Goal: Task Accomplishment & Management: Complete application form

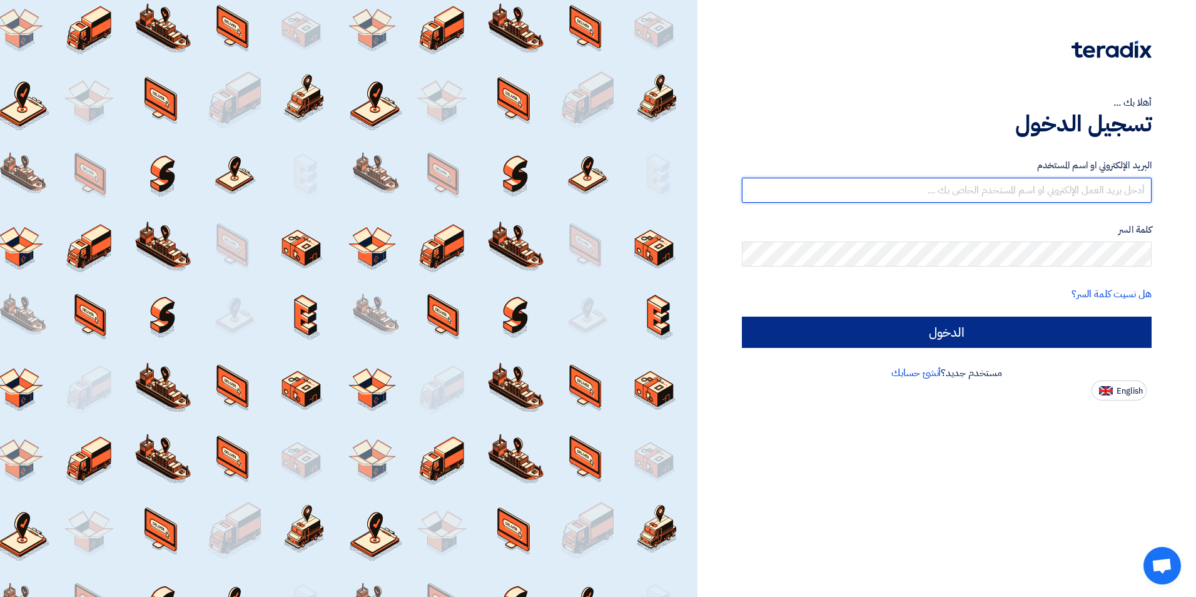
type input "mina@elsaadelectric.com"
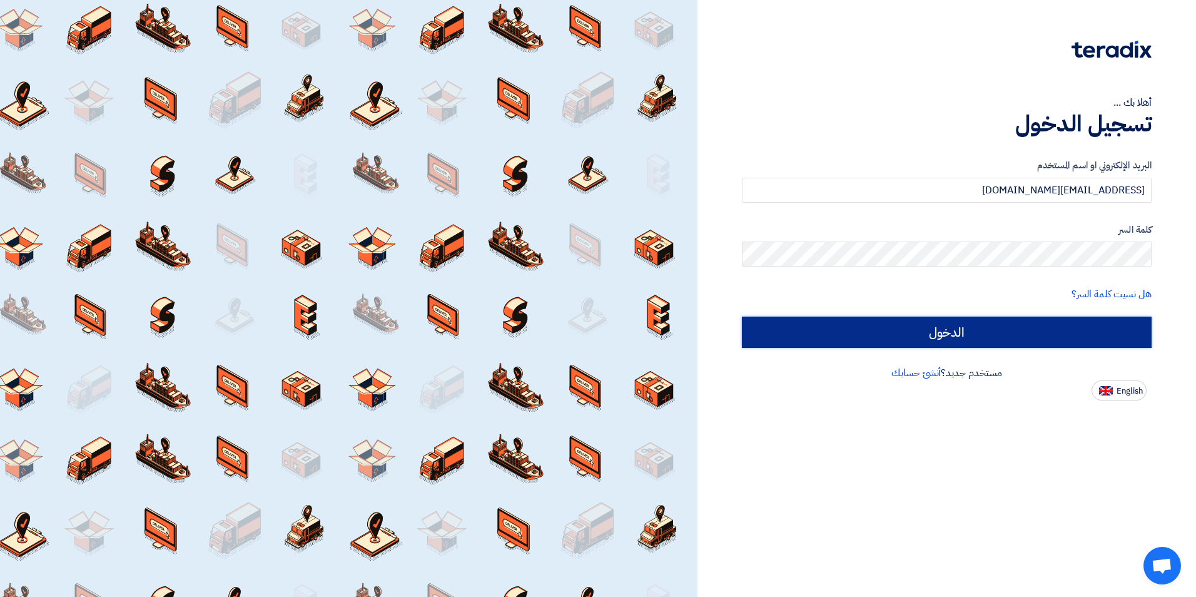
click at [983, 330] on input "الدخول" at bounding box center [947, 332] width 410 height 31
type input "Sign in"
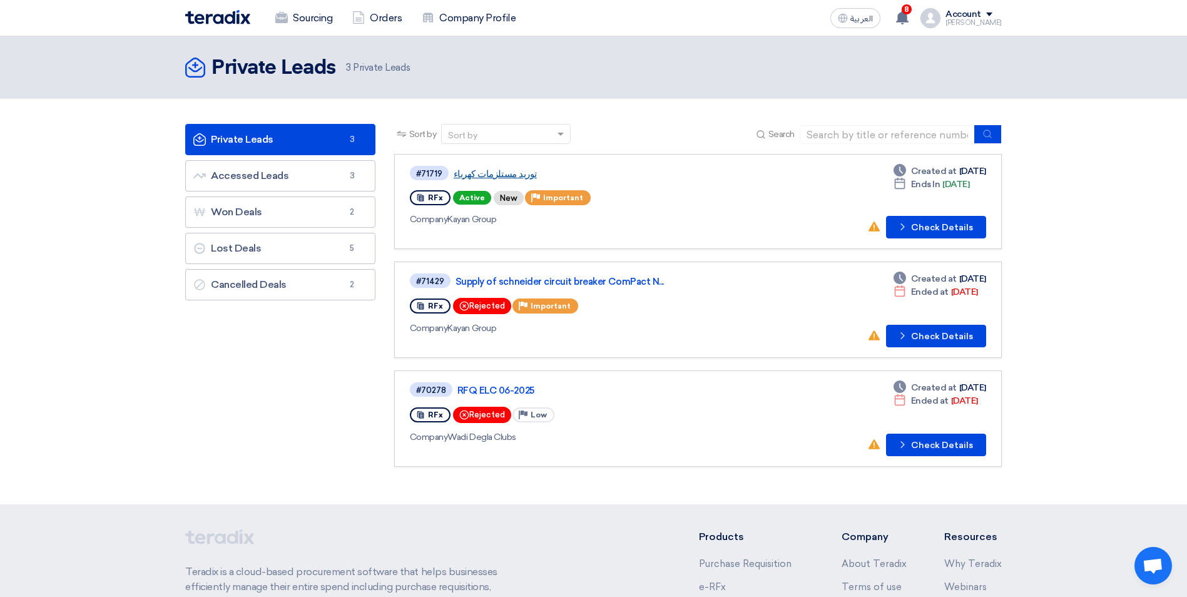
click at [558, 173] on link "توريد مستلزمات كهرباء" at bounding box center [610, 173] width 313 height 11
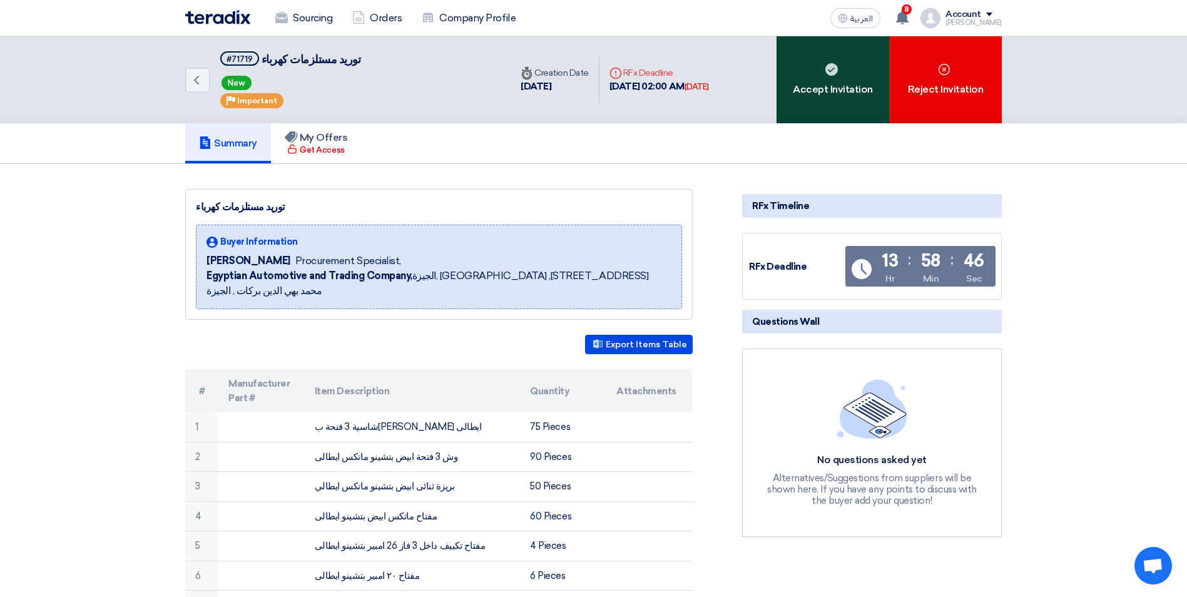
click at [833, 89] on div "Accept Invitation" at bounding box center [833, 79] width 113 height 87
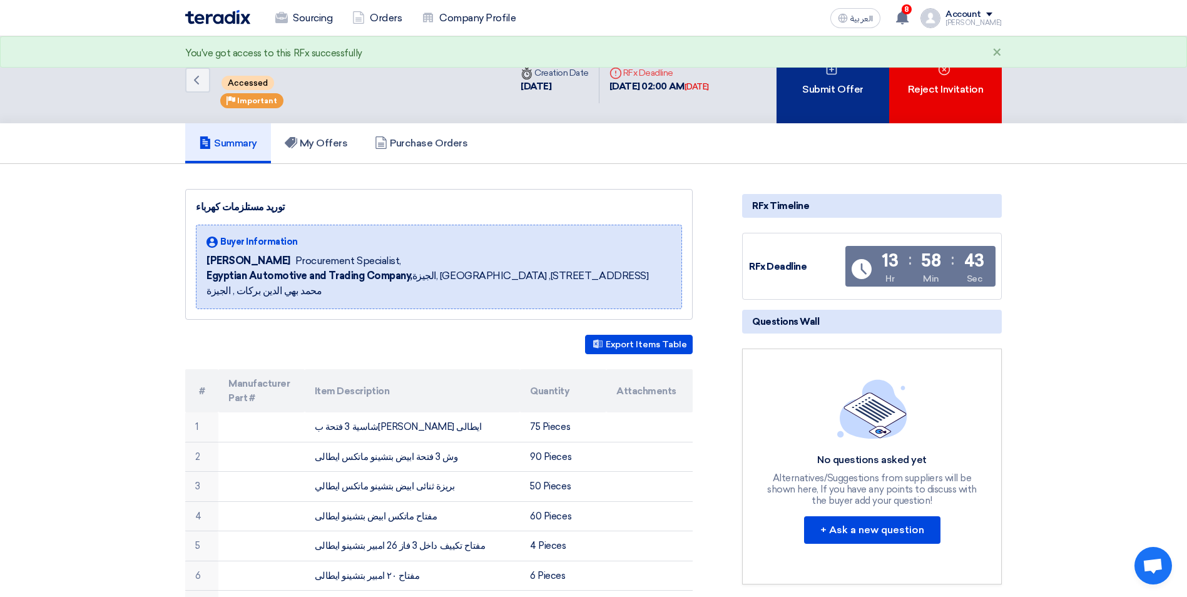
click at [837, 99] on div "Submit Offer" at bounding box center [833, 79] width 113 height 87
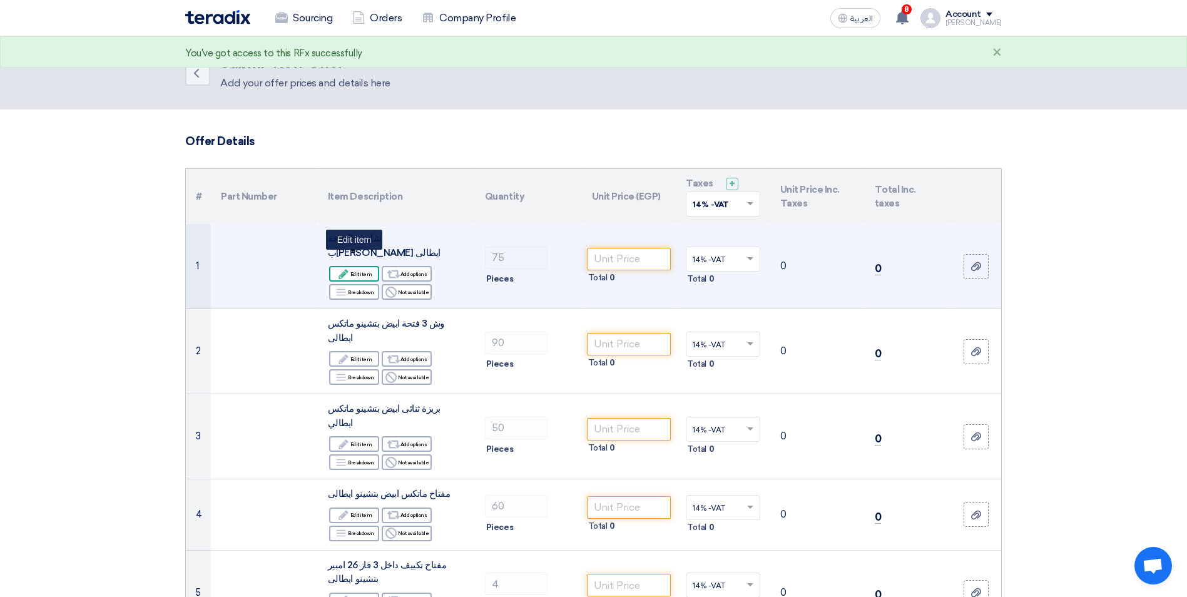
click at [354, 266] on div "Edit Edit item" at bounding box center [354, 274] width 50 height 16
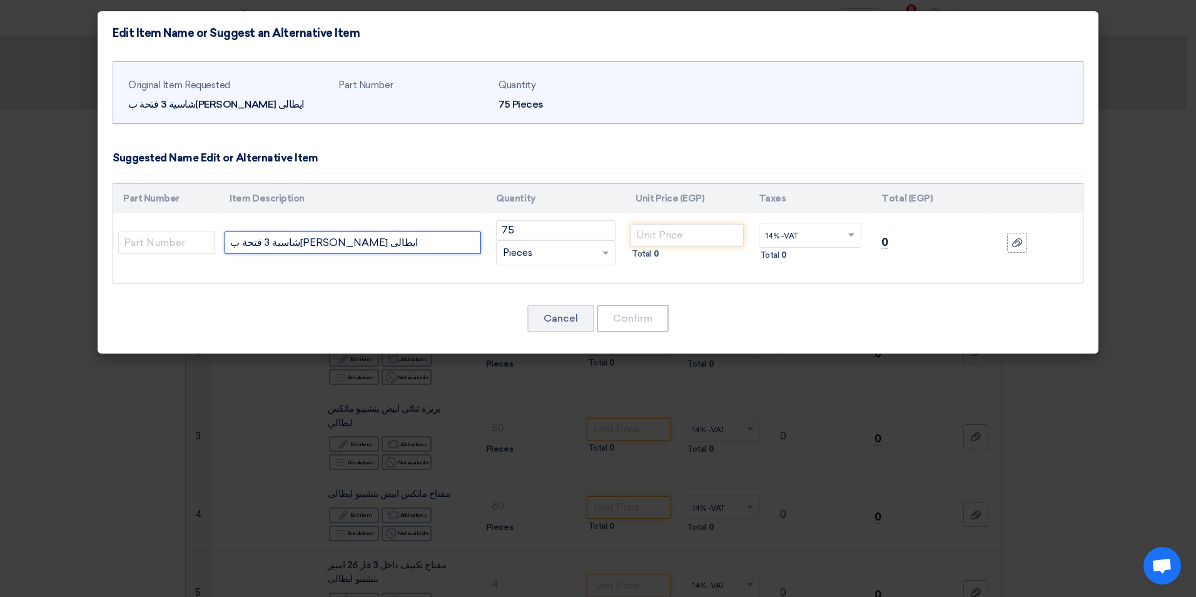
drag, startPoint x: 253, startPoint y: 243, endPoint x: 233, endPoint y: 240, distance: 20.4
click at [233, 240] on input "شاسية 3 فتحة ب[PERSON_NAME] ايطالى" at bounding box center [353, 243] width 257 height 23
drag, startPoint x: 229, startPoint y: 243, endPoint x: 242, endPoint y: 248, distance: 14.1
click at [242, 248] on input "شاسية 3 فتحة ب[PERSON_NAME] مصري" at bounding box center [353, 243] width 257 height 23
click at [245, 243] on input "شاسية 3 فتحة ب[PERSON_NAME] مصري" at bounding box center [353, 243] width 257 height 23
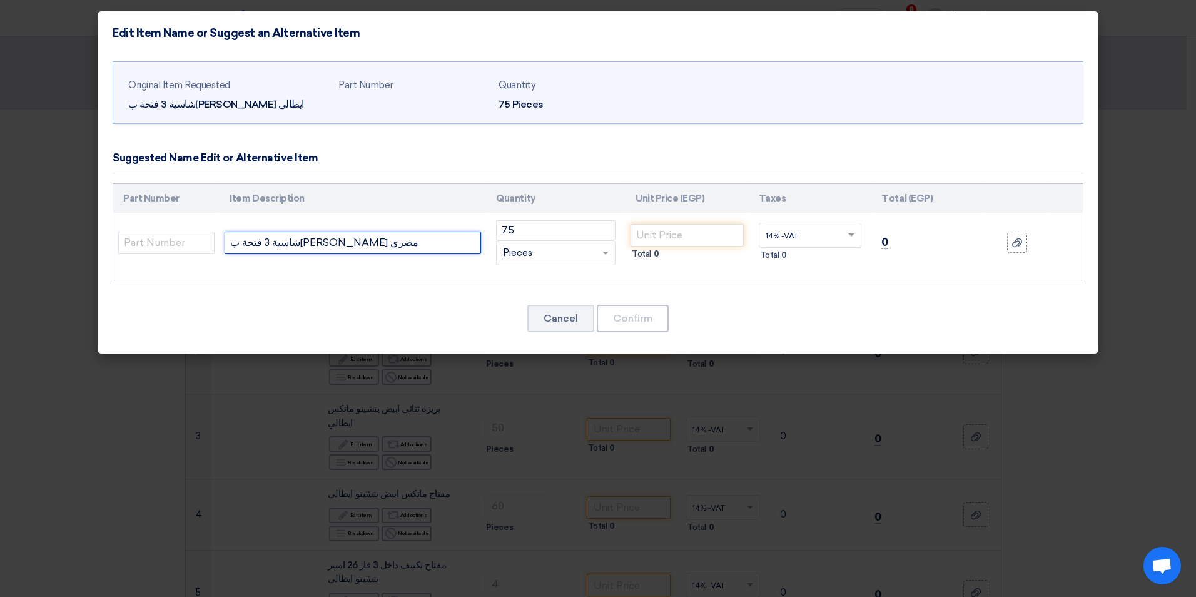
click at [247, 240] on input "شاسية 3 فتحة ب[PERSON_NAME] مصري" at bounding box center [353, 243] width 257 height 23
type input "شاسية 3 فتحة ب[PERSON_NAME] مصري"
click at [706, 228] on input "number" at bounding box center [687, 235] width 113 height 23
click at [559, 323] on button "Cancel" at bounding box center [560, 319] width 67 height 28
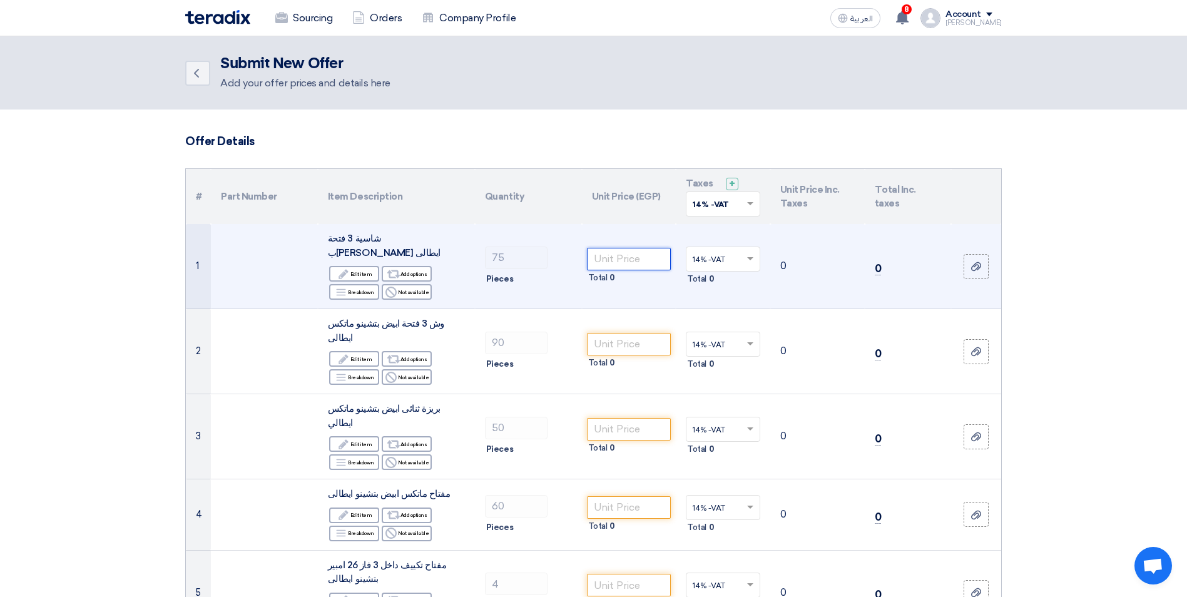
click at [614, 252] on input "number" at bounding box center [629, 259] width 84 height 23
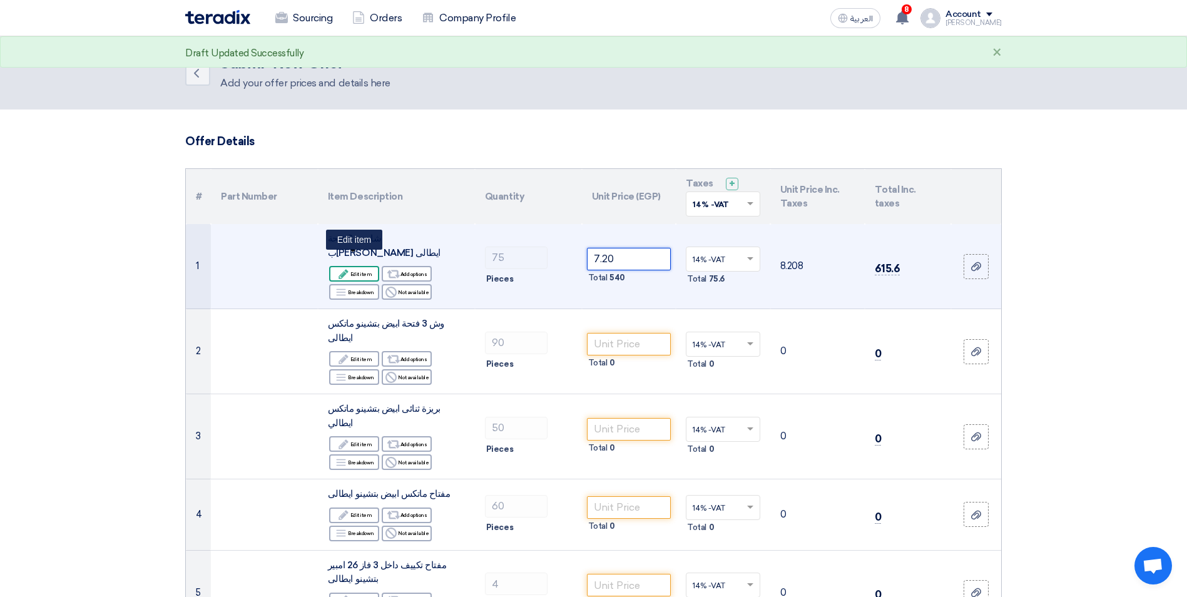
type input "7.20"
click at [365, 266] on div "Edit Edit item" at bounding box center [354, 274] width 50 height 16
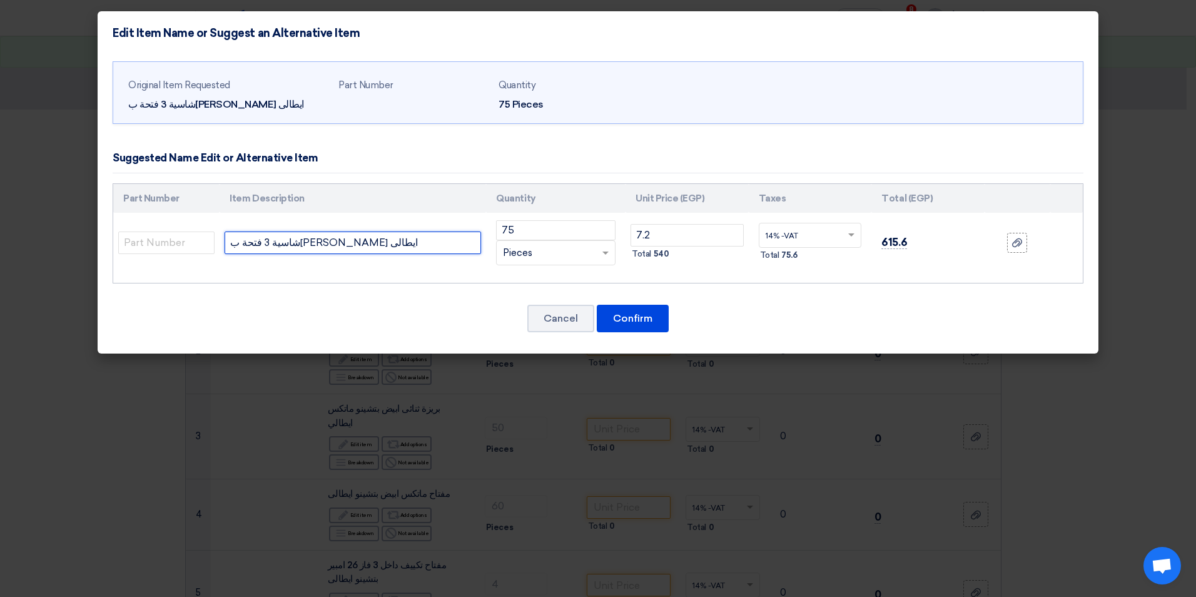
click at [257, 245] on input "شاسية 3 فتحة ب[PERSON_NAME] ايطالى" at bounding box center [353, 243] width 257 height 23
click at [250, 244] on input "شاسية 3 فتحة ب[PERSON_NAME] ايطالى" at bounding box center [353, 243] width 257 height 23
type input "شاسية 3 فتحة ب[PERSON_NAME] مصري"
click at [643, 315] on button "Confirm" at bounding box center [633, 319] width 72 height 28
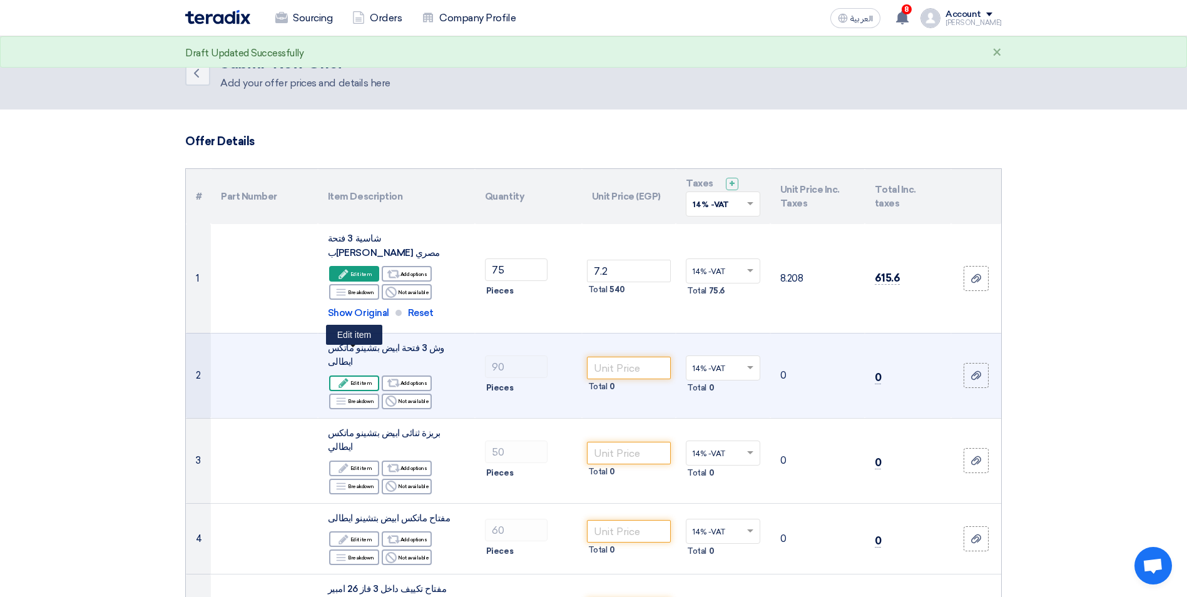
click at [340, 375] on div "Edit Edit item" at bounding box center [354, 383] width 50 height 16
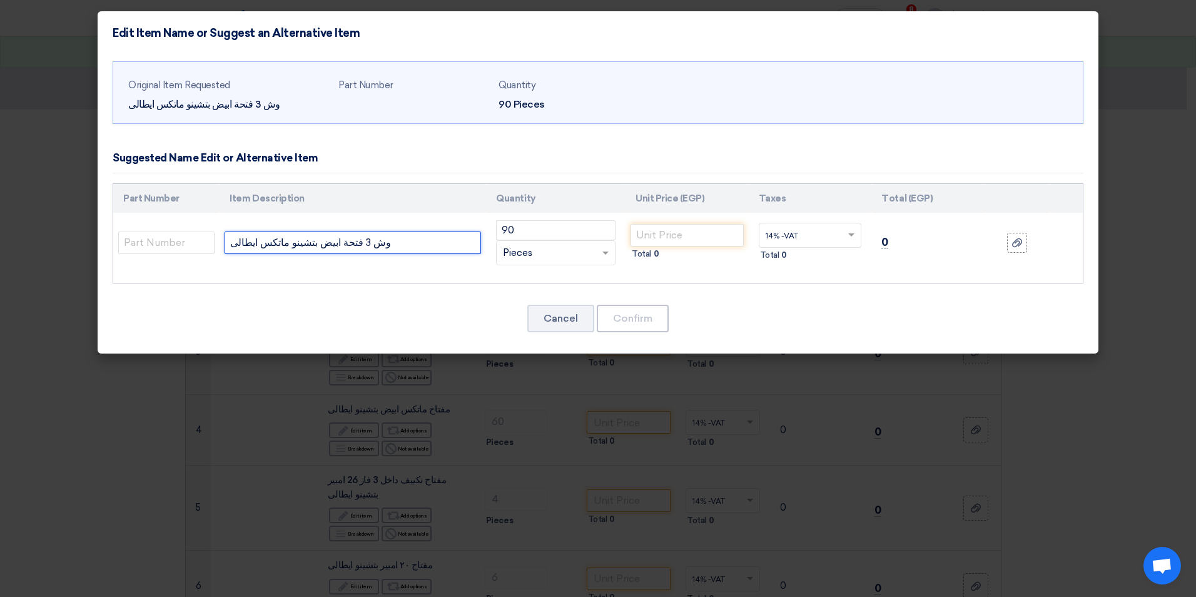
click at [239, 243] on input "وش 3 فتحة ابيض بتشينو ماتكس ايطالى" at bounding box center [353, 243] width 257 height 23
type input "وش 3 فتحة ابيض بتشينو ماتكس مصري"
click at [675, 234] on input "number" at bounding box center [687, 235] width 113 height 23
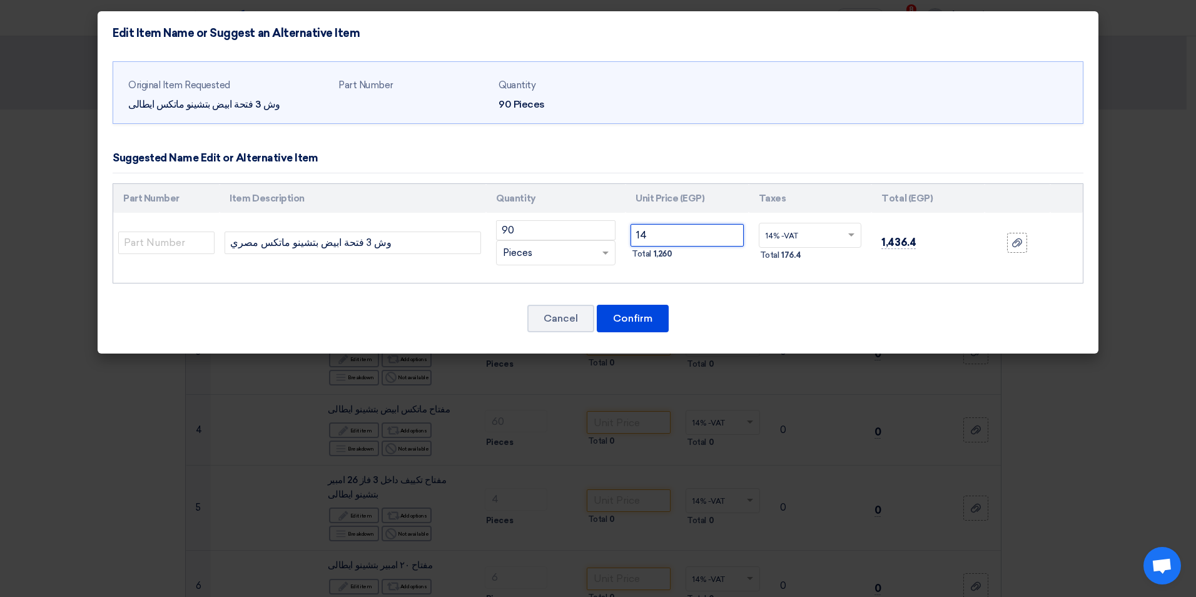
type input "14"
click at [637, 310] on button "Confirm" at bounding box center [633, 319] width 72 height 28
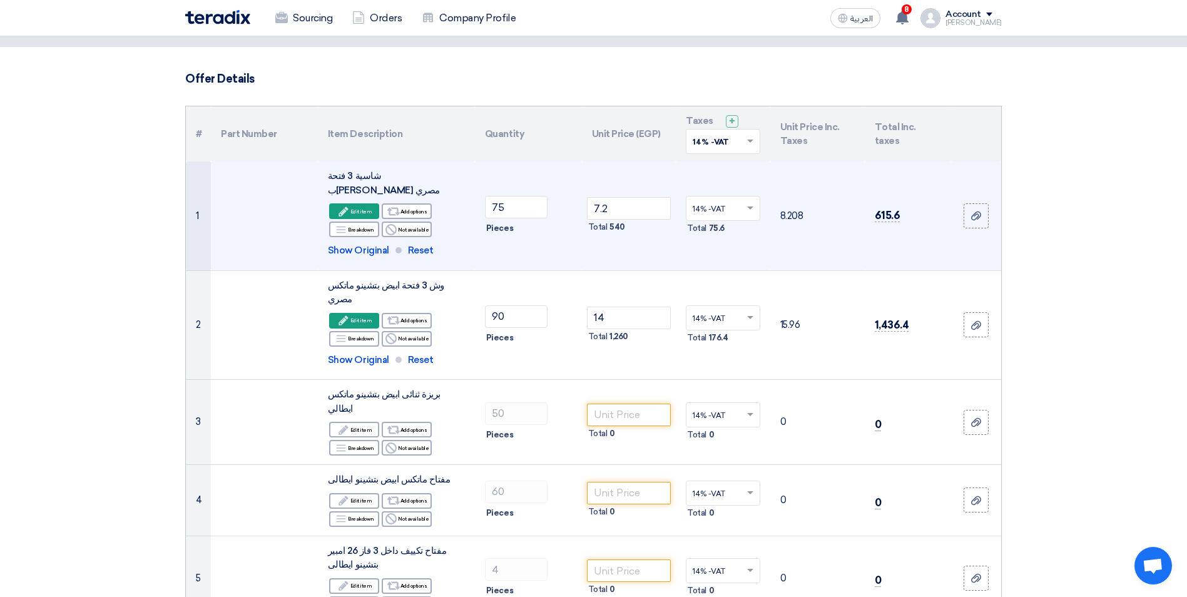
scroll to position [125, 0]
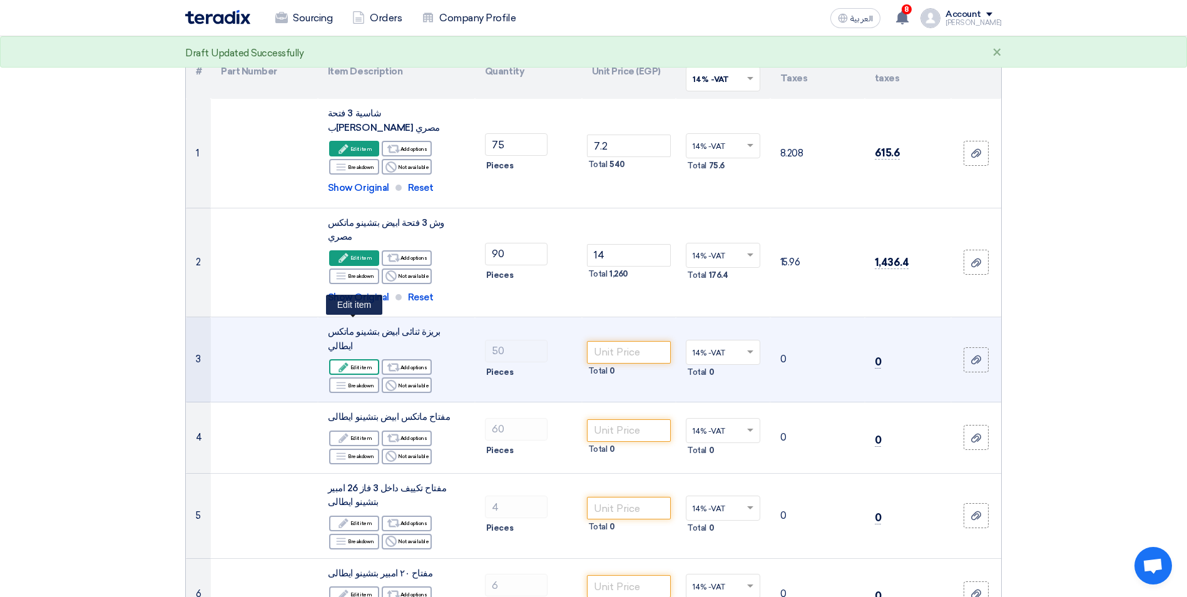
click at [348, 362] on use at bounding box center [343, 366] width 9 height 9
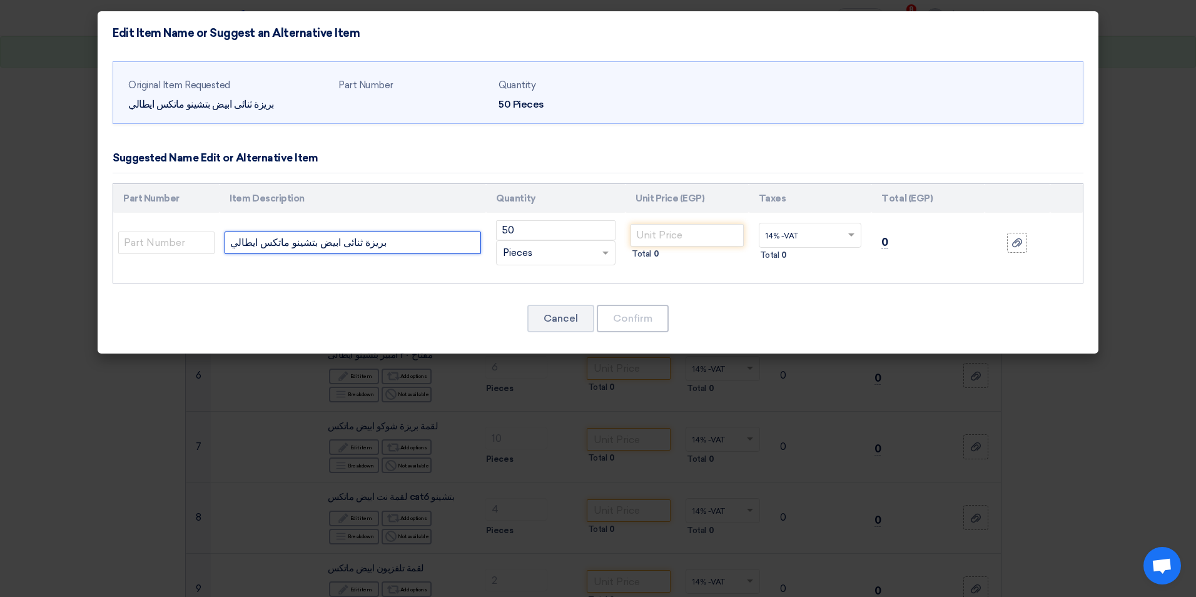
click at [237, 243] on input "بريزة ثنائى ابيض بتشينو ماتكس ايطالي" at bounding box center [353, 243] width 257 height 23
paste input "مصر"
type input "بريزة ثنائى ابيض بتشينو ماتكس مصري"
click at [696, 234] on input "number" at bounding box center [687, 235] width 113 height 23
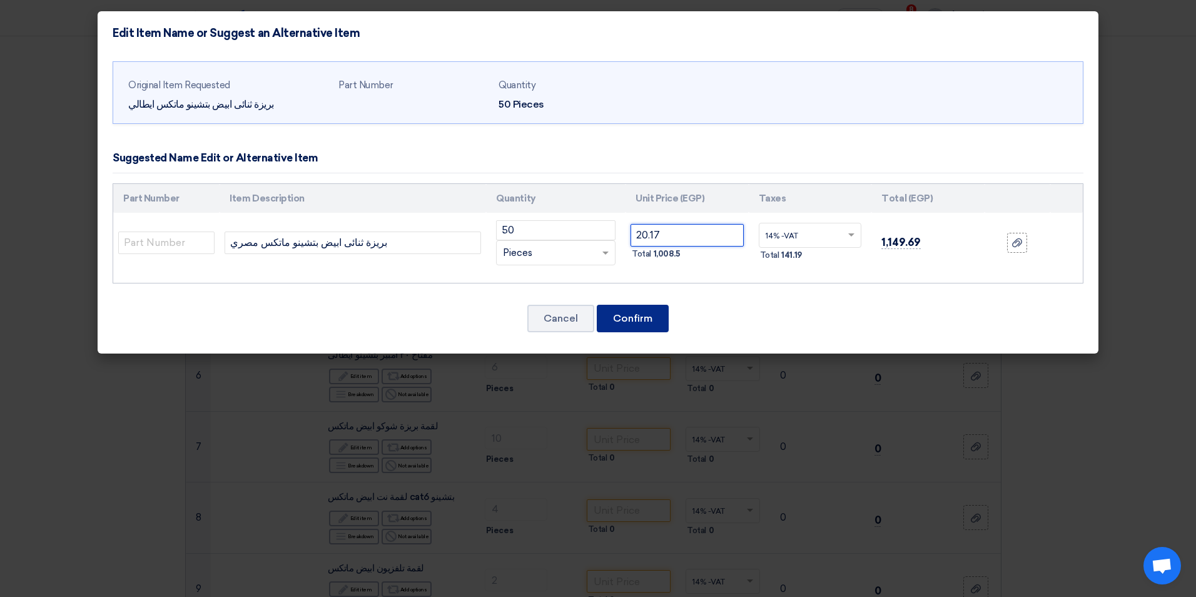
type input "20.17"
click at [641, 315] on button "Confirm" at bounding box center [633, 319] width 72 height 28
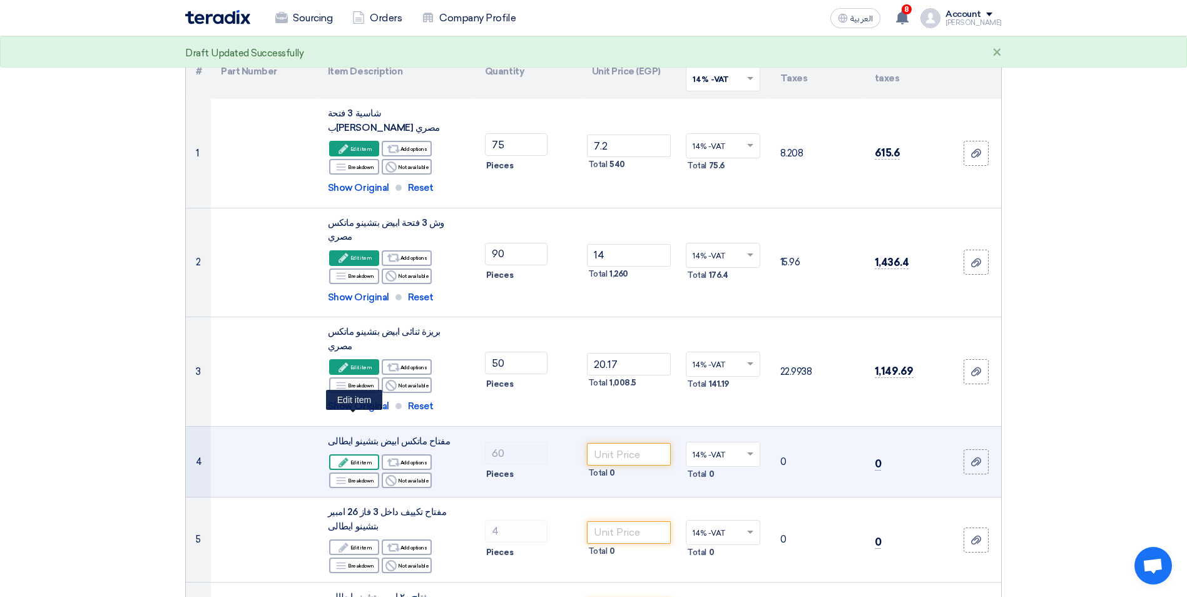
click at [347, 457] on icon "Edit" at bounding box center [343, 462] width 11 height 11
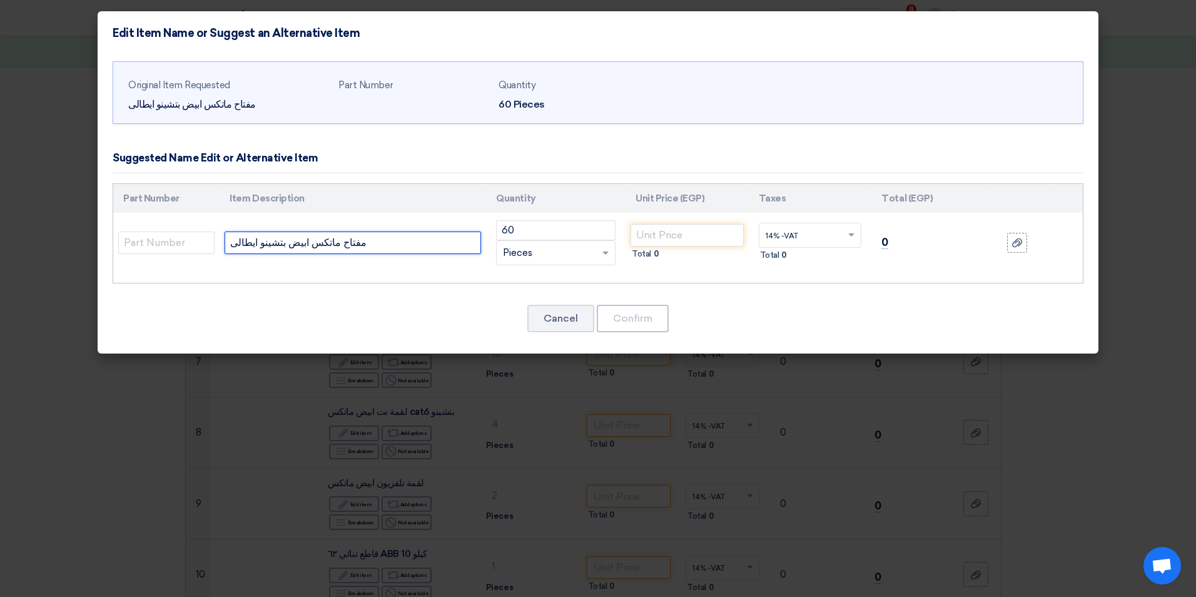
click at [244, 240] on input "مفتاح ماتكس ابيض بتشينو ايطالى" at bounding box center [353, 243] width 257 height 23
paste input "مصري"
type input "مفتاح ماتكس ابيض بتشينو مصري"
click at [673, 231] on input "number" at bounding box center [687, 235] width 113 height 23
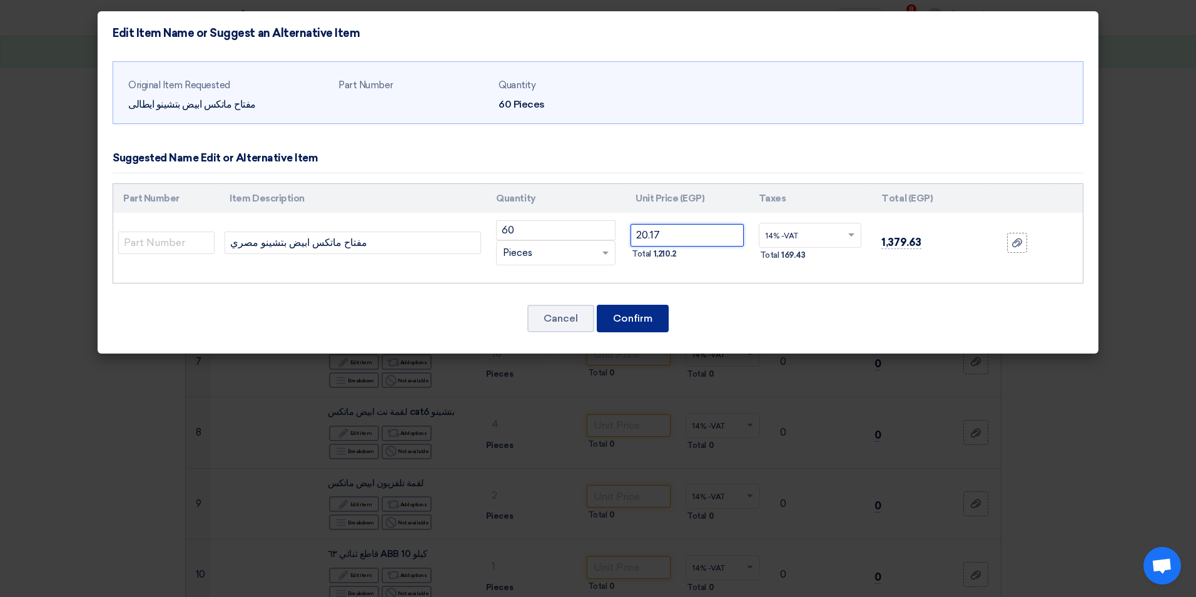
type input "20.17"
click at [651, 317] on button "Confirm" at bounding box center [633, 319] width 72 height 28
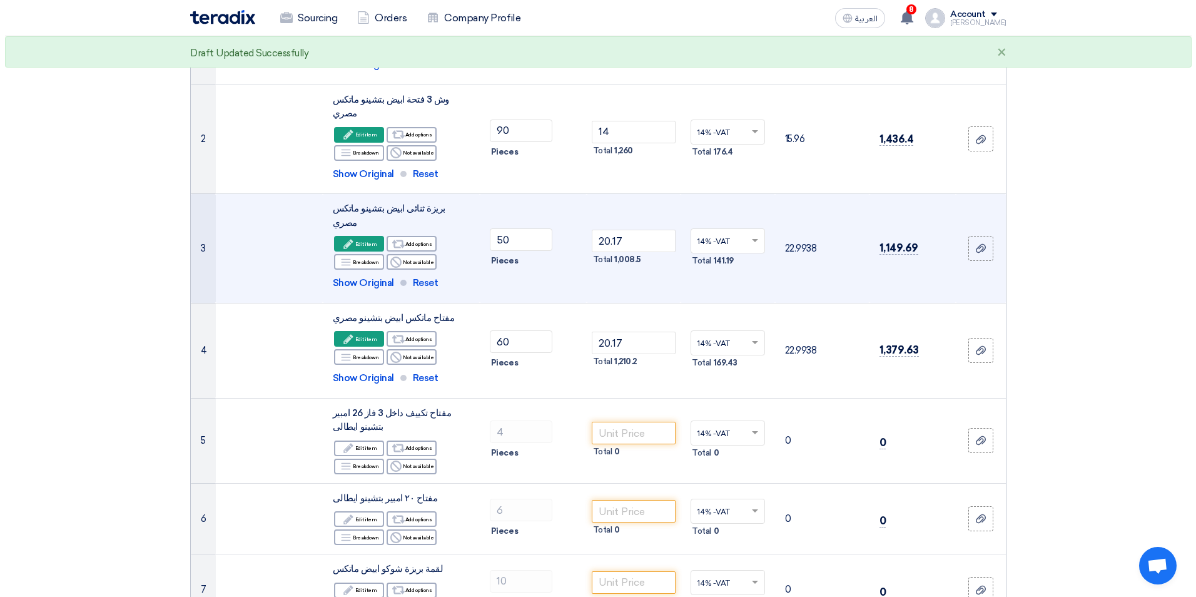
scroll to position [250, 0]
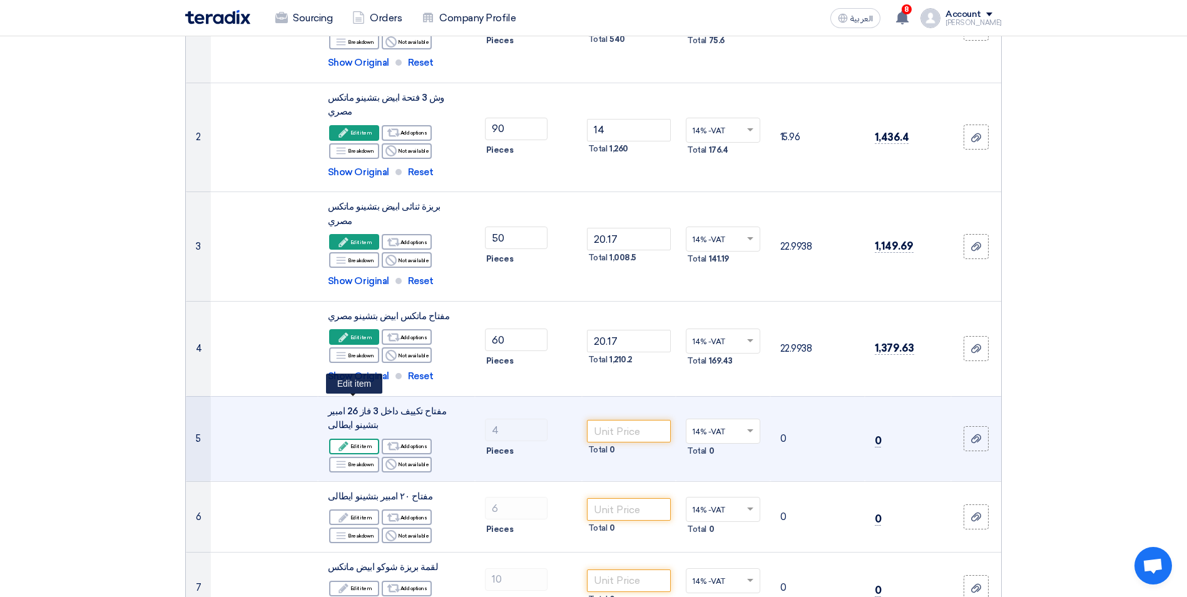
click at [367, 439] on div "Edit Edit item" at bounding box center [354, 447] width 50 height 16
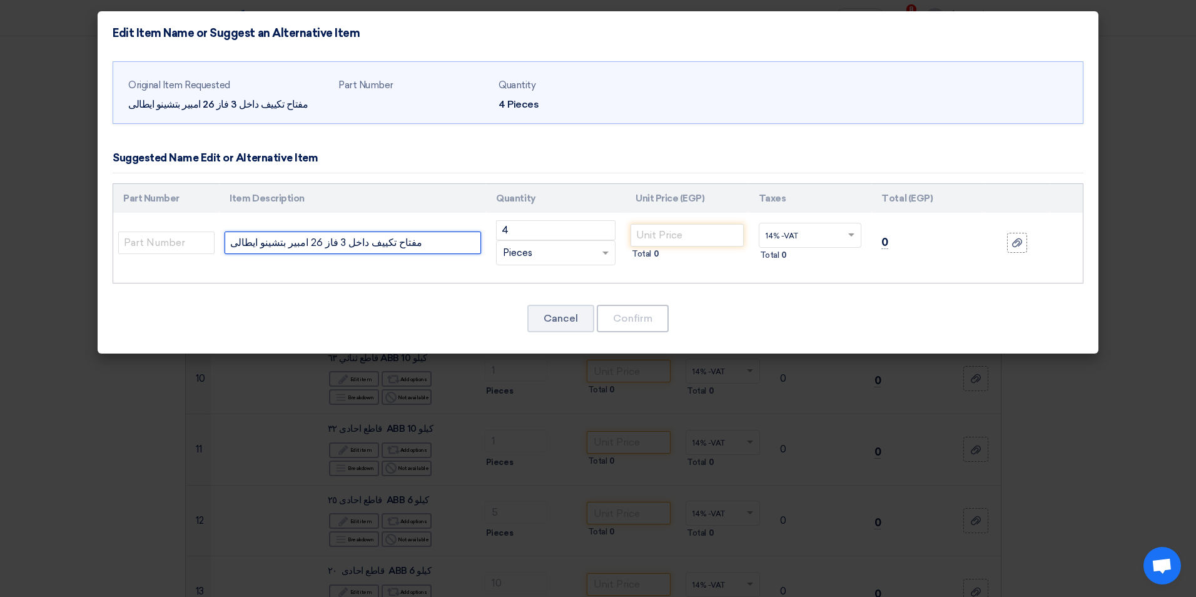
click at [335, 245] on input "مفتاح تكييف داخل 3 فاز 26 امبير بتشينو ايطالى" at bounding box center [353, 243] width 257 height 23
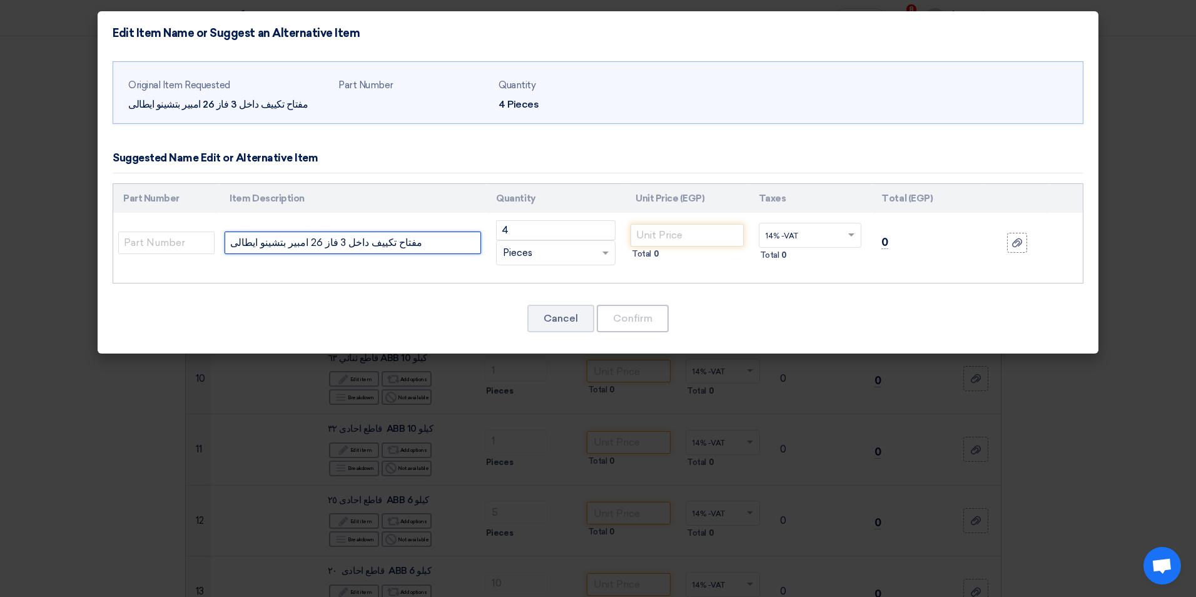
click at [335, 241] on input "مفتاح تكييف داخل 3 فاز 26 امبير بتشينو ايطالى" at bounding box center [353, 243] width 257 height 23
click at [342, 248] on input "مفتاح تكييف داخل 3 فاز 26 امبير بتشينو ايطالى" at bounding box center [353, 243] width 257 height 23
drag, startPoint x: 342, startPoint y: 248, endPoint x: 335, endPoint y: 249, distance: 7.6
click at [335, 249] on input "مفتاح تكييف داخل 3 فاز 26 امبير بتشينو ايطالى" at bounding box center [353, 243] width 257 height 23
click at [232, 242] on input "مفتاح تكييف خارج 3 فاز 26 امبير بتشينو ايطالى" at bounding box center [353, 243] width 257 height 23
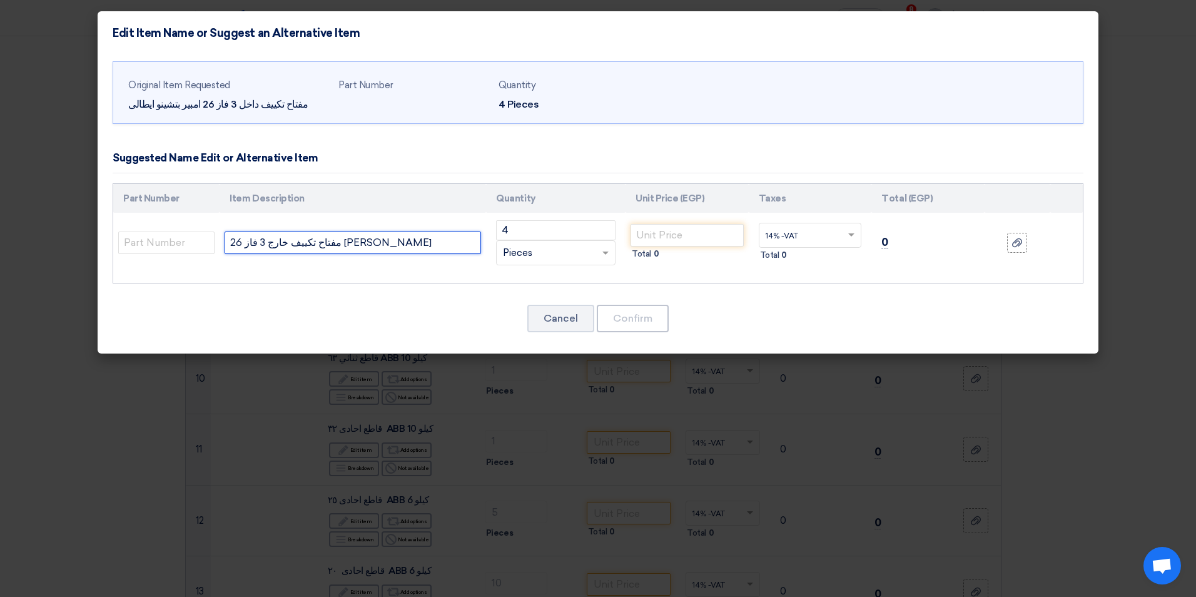
click at [232, 242] on input "مفتاح تكييف خارج 3 فاز 26 امبير بتشينو ايطالى" at bounding box center [353, 243] width 257 height 23
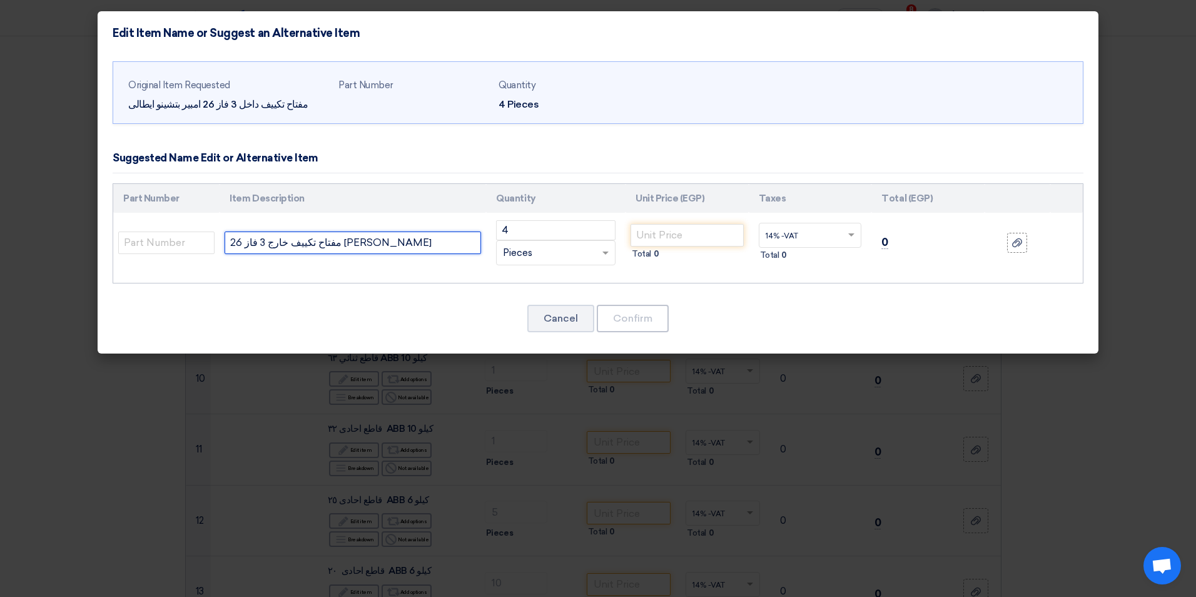
click at [237, 241] on input "مفتاح تكييف خارج 3 فاز 26 امبير بتشينو ايطالى" at bounding box center [353, 243] width 257 height 23
paste input "مصري"
type input "مفتاح تكييف خارج 3 فاز 26 امبير بتشينو مصري"
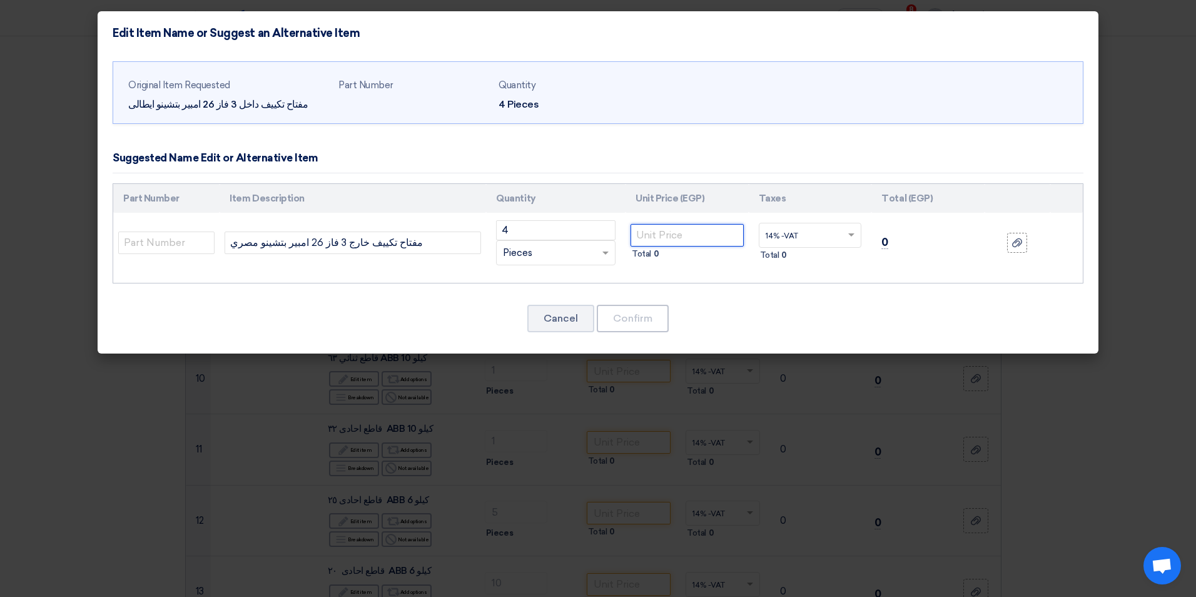
click at [696, 227] on input "number" at bounding box center [687, 235] width 113 height 23
type input "236.85"
click at [648, 318] on button "Confirm" at bounding box center [633, 319] width 72 height 28
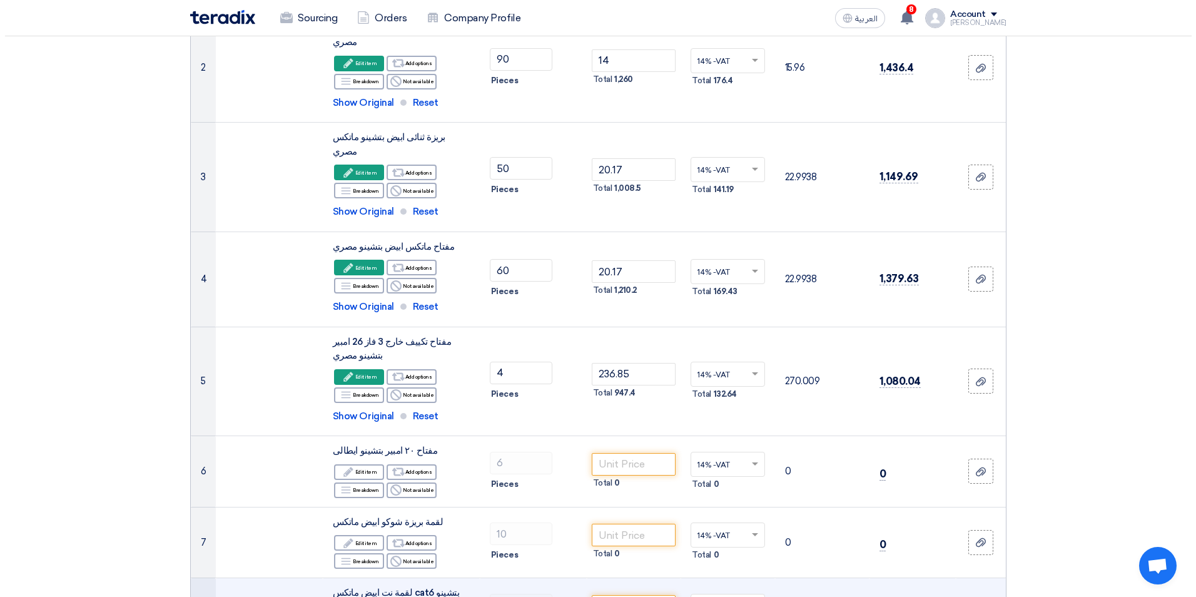
scroll to position [318, 0]
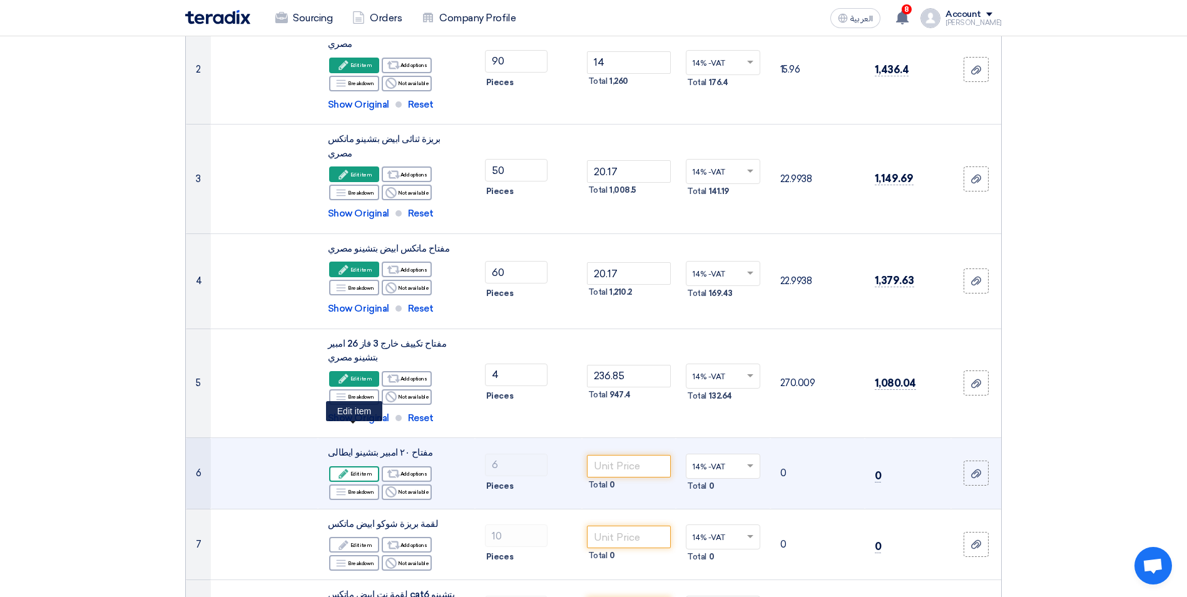
click at [354, 466] on div "Edit Edit item" at bounding box center [354, 474] width 50 height 16
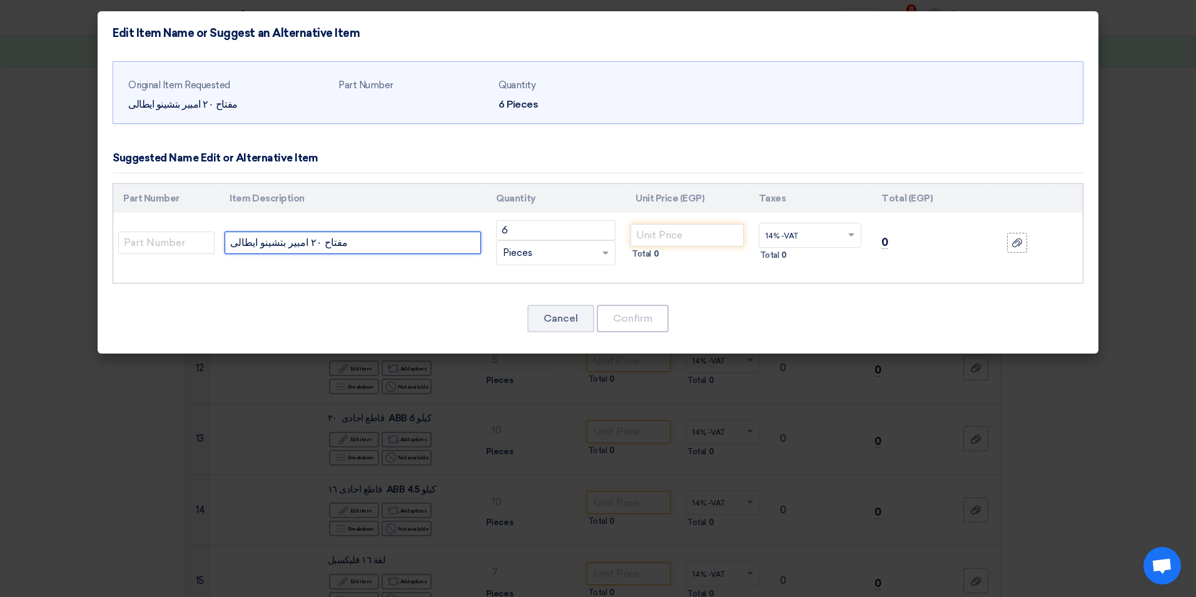
click at [274, 246] on input "مفتاح ٢٠ امبير بتشينو ايطالى" at bounding box center [353, 243] width 257 height 23
click at [281, 244] on input "مفتاح ٢٠ امبير بتشينو ايطالى" at bounding box center [353, 243] width 257 height 23
click at [275, 247] on input "مفتاح ٢٠ امبير بتشينو ايطالى" at bounding box center [353, 243] width 257 height 23
click at [237, 239] on input "مفتاح ٢٠ امبير داخل بتشينو ايطالى" at bounding box center [353, 243] width 257 height 23
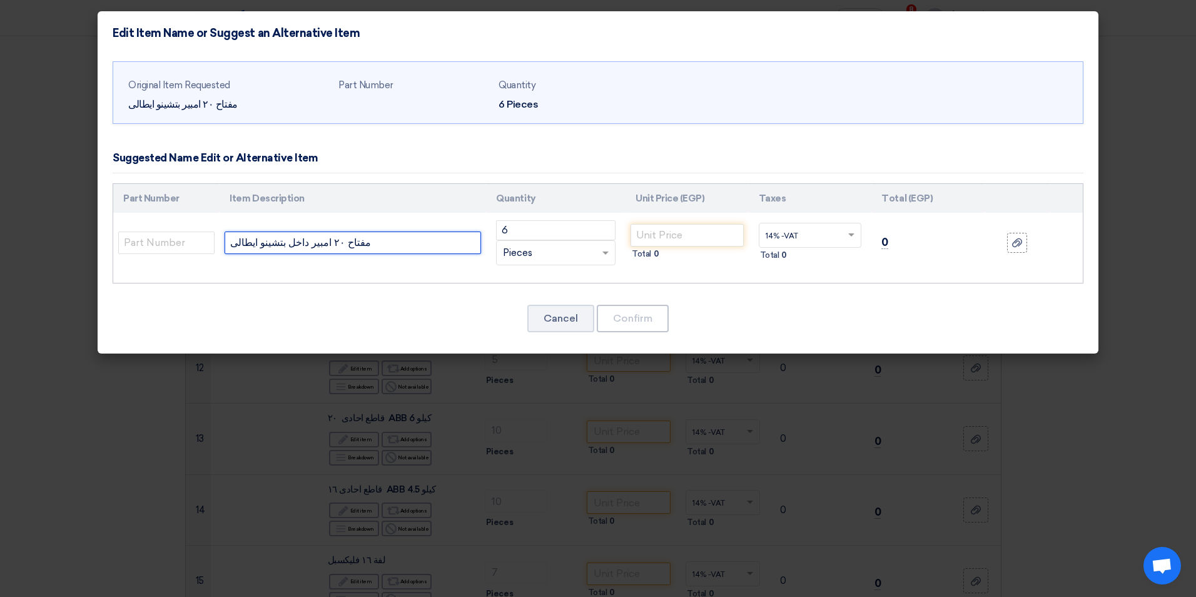
click at [237, 239] on input "مفتاح ٢٠ امبير داخل بتشينو ايطالى" at bounding box center [353, 243] width 257 height 23
click at [245, 240] on input "مفتاح ٢٠ امبير داخل بتشينو ايطالى" at bounding box center [353, 243] width 257 height 23
paste input "مصري"
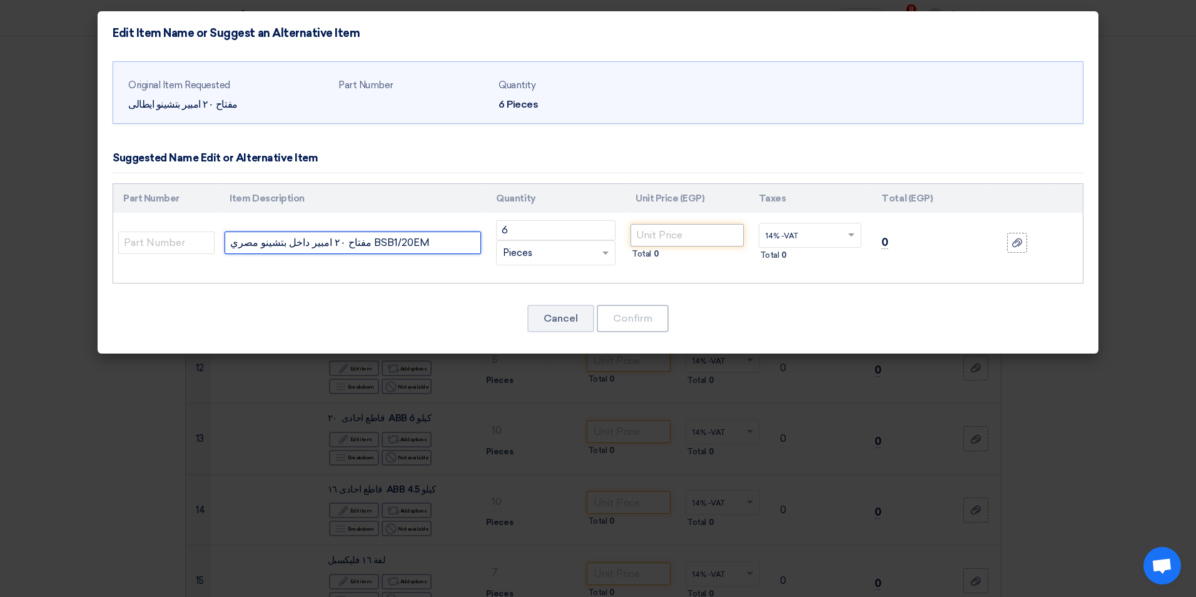
type input "مفتاح ٢٠ امبير داخل بتشينو مصري BSB1/20EM"
click at [661, 234] on input "number" at bounding box center [687, 235] width 113 height 23
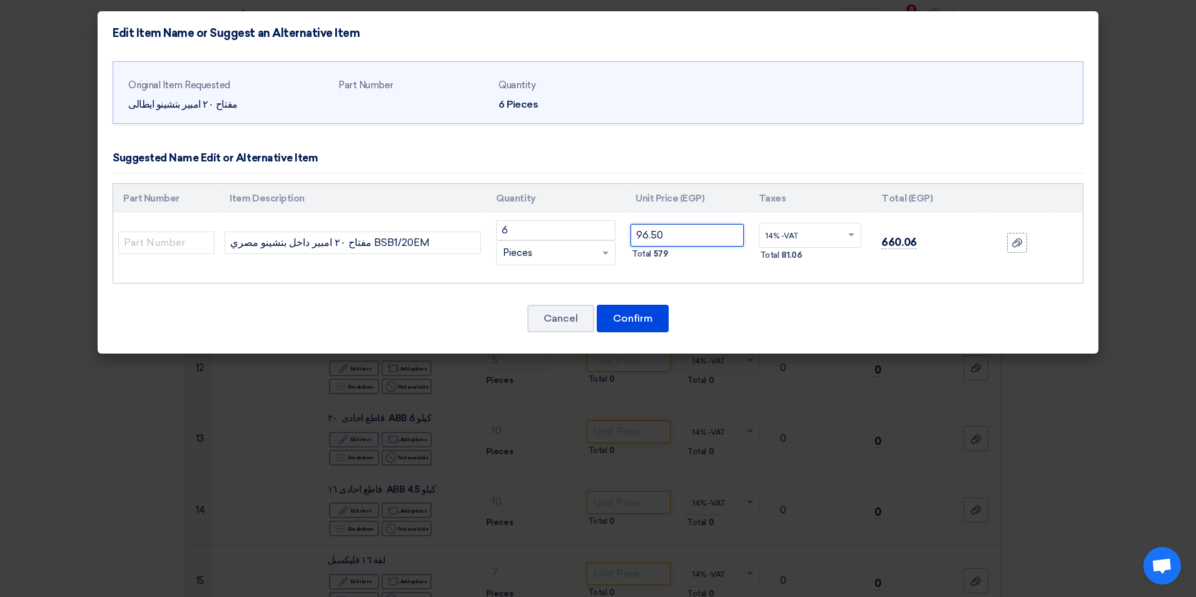
type input "96.50"
click at [638, 309] on button "Confirm" at bounding box center [633, 319] width 72 height 28
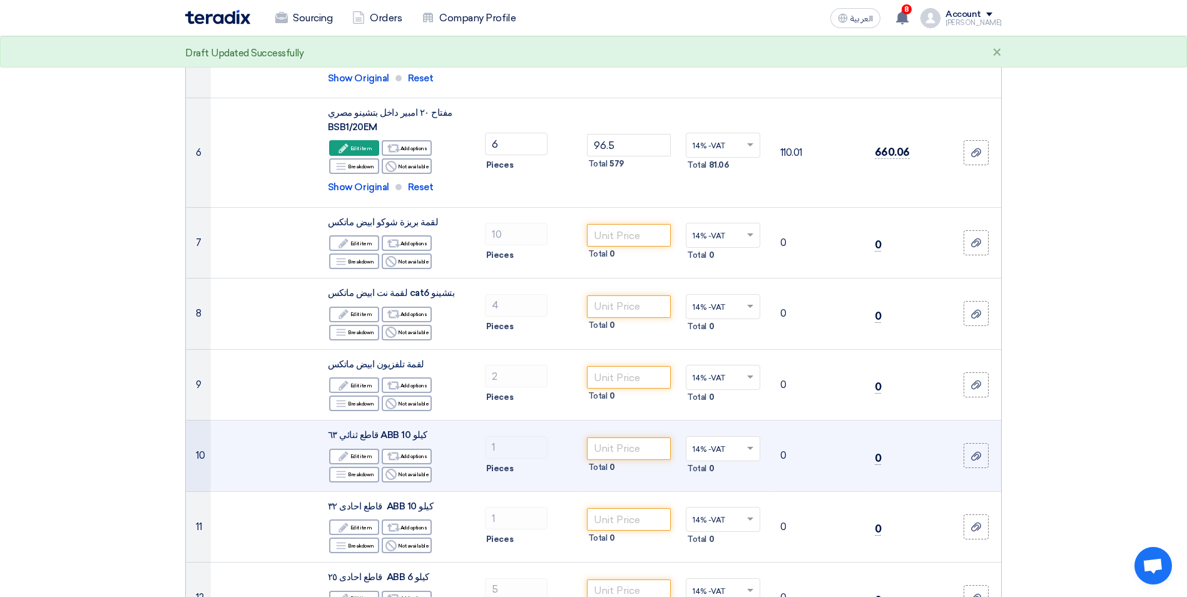
scroll to position [595, 0]
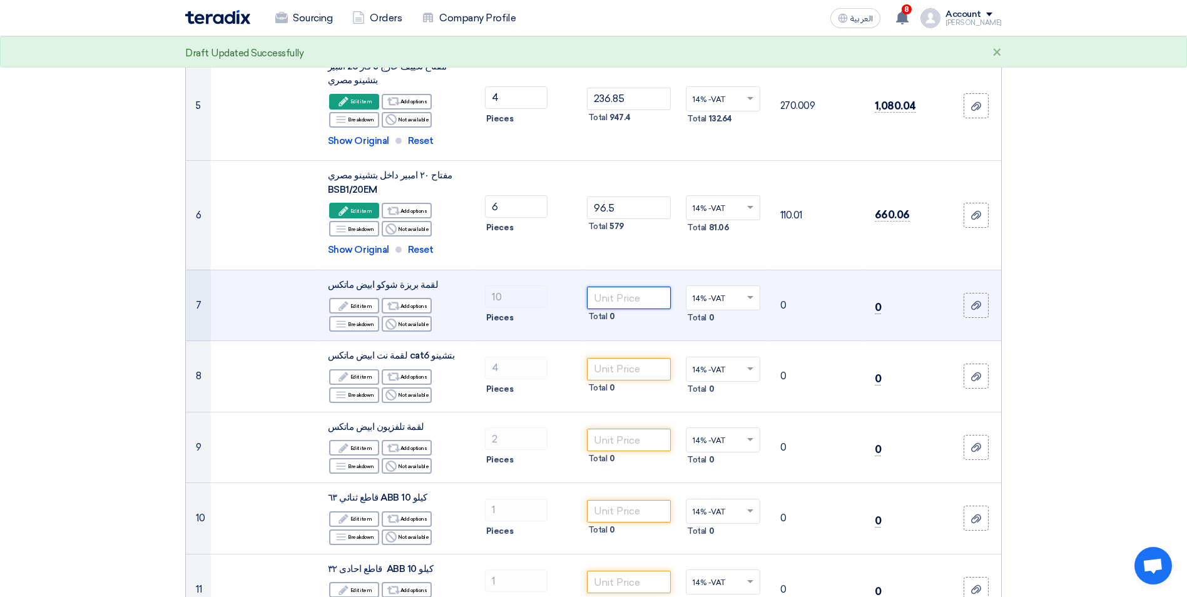
click at [598, 287] on input "number" at bounding box center [629, 298] width 84 height 23
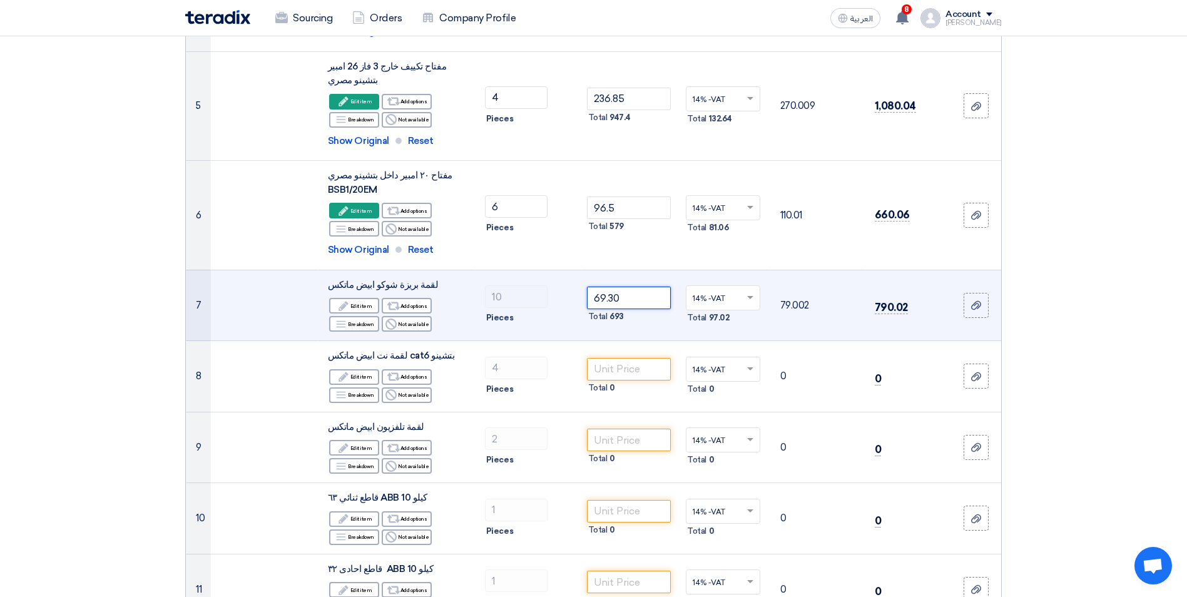
type input "69.30"
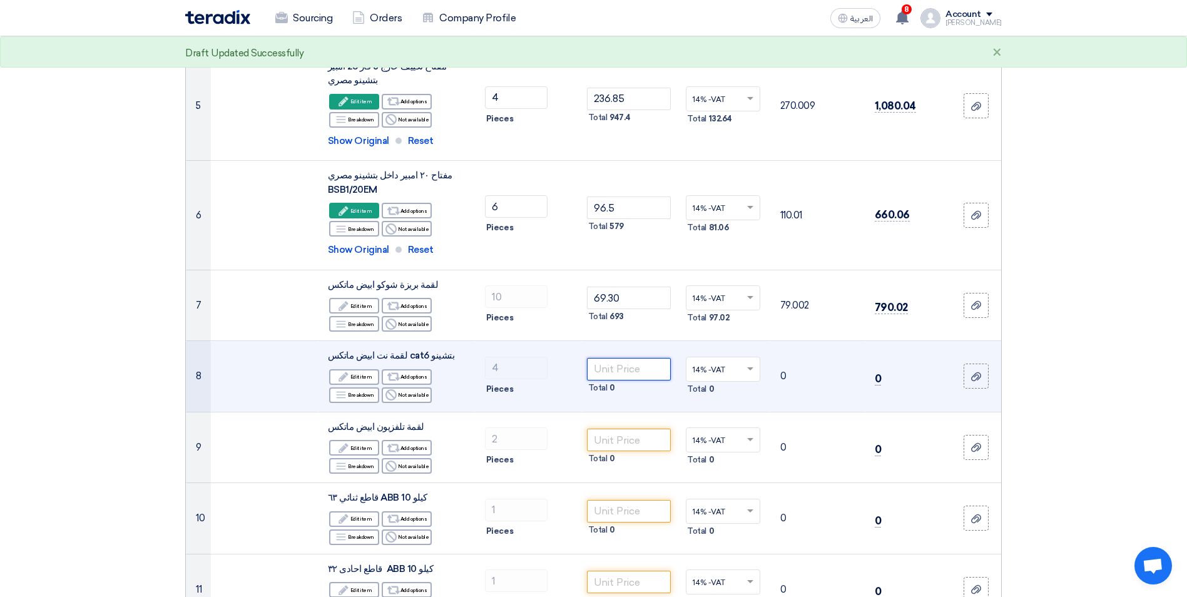
click at [624, 358] on input "number" at bounding box center [629, 369] width 84 height 23
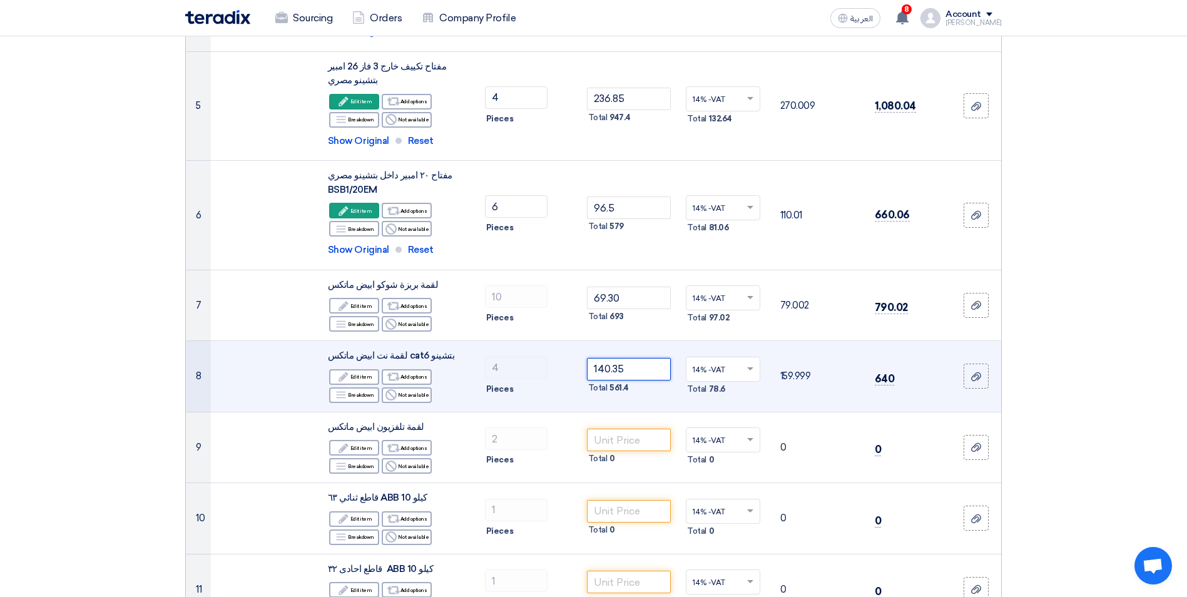
type input "140.35"
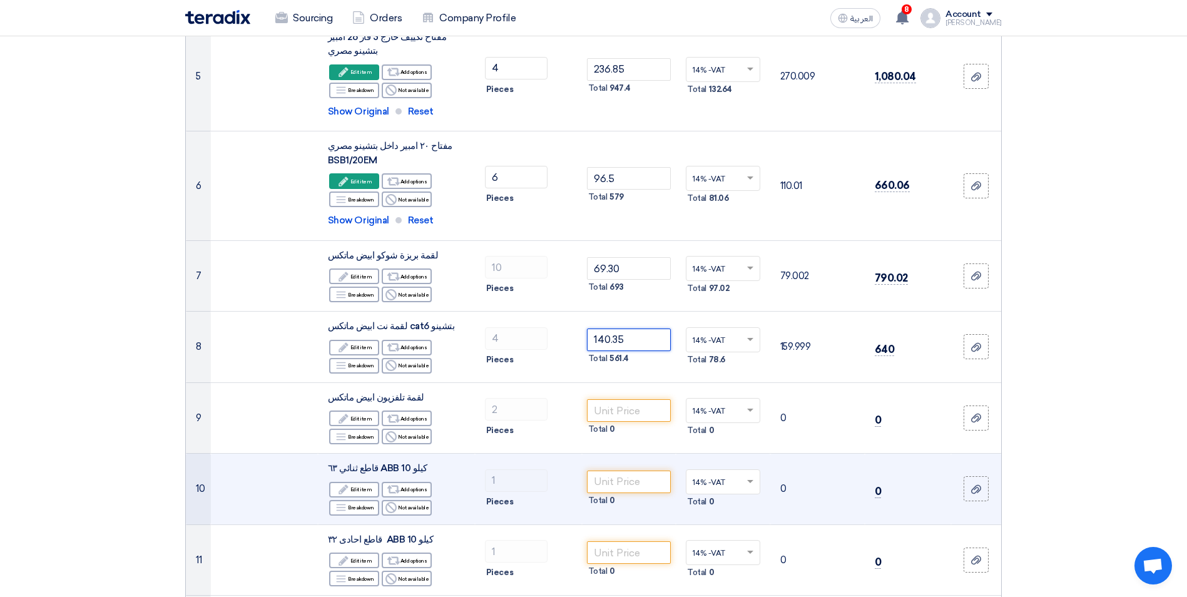
scroll to position [626, 0]
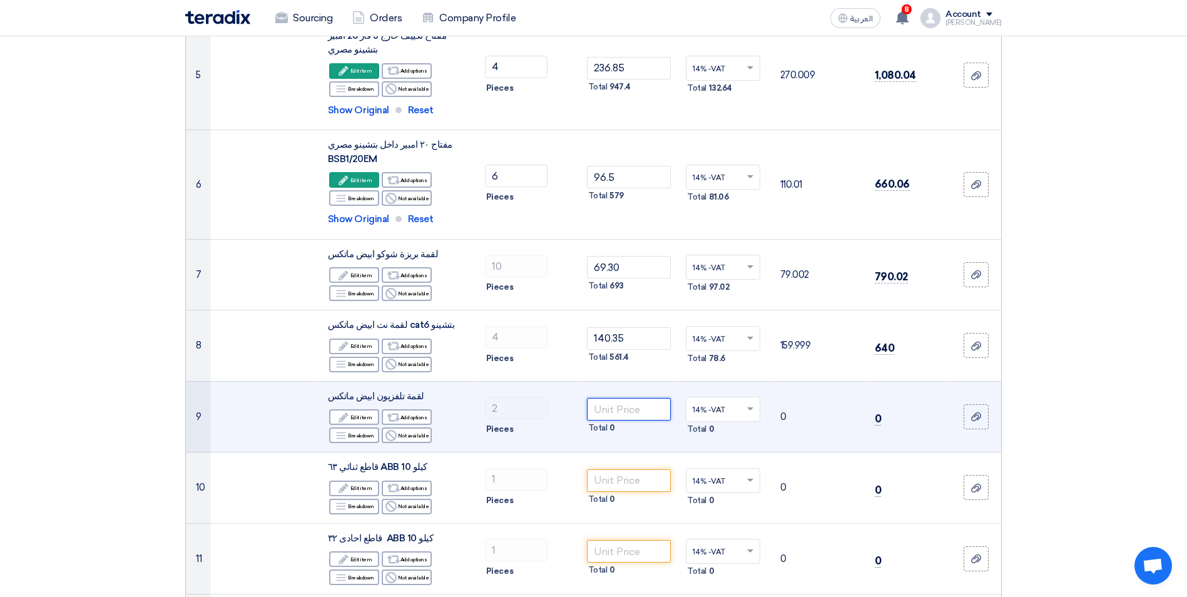
click at [631, 398] on input "number" at bounding box center [629, 409] width 84 height 23
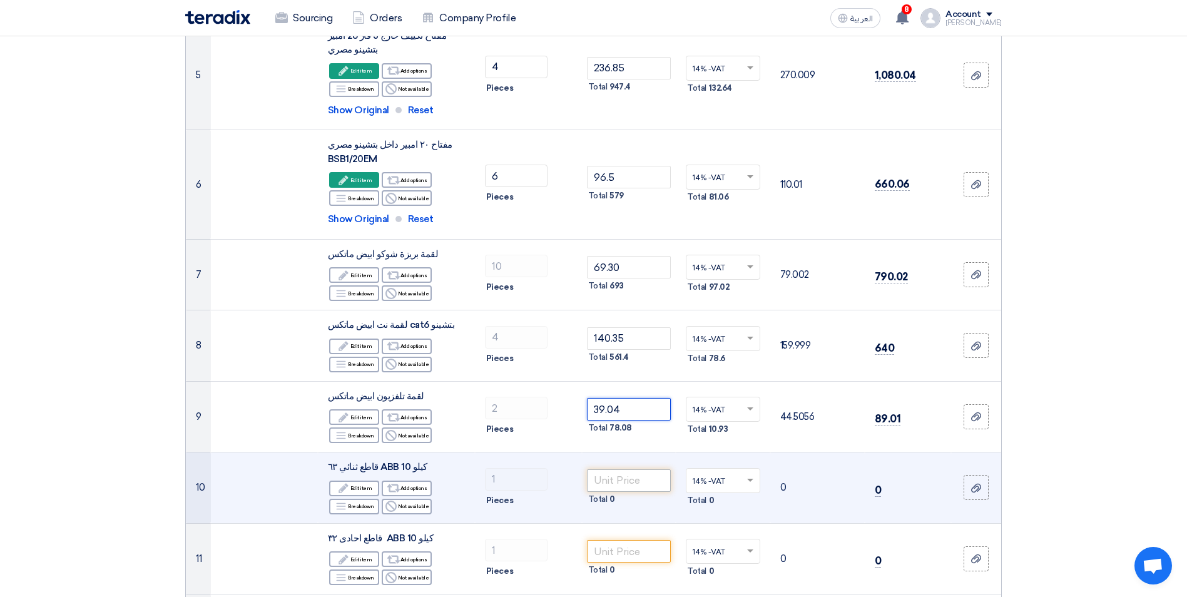
type input "39.04"
click at [637, 469] on input "number" at bounding box center [629, 480] width 84 height 23
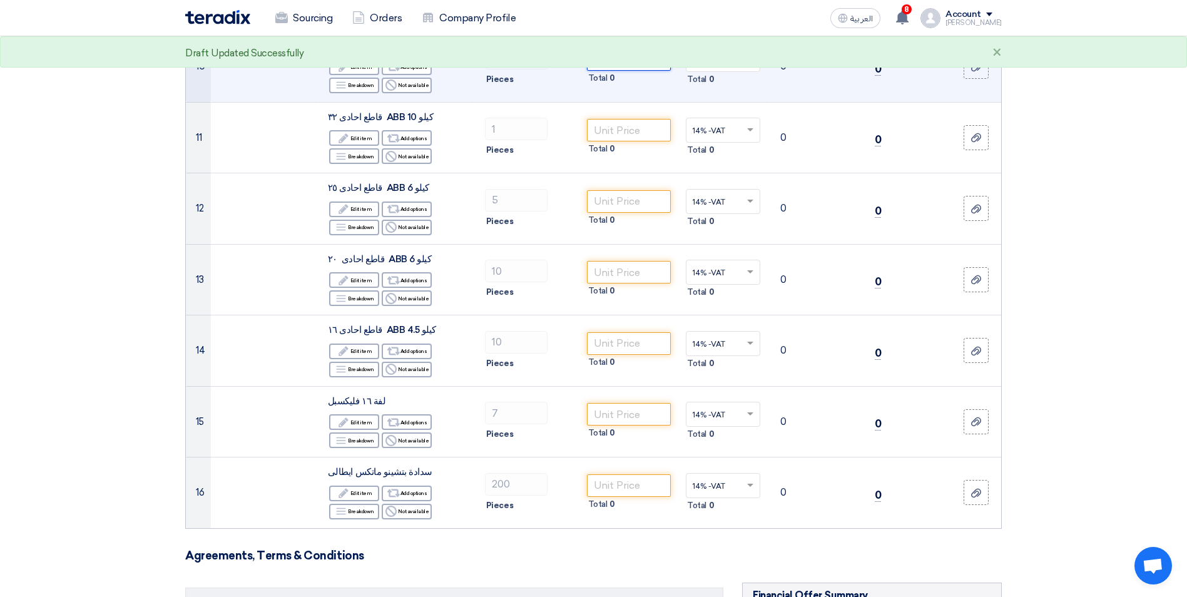
scroll to position [1064, 0]
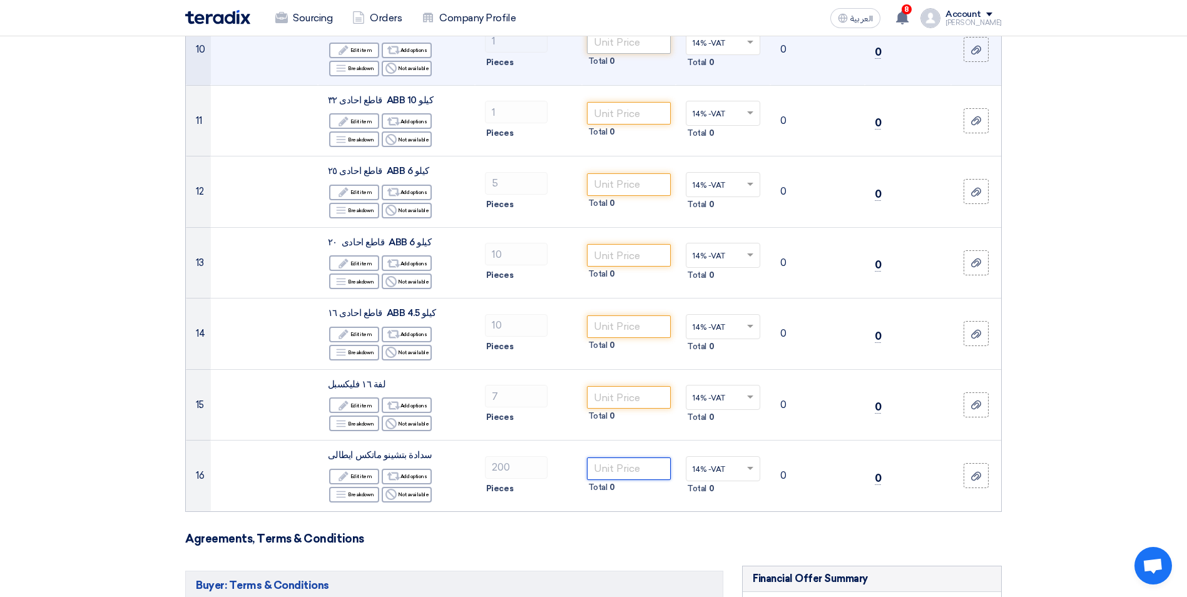
click at [637, 457] on input "number" at bounding box center [629, 468] width 84 height 23
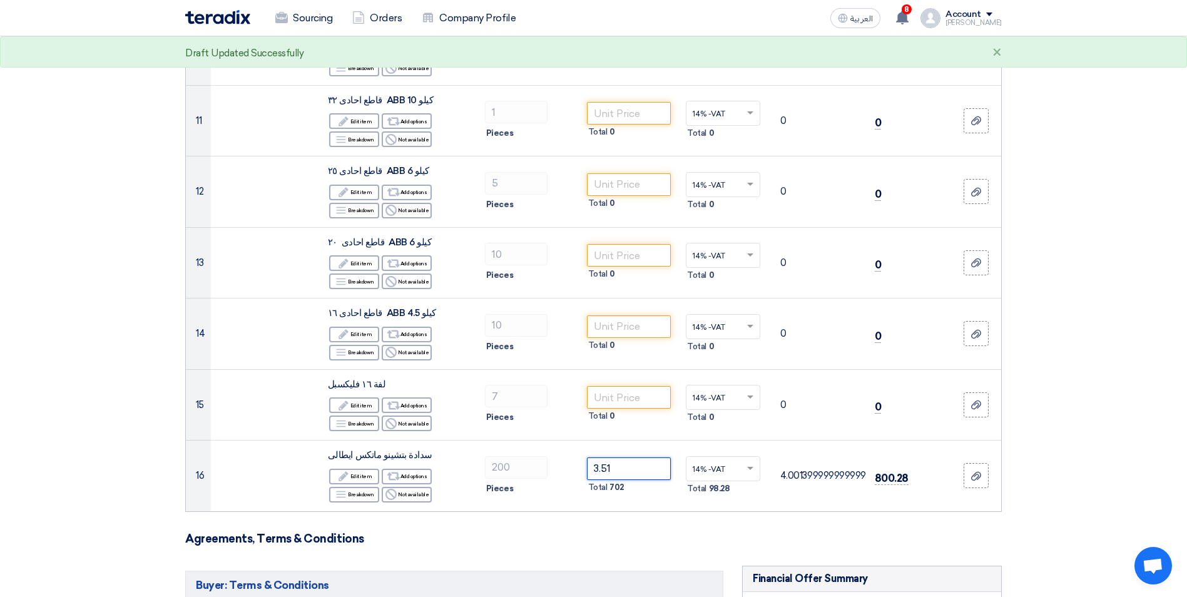
type input "3.51"
click at [683, 482] on form "Offer Details # Part Number Item Description Quantity Unit Price (EGP) Taxes + …" at bounding box center [593, 204] width 817 height 2267
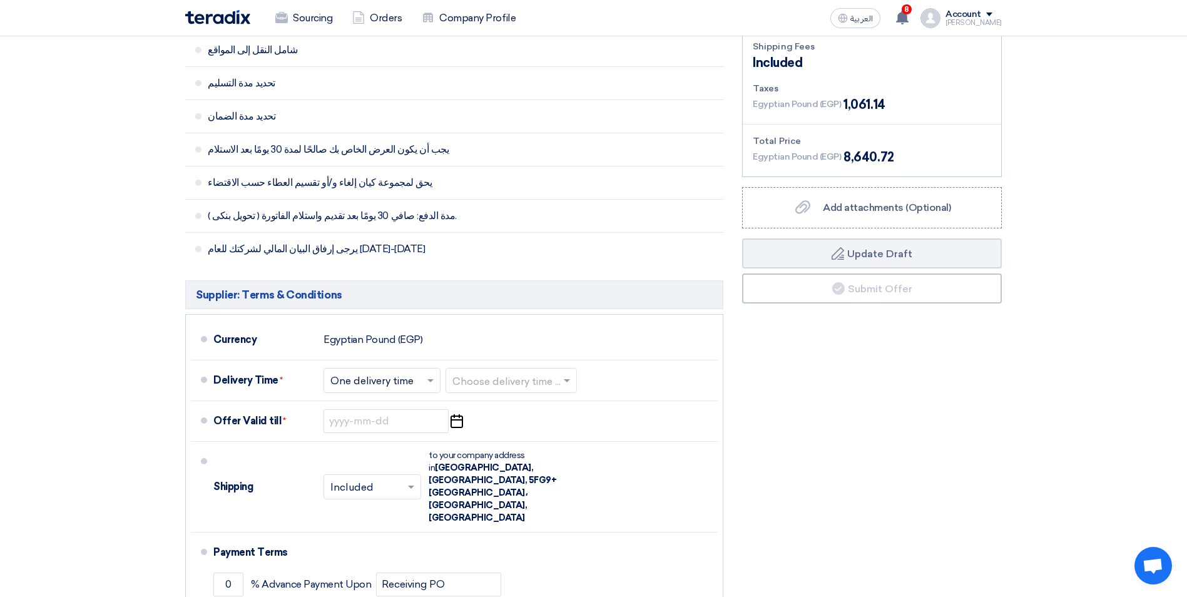
scroll to position [1689, 0]
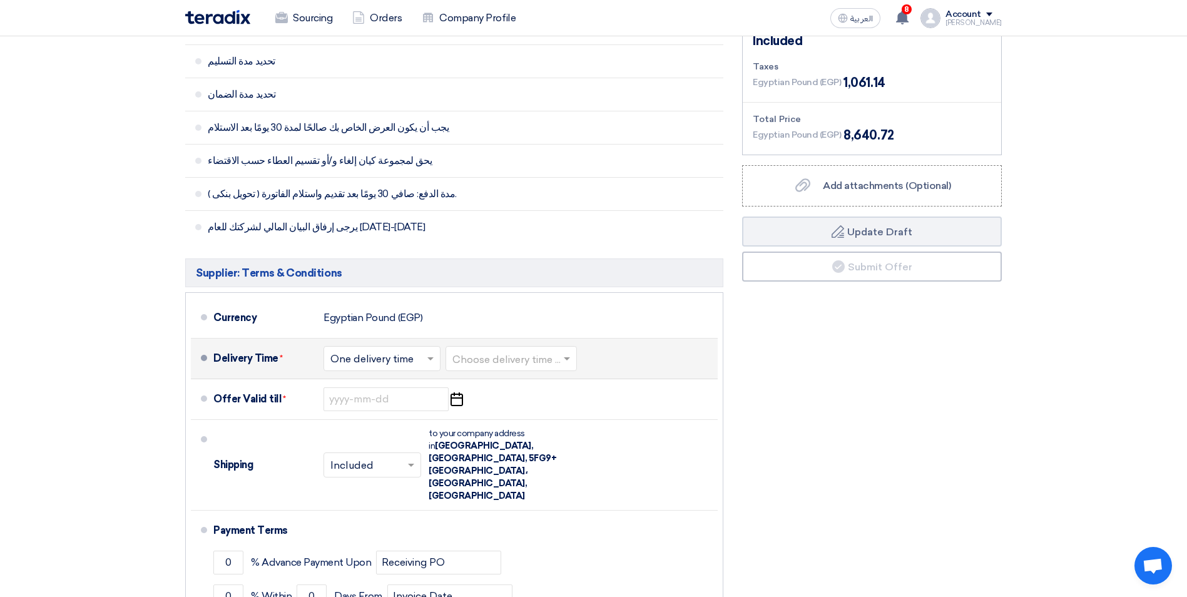
click at [499, 350] on input "text" at bounding box center [511, 359] width 119 height 18
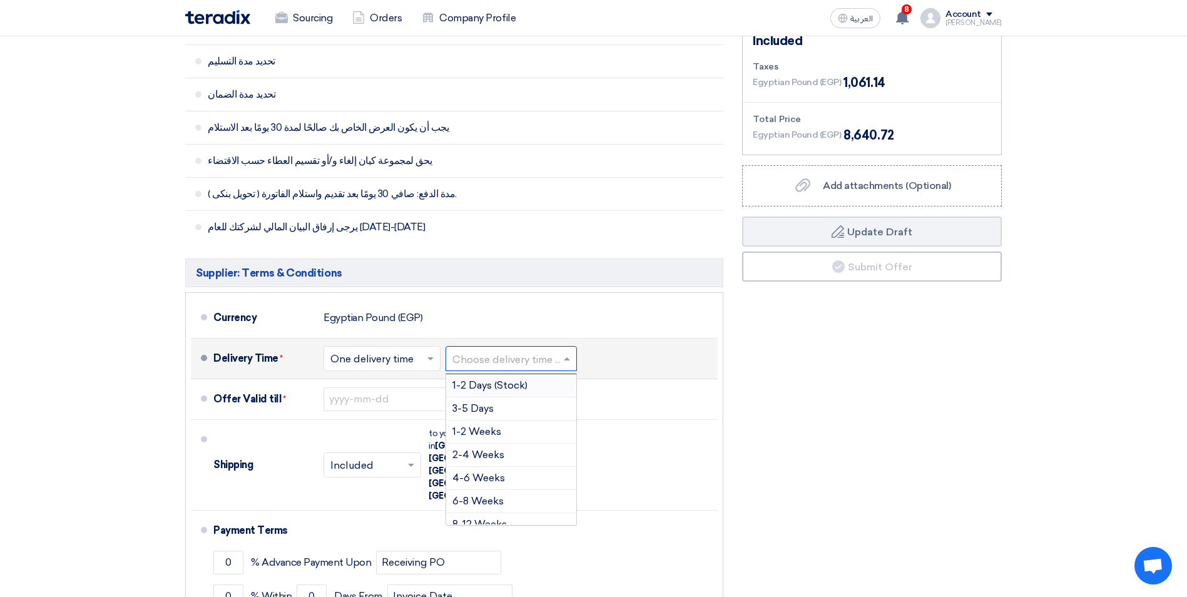
click at [499, 379] on span "1-2 Days (Stock)" at bounding box center [489, 385] width 75 height 12
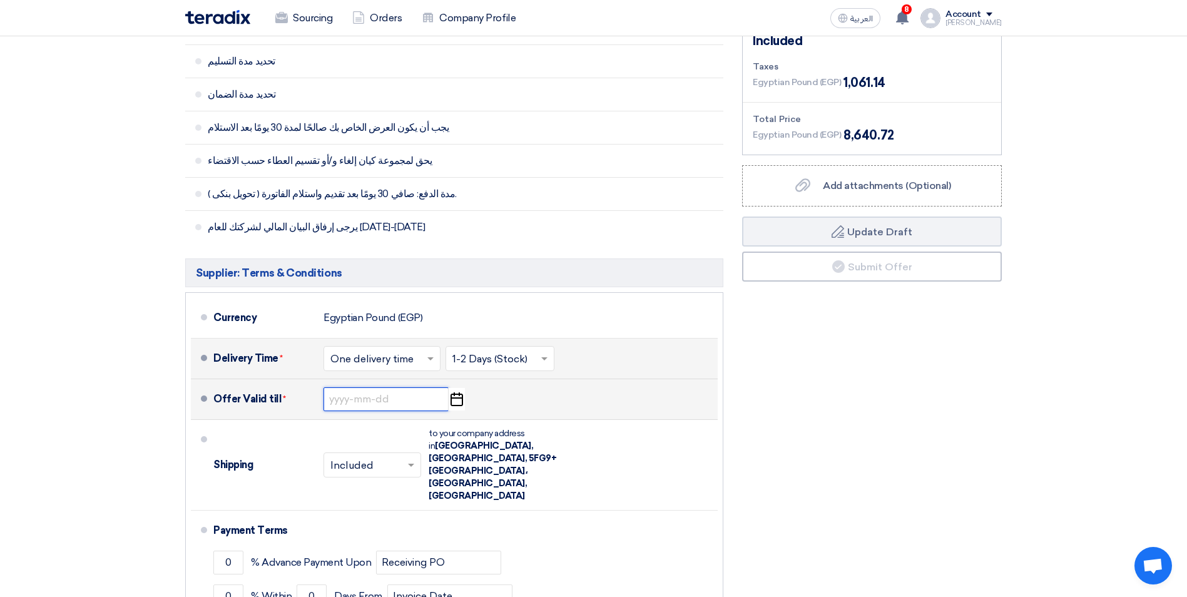
click at [359, 387] on input at bounding box center [385, 399] width 125 height 24
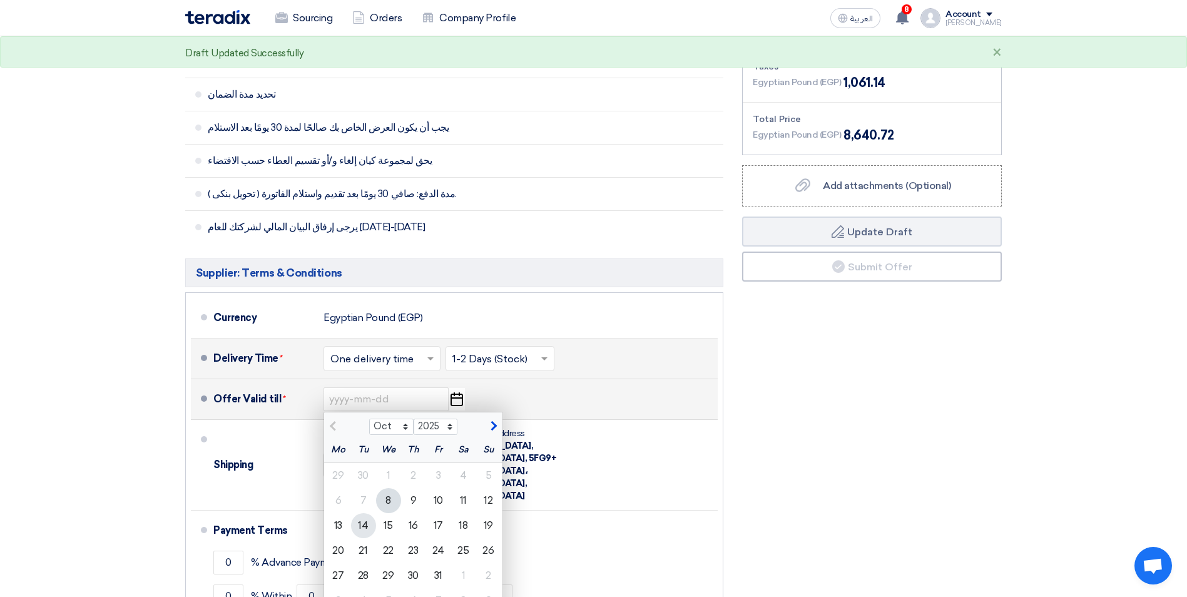
click at [362, 513] on div "14" at bounding box center [363, 525] width 25 height 25
type input "10/14/2025"
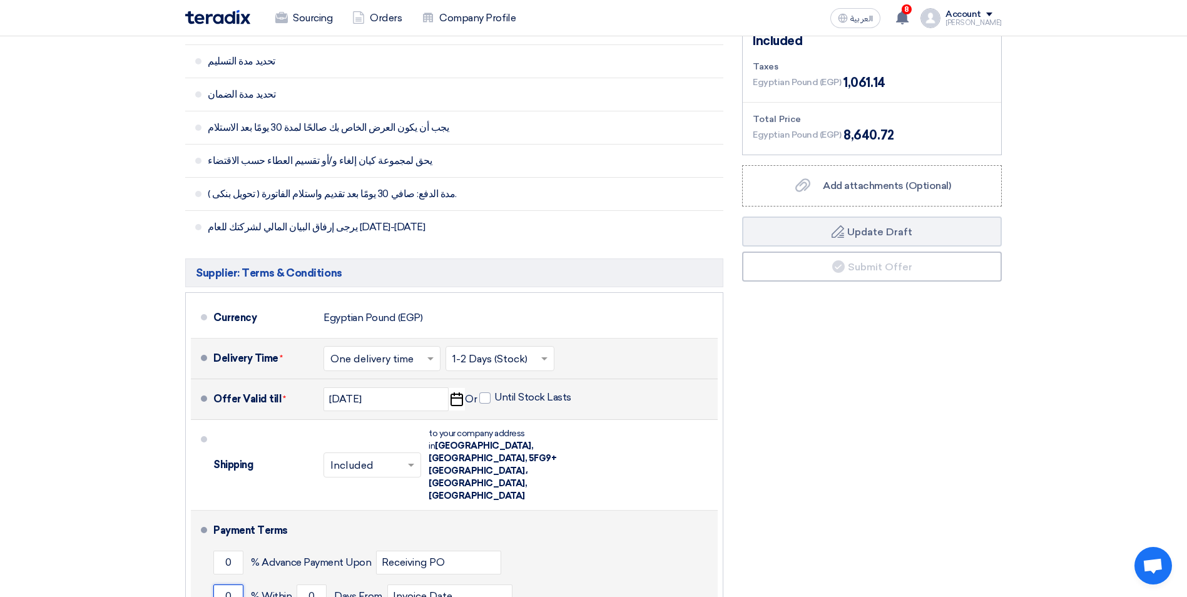
click at [232, 584] on input "0" at bounding box center [228, 596] width 30 height 24
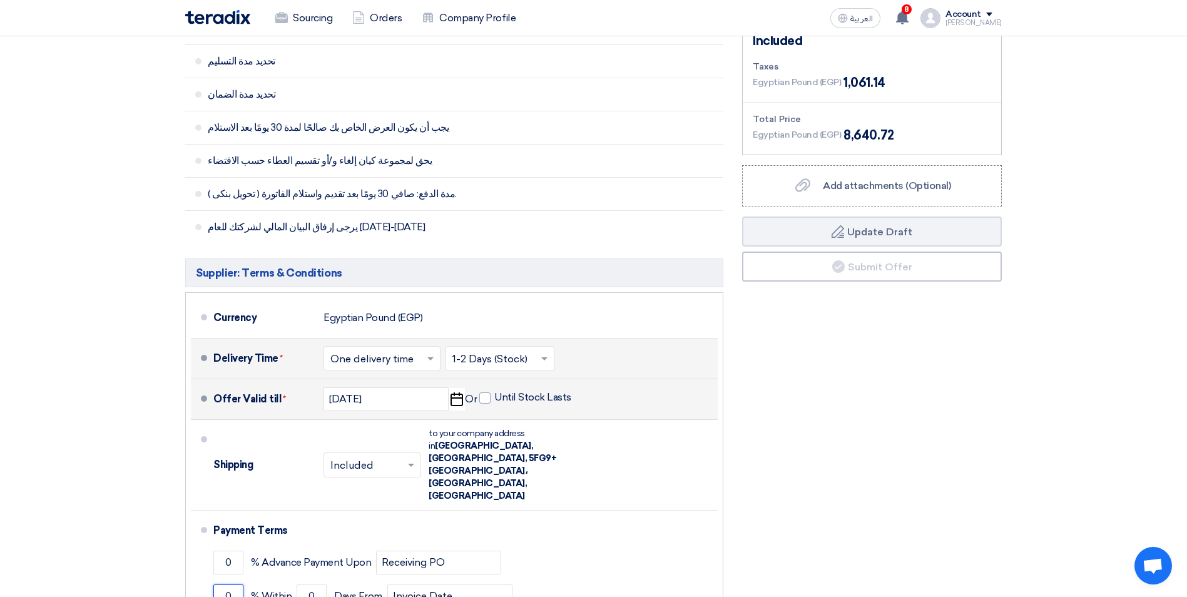
drag, startPoint x: 232, startPoint y: 534, endPoint x: 188, endPoint y: 527, distance: 43.8
click at [188, 527] on ul "Currency Egyptian Pound (EGP) Delivery Time * Choose delivery time ... × One de…" at bounding box center [454, 499] width 538 height 414
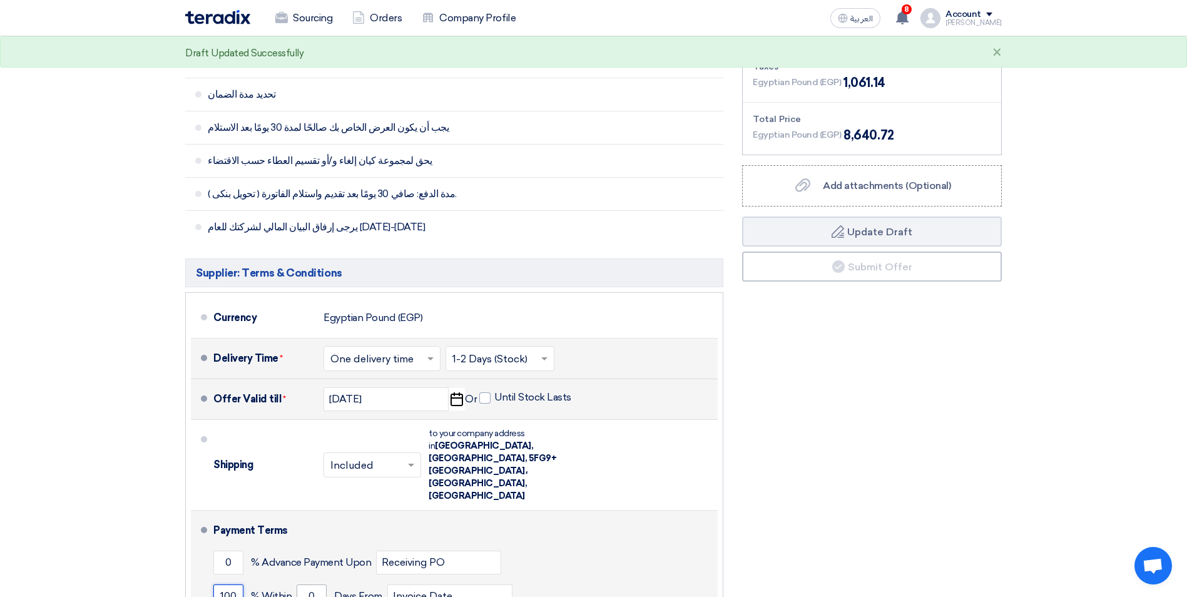
type input "100"
drag, startPoint x: 315, startPoint y: 522, endPoint x: 258, endPoint y: 537, distance: 59.3
click at [258, 579] on div "100 % Within 0 Days From Invoice Date" at bounding box center [462, 596] width 499 height 34
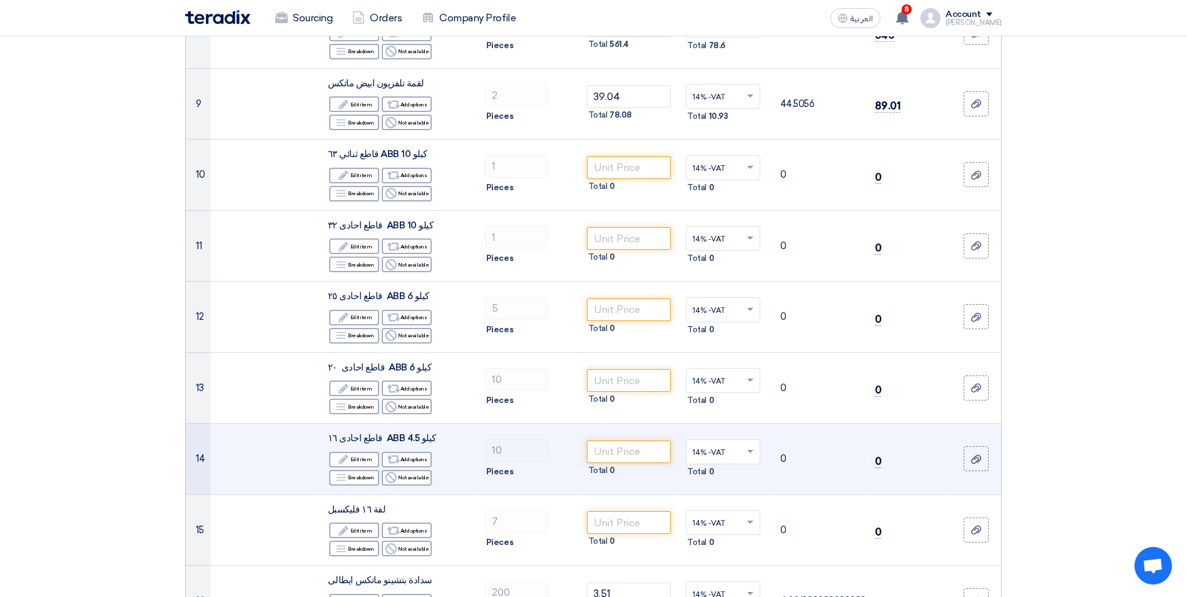
scroll to position [876, 0]
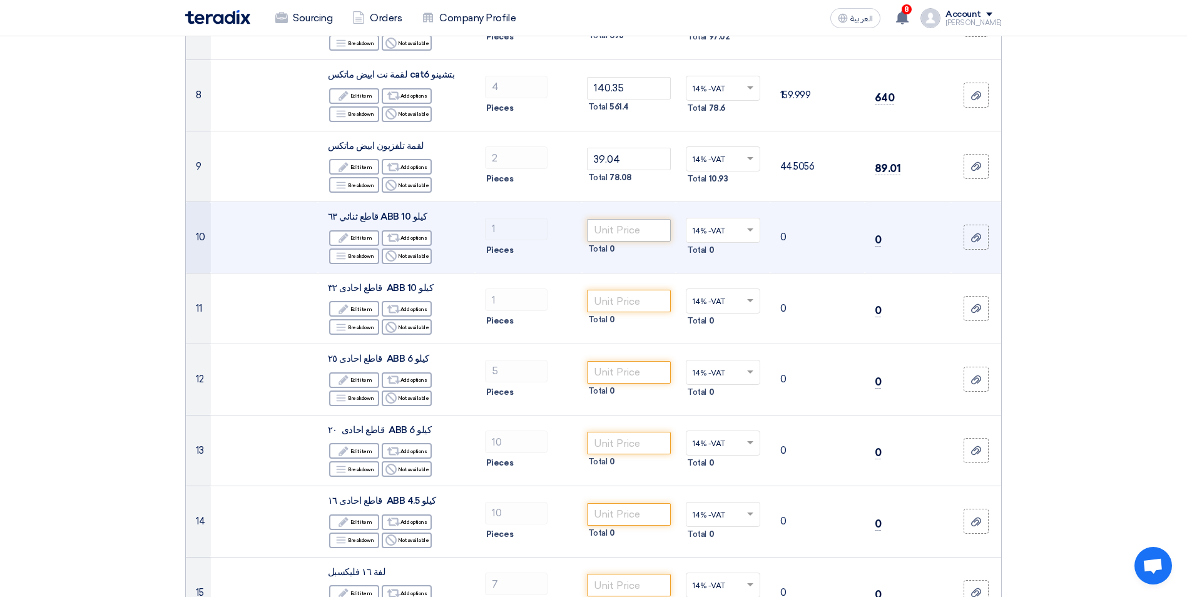
type input "30"
click at [622, 219] on input "number" at bounding box center [629, 230] width 84 height 23
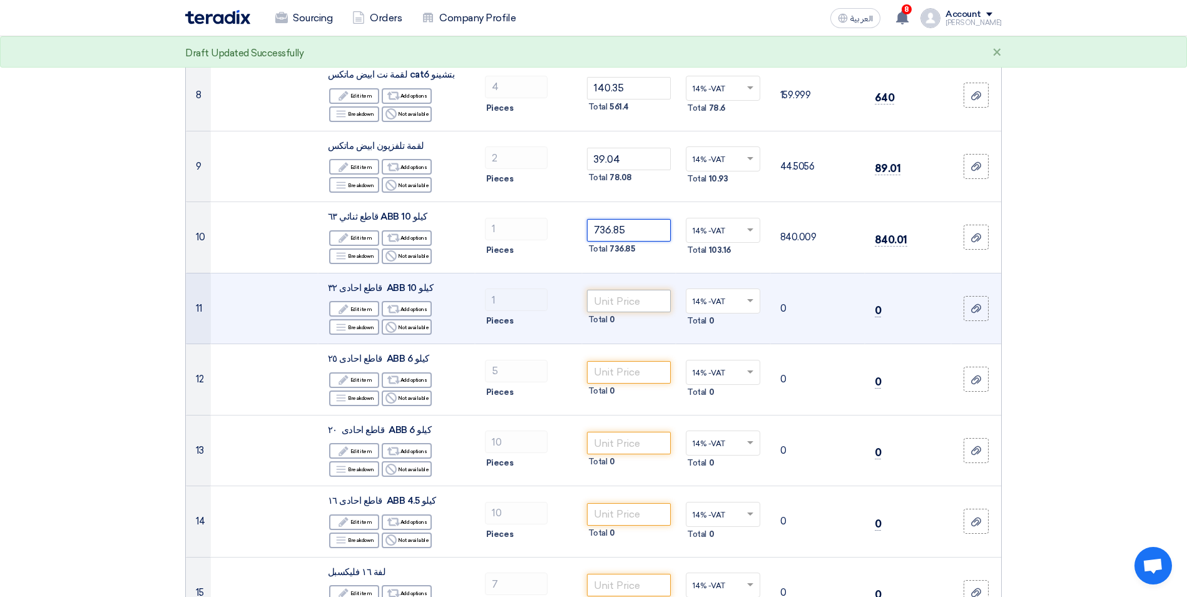
type input "736.85"
click at [629, 290] on input "number" at bounding box center [629, 301] width 84 height 23
type input "202"
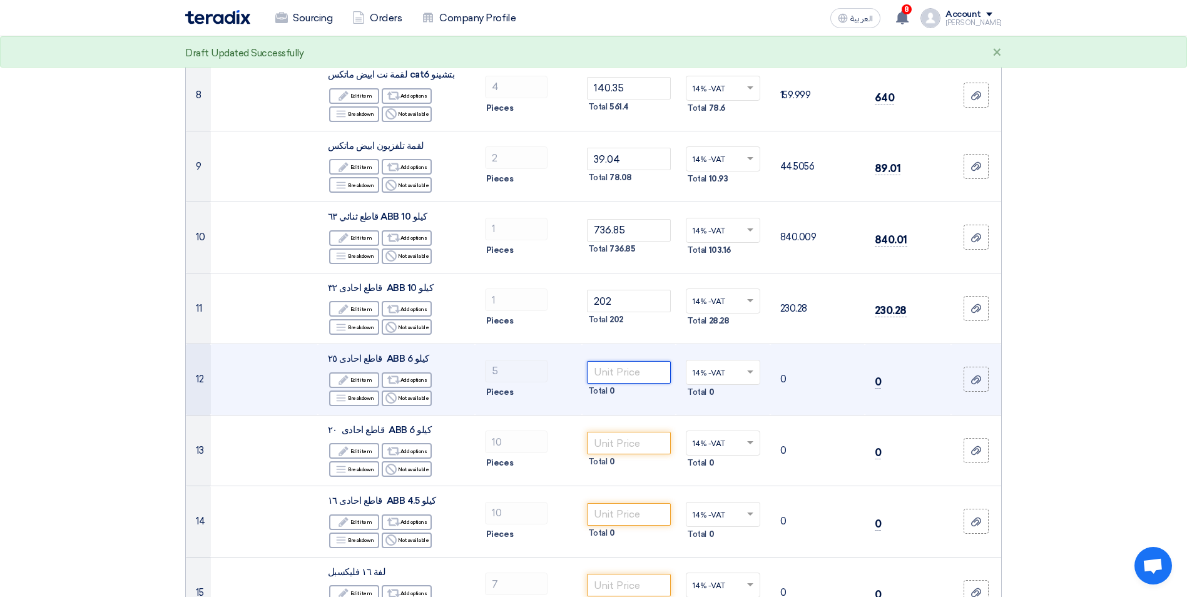
click at [635, 361] on input "number" at bounding box center [629, 372] width 84 height 23
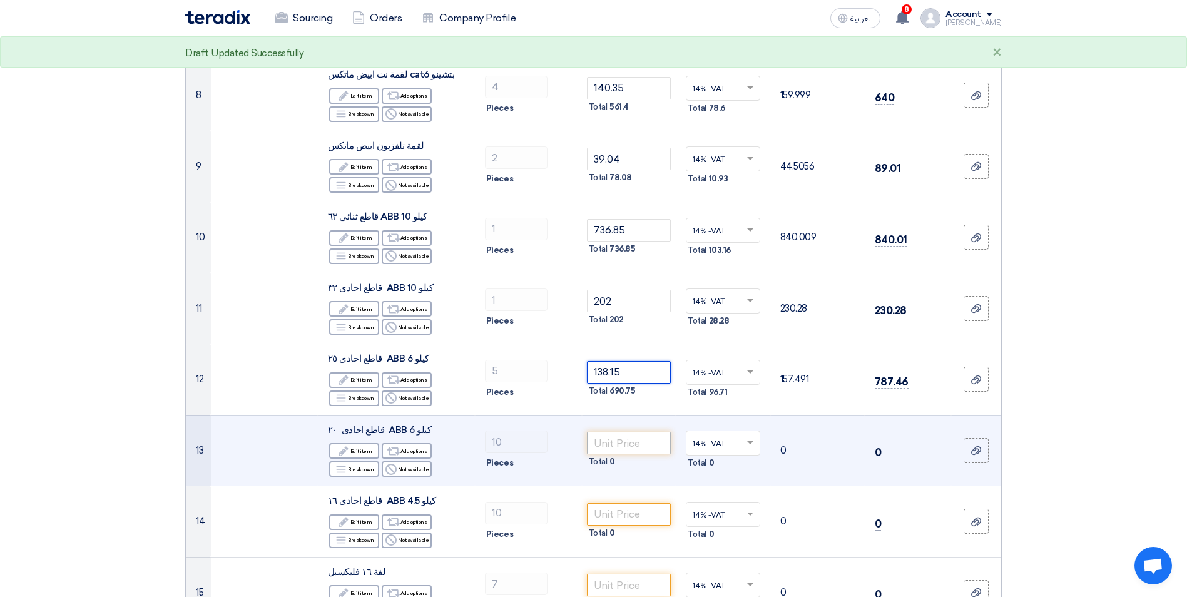
type input "138.15"
click at [641, 432] on input "number" at bounding box center [629, 443] width 84 height 23
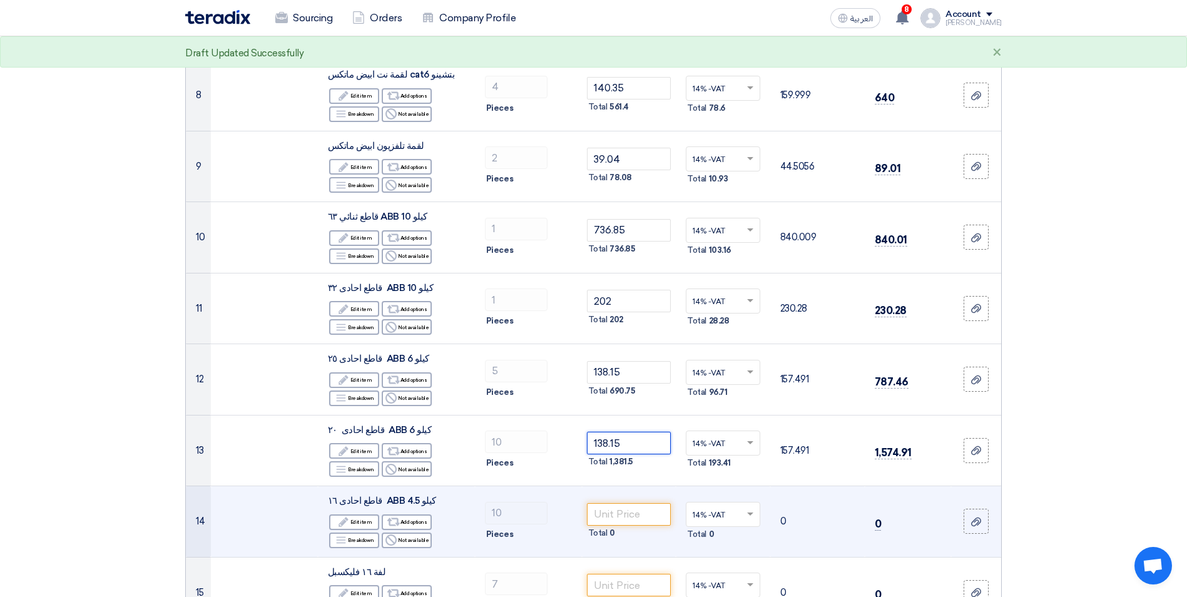
type input "138.15"
click at [610, 527] on span "0" at bounding box center [612, 533] width 6 height 13
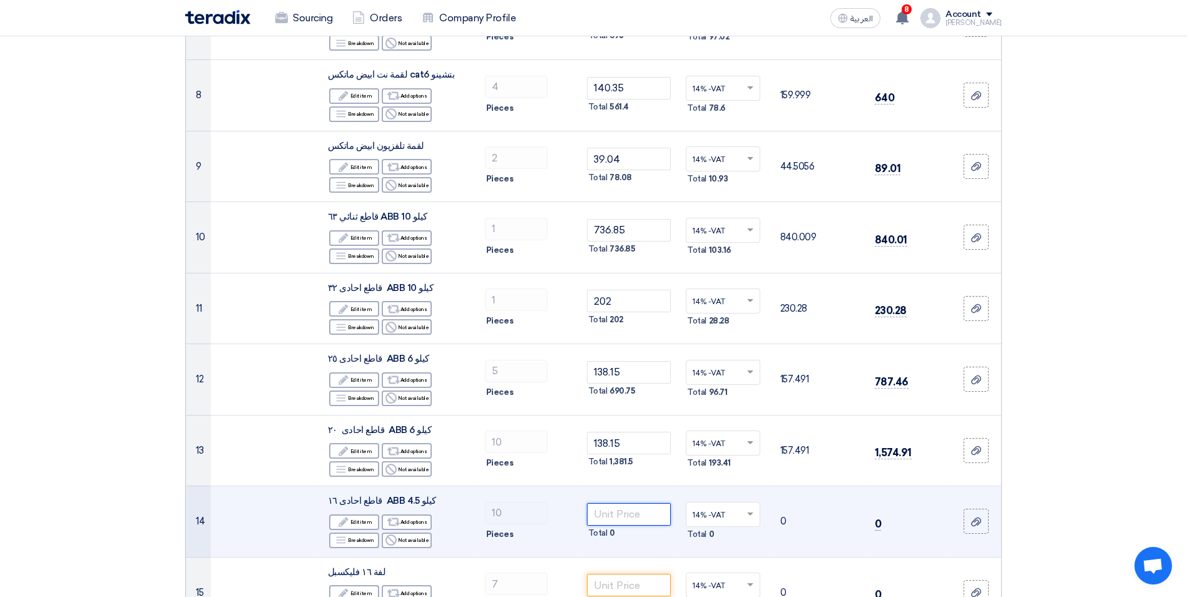
click at [609, 503] on input "number" at bounding box center [629, 514] width 84 height 23
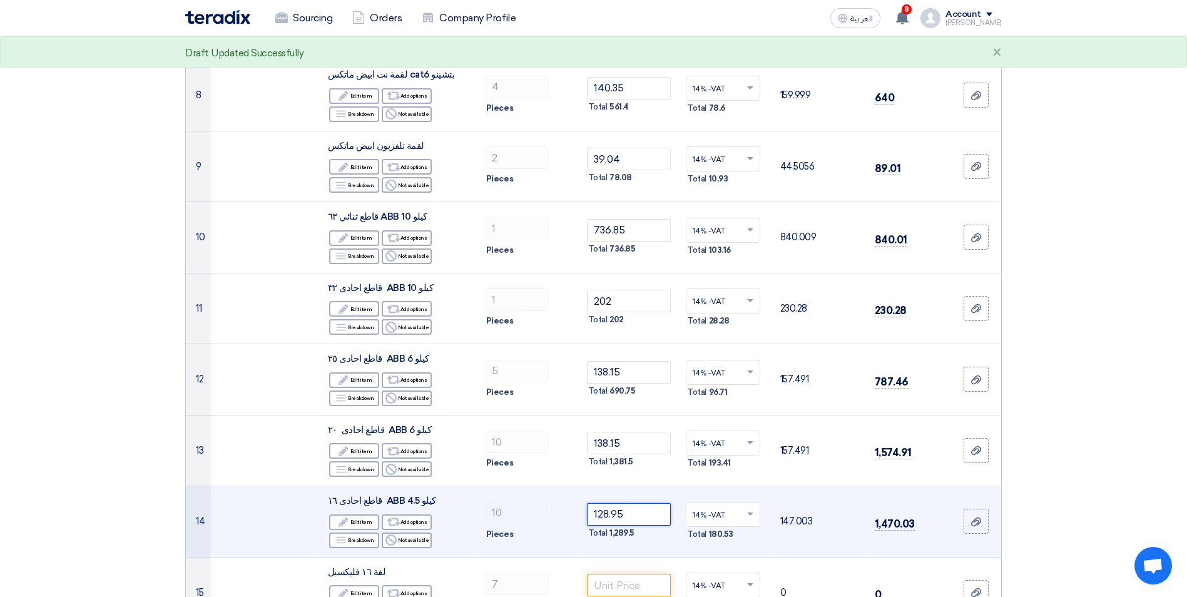
type input "128.95"
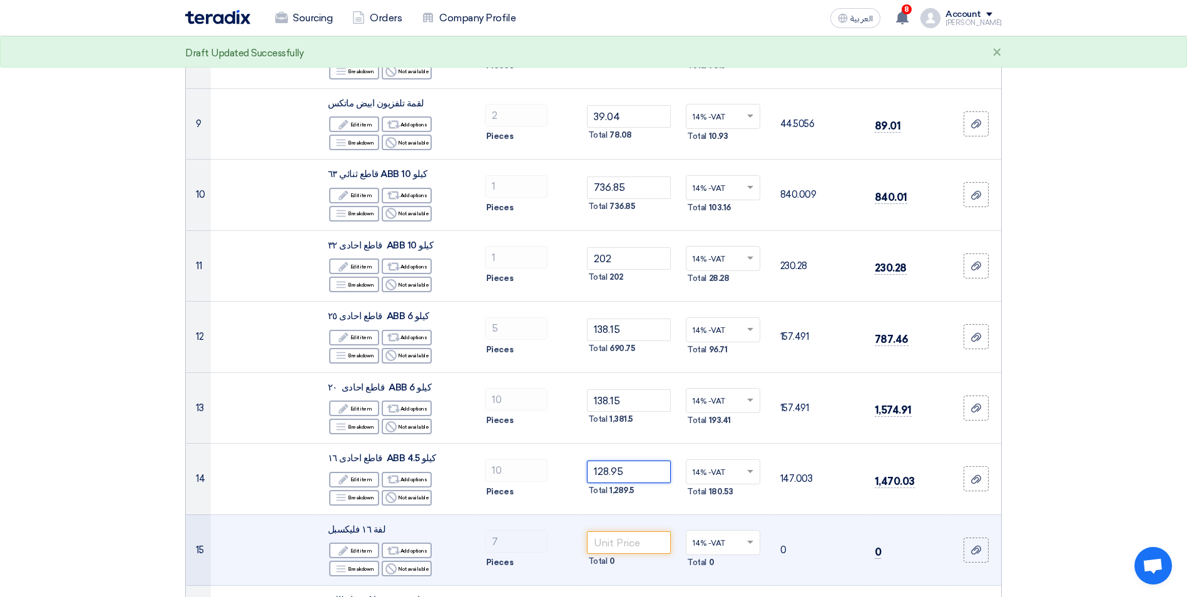
scroll to position [939, 0]
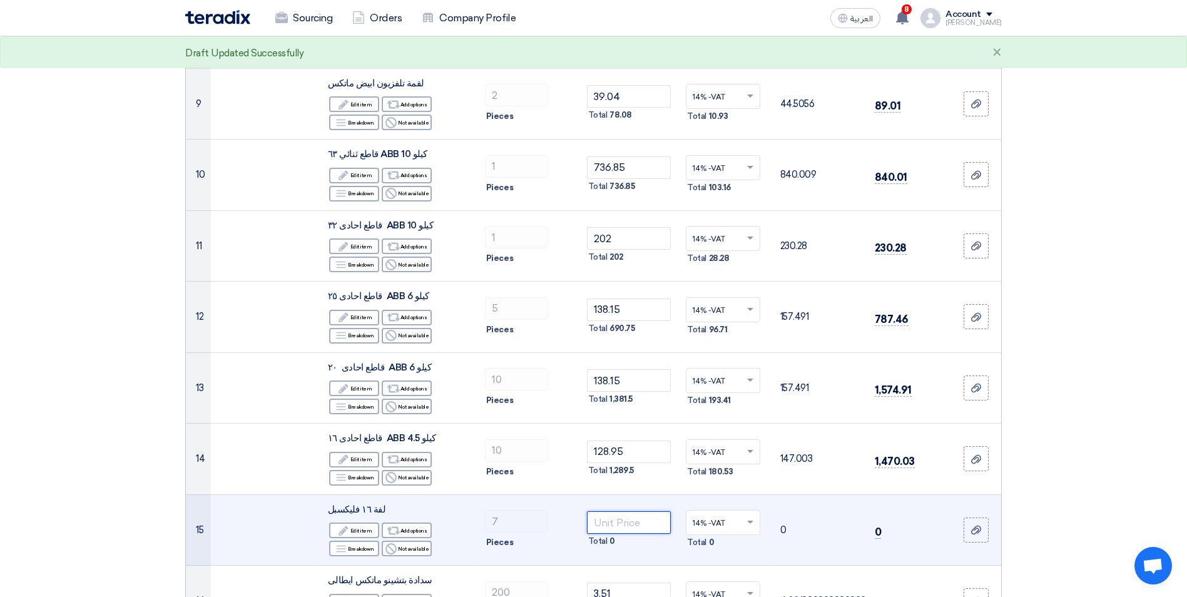
click at [643, 511] on input "number" at bounding box center [629, 522] width 84 height 23
click at [340, 525] on icon "Edit" at bounding box center [343, 530] width 11 height 11
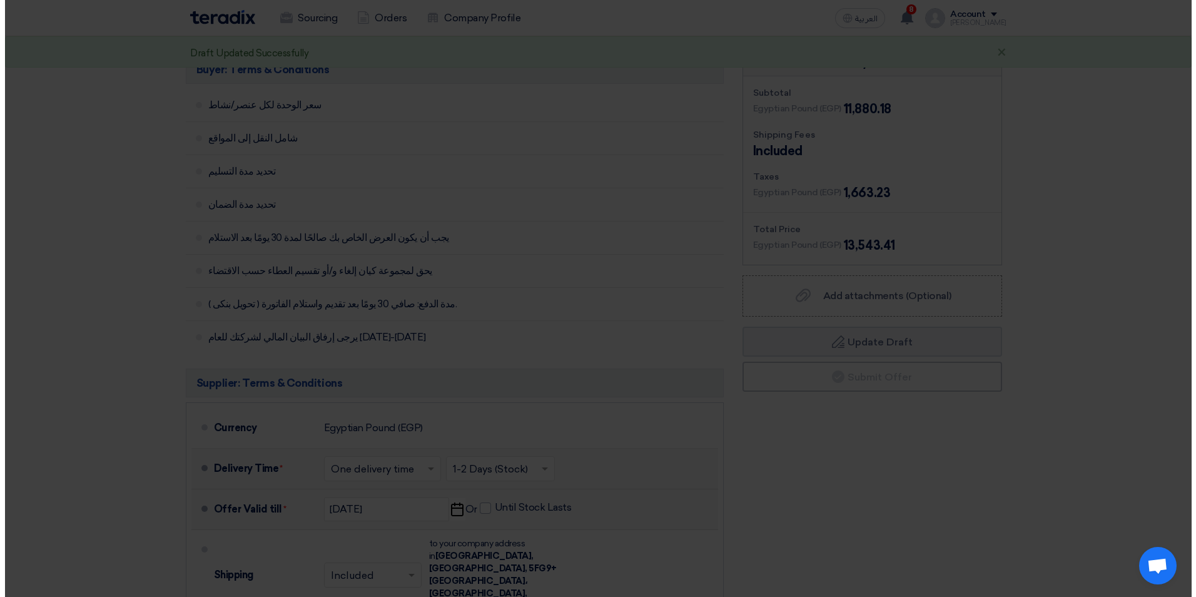
scroll to position [340, 0]
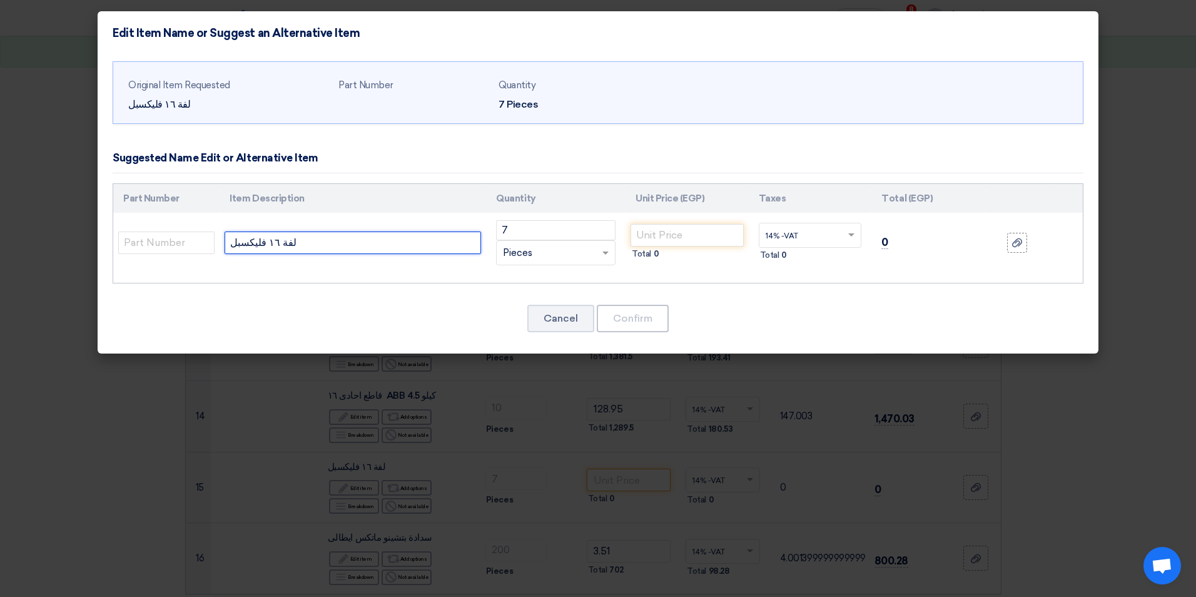
click at [228, 237] on input "لفة ١٦ فليكسبل" at bounding box center [353, 243] width 257 height 23
drag, startPoint x: 276, startPoint y: 240, endPoint x: 225, endPoint y: 249, distance: 51.5
click at [225, 249] on input "سوسته مصطفي محمود لفة ١٦ فليكسبل" at bounding box center [353, 243] width 257 height 23
click at [379, 242] on input "سوسته مصطفي محمود لفة ١٦ فليكسبل" at bounding box center [353, 243] width 257 height 23
click at [284, 245] on input "سوسته مصطفي محمود لفة ١٦ فليكسبل" at bounding box center [353, 243] width 257 height 23
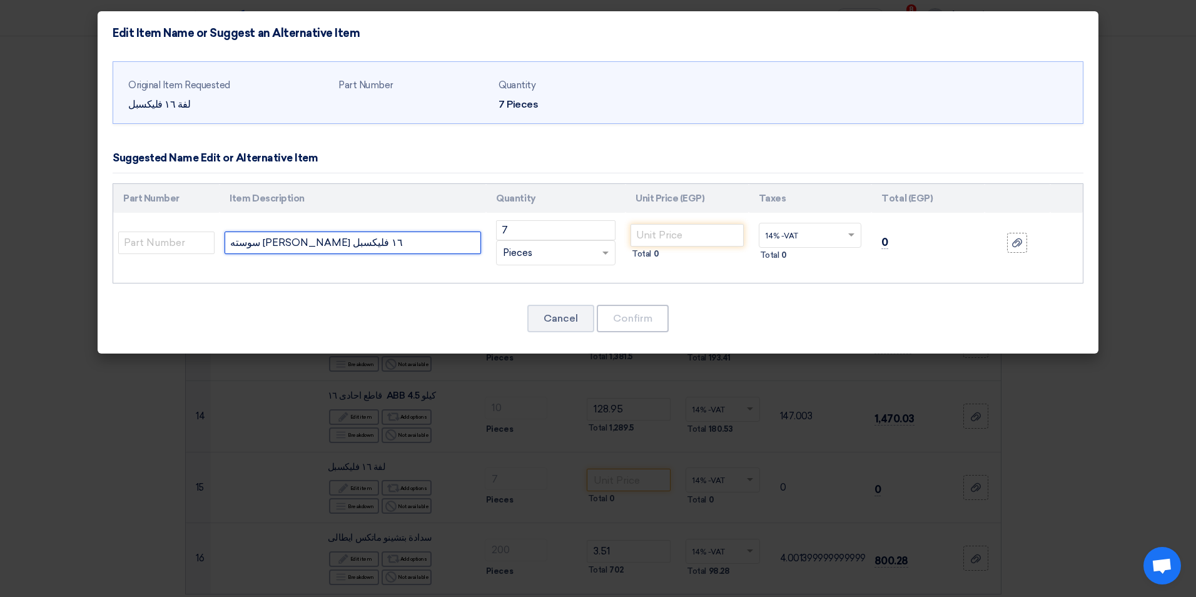
click at [340, 248] on input "سوسته مصطفي محمود لفة ١٦ فليكسبل" at bounding box center [353, 243] width 257 height 23
drag, startPoint x: 279, startPoint y: 243, endPoint x: 353, endPoint y: 250, distance: 74.2
click at [353, 250] on input "سوسته مصطفي محمود لفة ١٦ فليكسبل" at bounding box center [353, 243] width 257 height 23
click at [289, 242] on input "لفة ١٦ فليكسبل" at bounding box center [353, 243] width 257 height 23
paste input "سوسته مصطفي محمود"
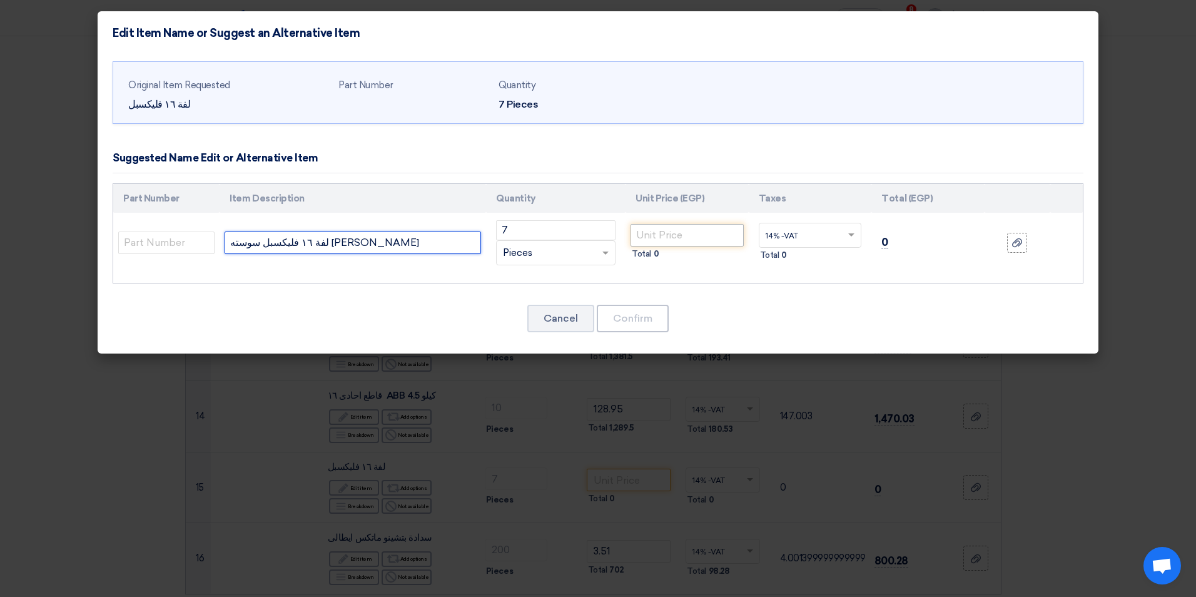
type input "لفة ١٦ فليكسبل سوسته [PERSON_NAME]"
click at [667, 235] on input "number" at bounding box center [687, 235] width 113 height 23
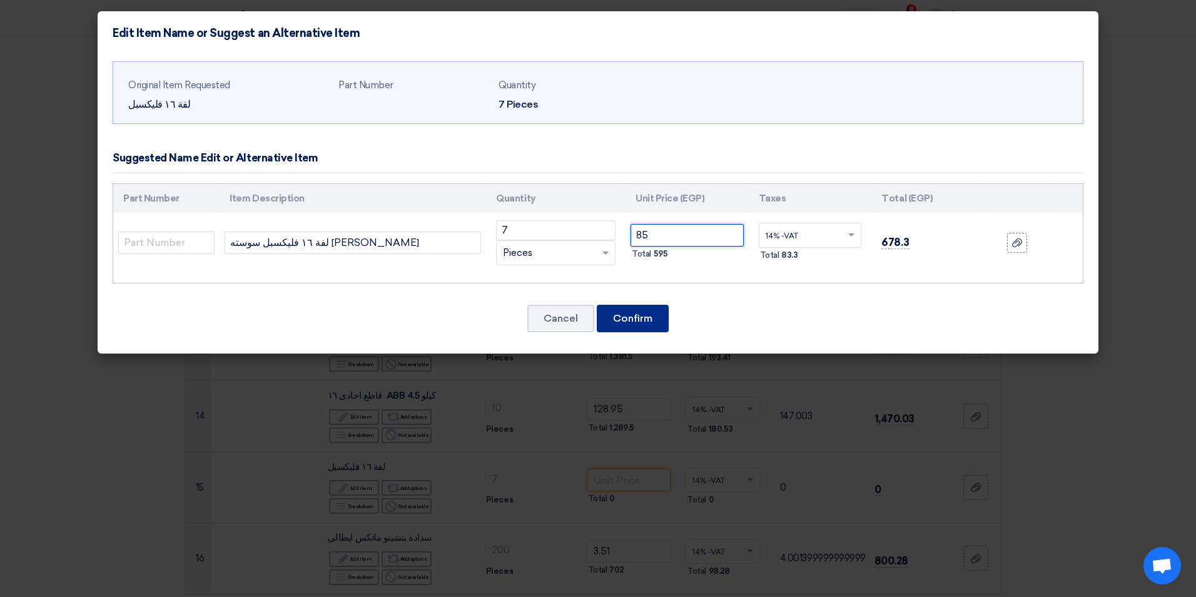
type input "85"
click at [644, 315] on button "Confirm" at bounding box center [633, 319] width 72 height 28
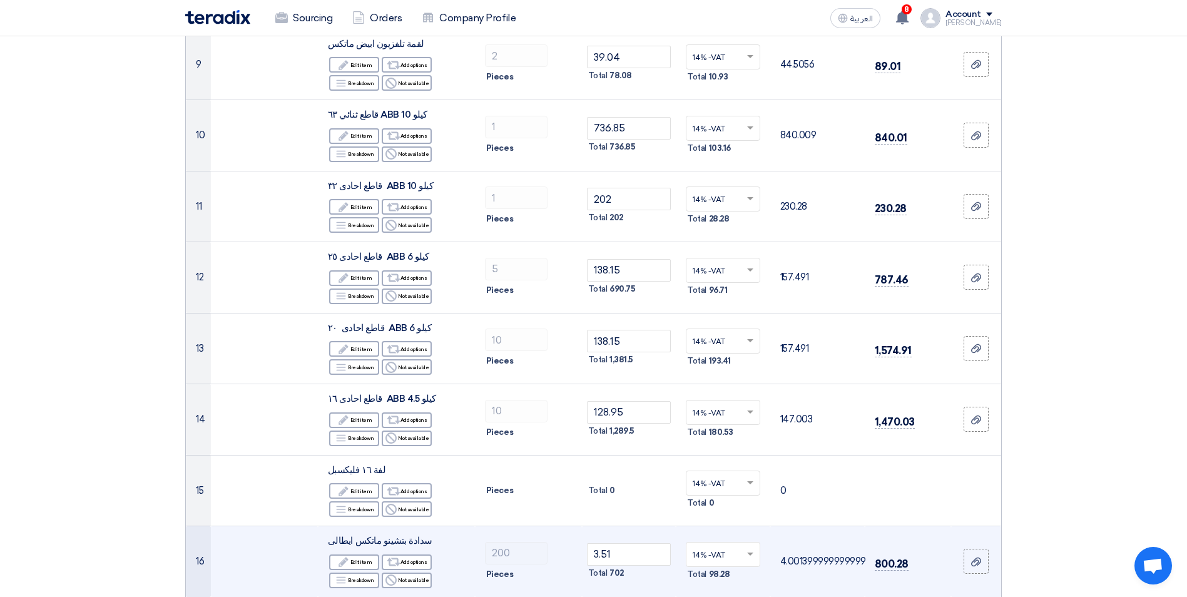
scroll to position [1064, 0]
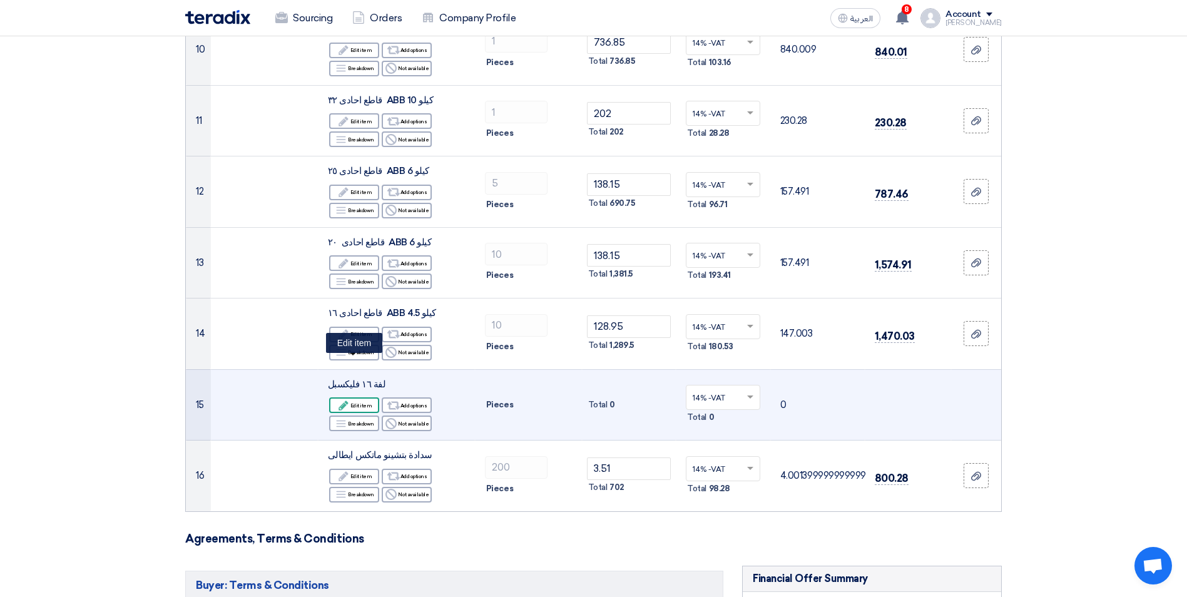
click at [364, 397] on div "Edit Edit item" at bounding box center [354, 405] width 50 height 16
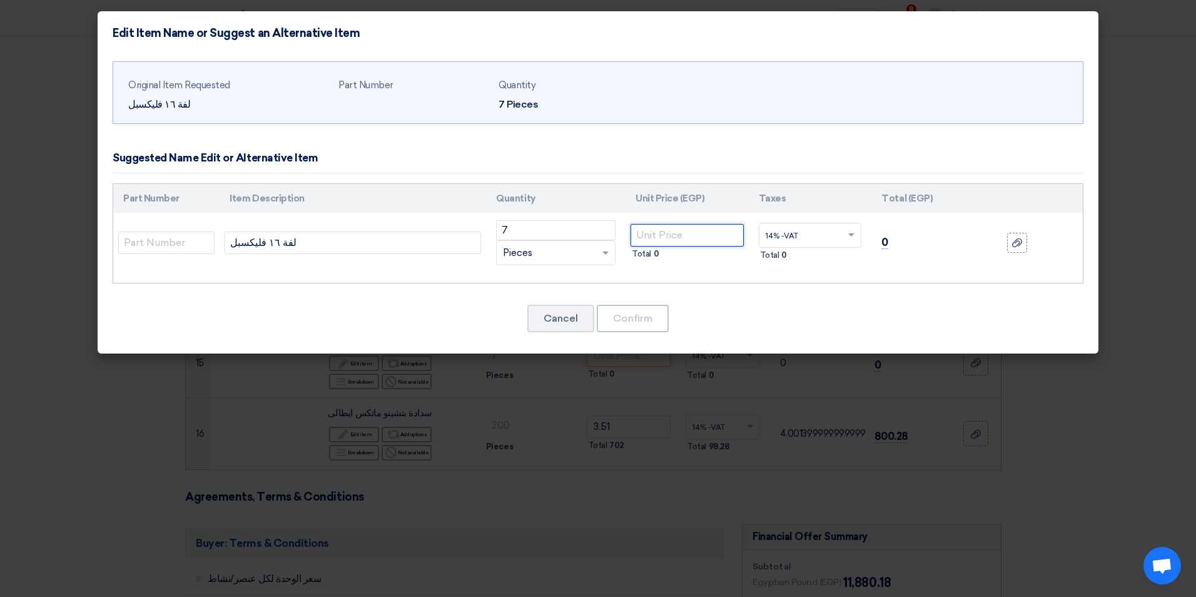
click at [678, 232] on input "number" at bounding box center [687, 235] width 113 height 23
type input "85"
click at [663, 315] on button "Confirm" at bounding box center [633, 319] width 72 height 28
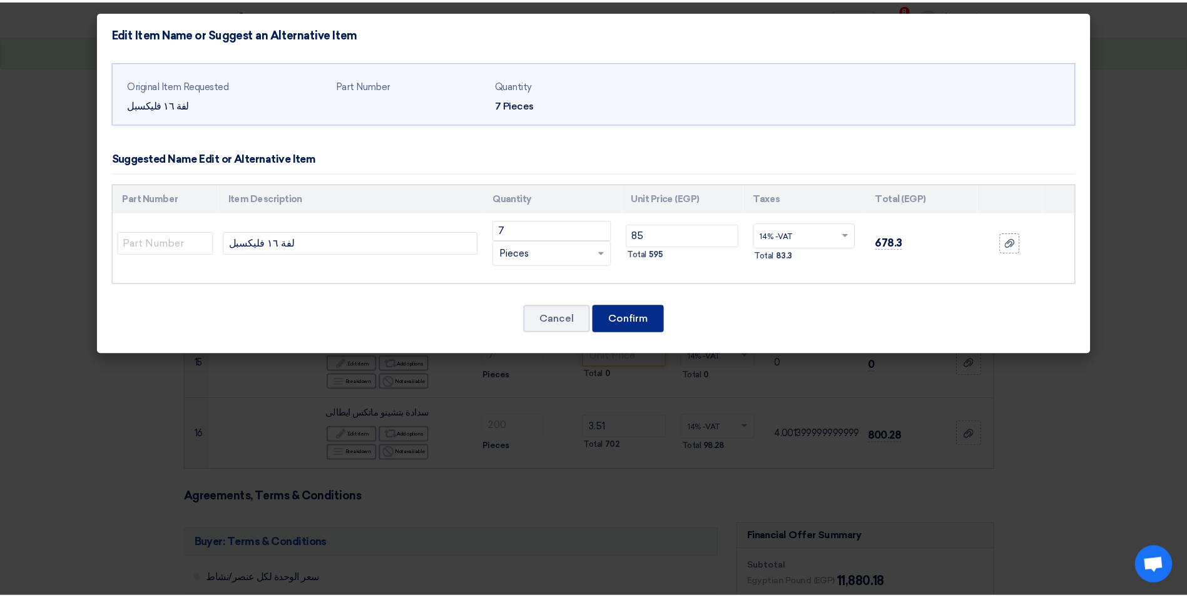
scroll to position [1064, 0]
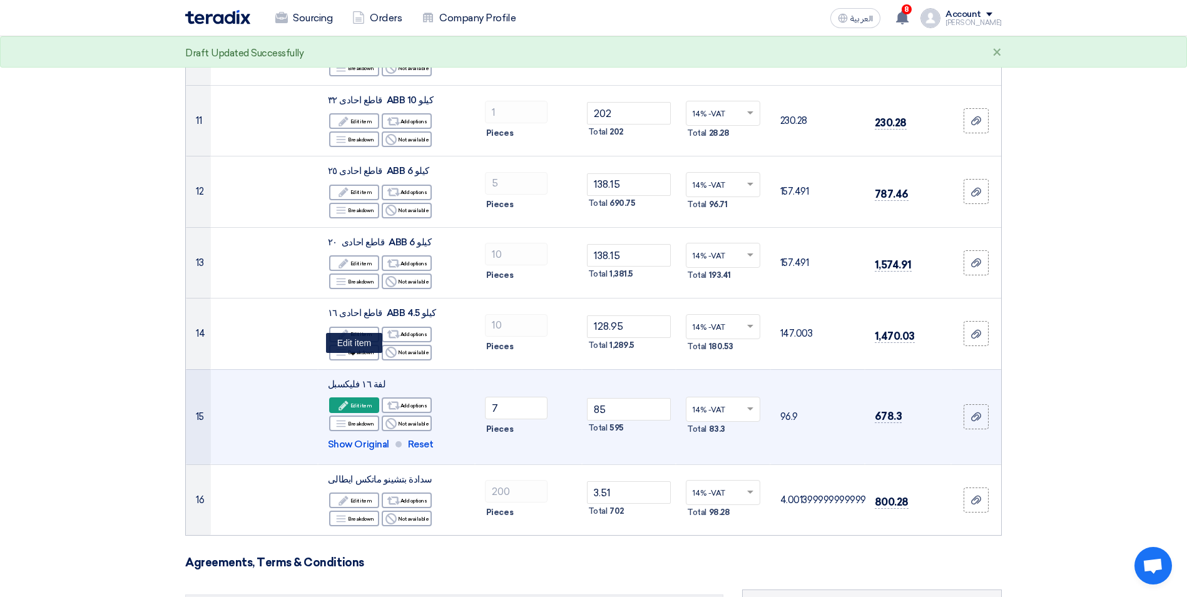
click at [366, 397] on div "Edit Edit item" at bounding box center [354, 405] width 50 height 16
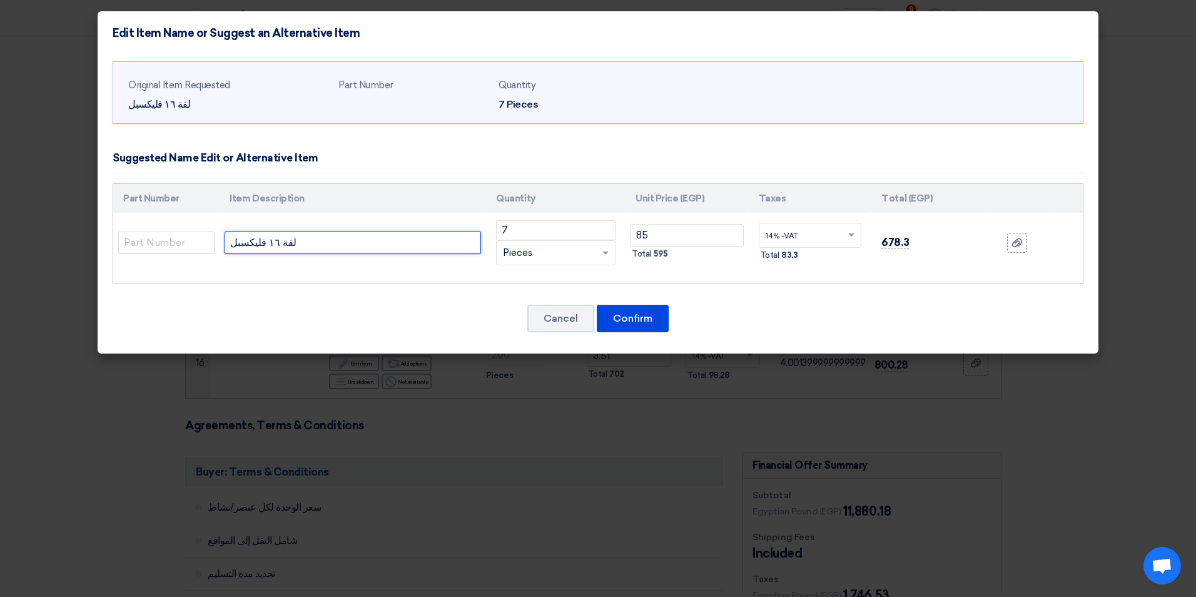
click at [233, 242] on input "لفة ١٦ فليكسبل" at bounding box center [353, 243] width 257 height 23
paste input "سوسته مصطفي محمود"
drag, startPoint x: 375, startPoint y: 250, endPoint x: 282, endPoint y: 252, distance: 92.6
click at [282, 252] on input "سوسته مصطفي محمود لفة ١٦ فليكسبل" at bounding box center [353, 243] width 257 height 23
click at [324, 236] on input "لفة ١٦ فليكسبل" at bounding box center [353, 243] width 257 height 23
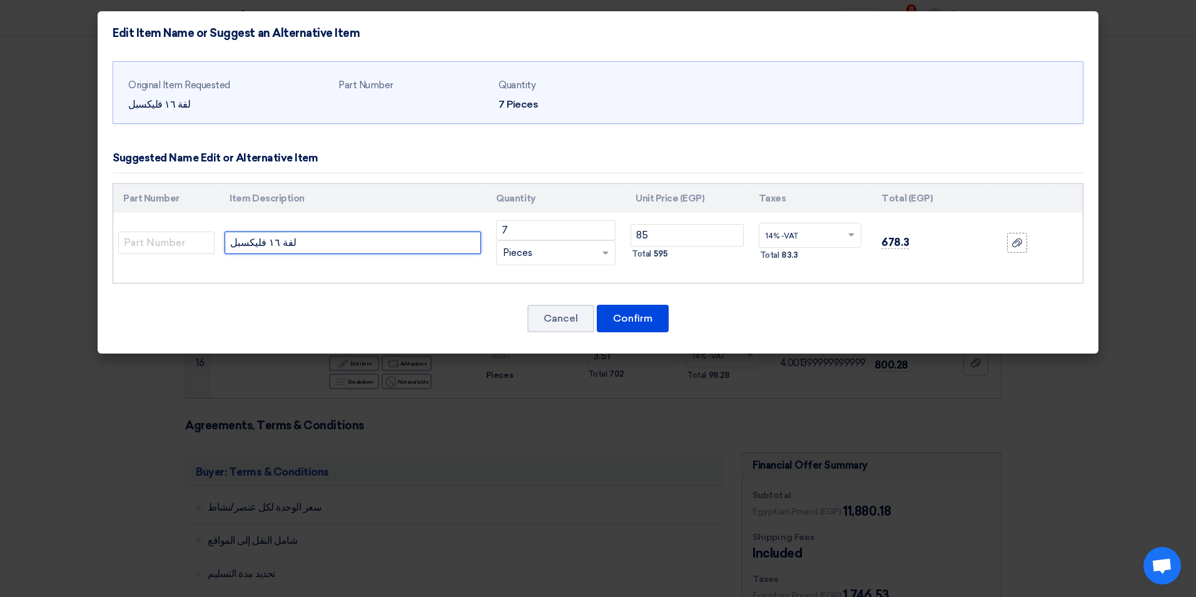
paste input "سوسته مصطفي محمود"
click at [307, 245] on input "لفة ١٦ فليكسبلسوسته مصطفي محمود" at bounding box center [353, 243] width 257 height 23
type input "لفة ١٦ فليكسبل سوسته [PERSON_NAME]"
click at [639, 318] on button "Confirm" at bounding box center [633, 319] width 72 height 28
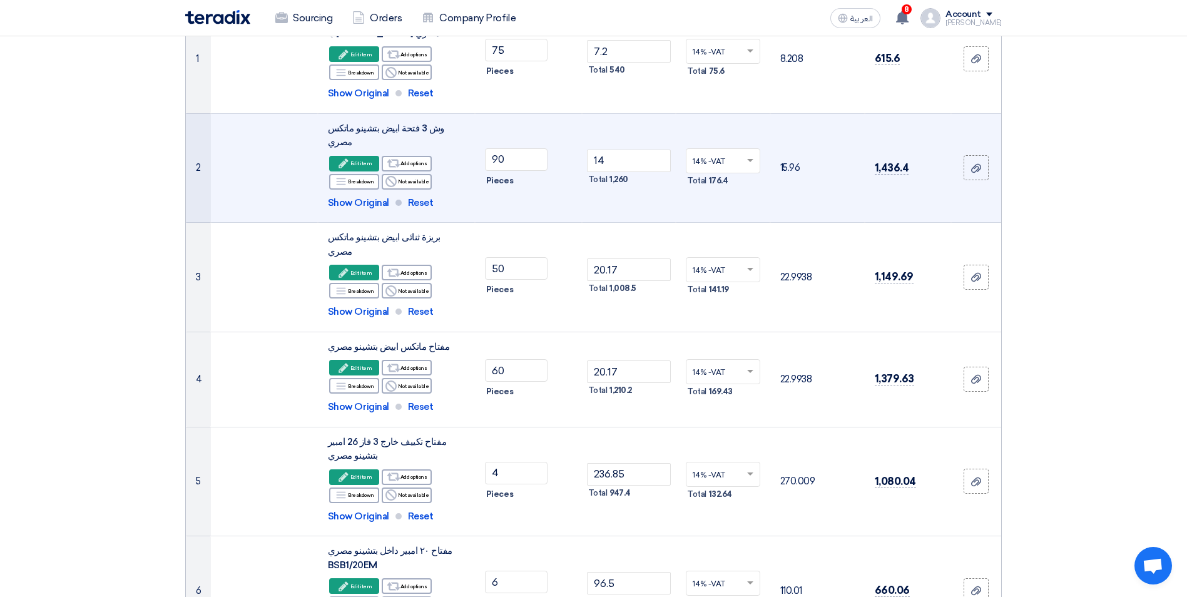
scroll to position [250, 0]
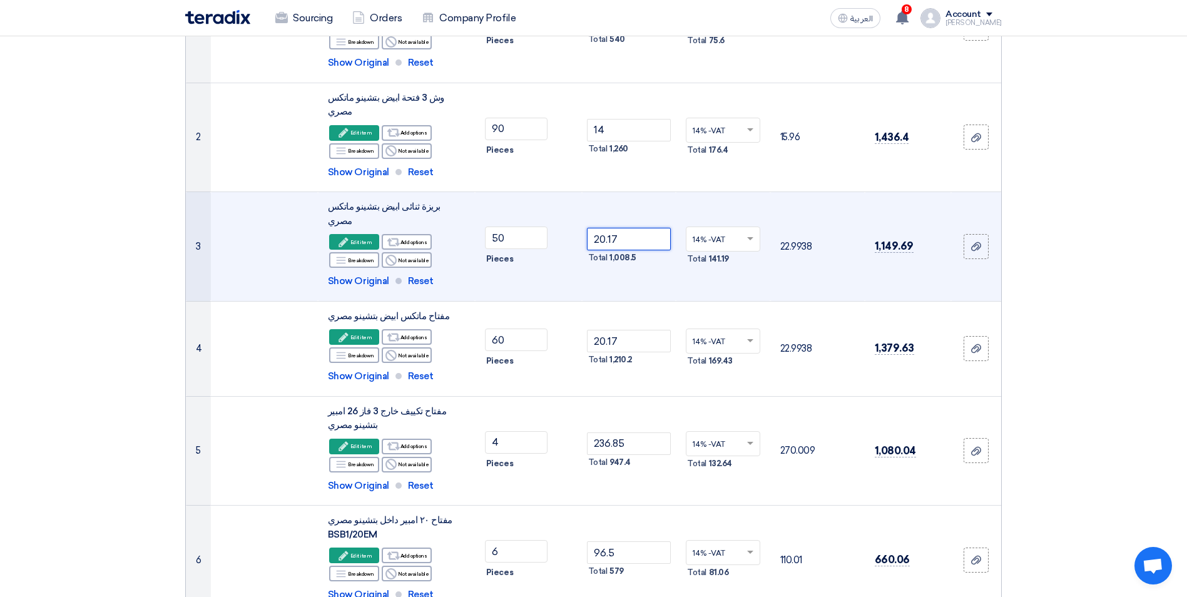
click at [659, 228] on input "20.17" at bounding box center [629, 239] width 84 height 23
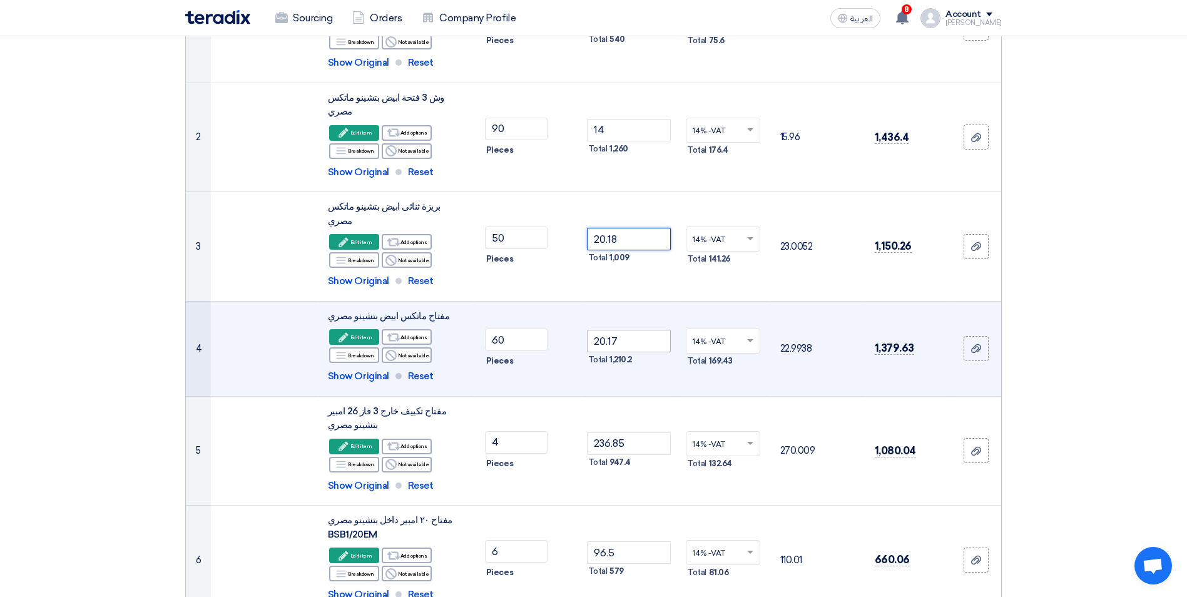
type input "20.18"
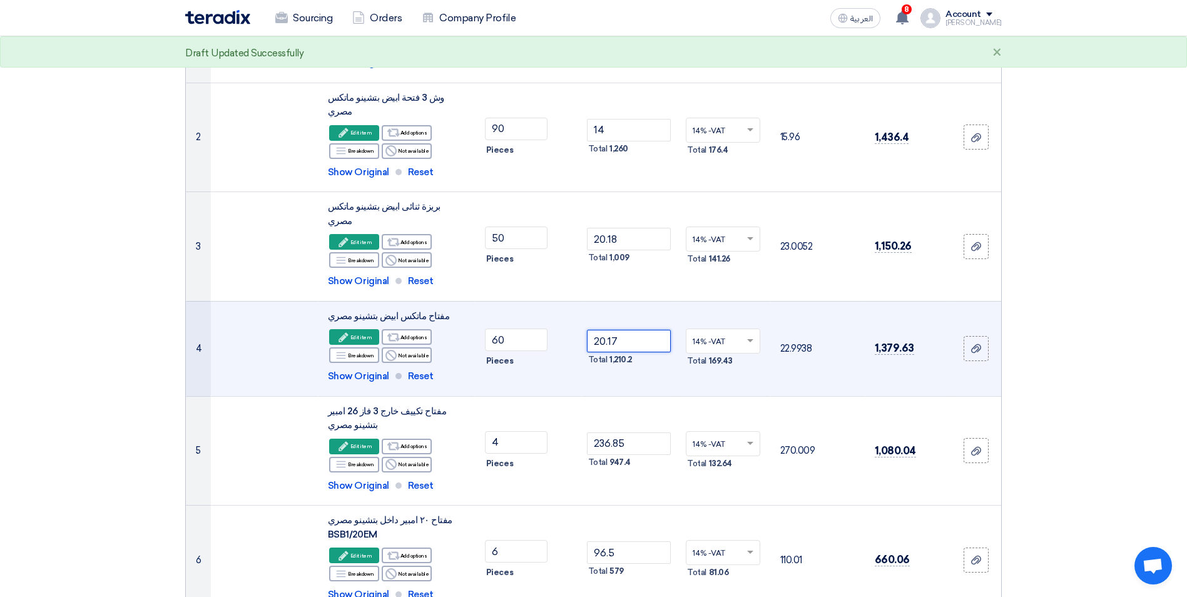
click at [626, 330] on input "20.17" at bounding box center [629, 341] width 84 height 23
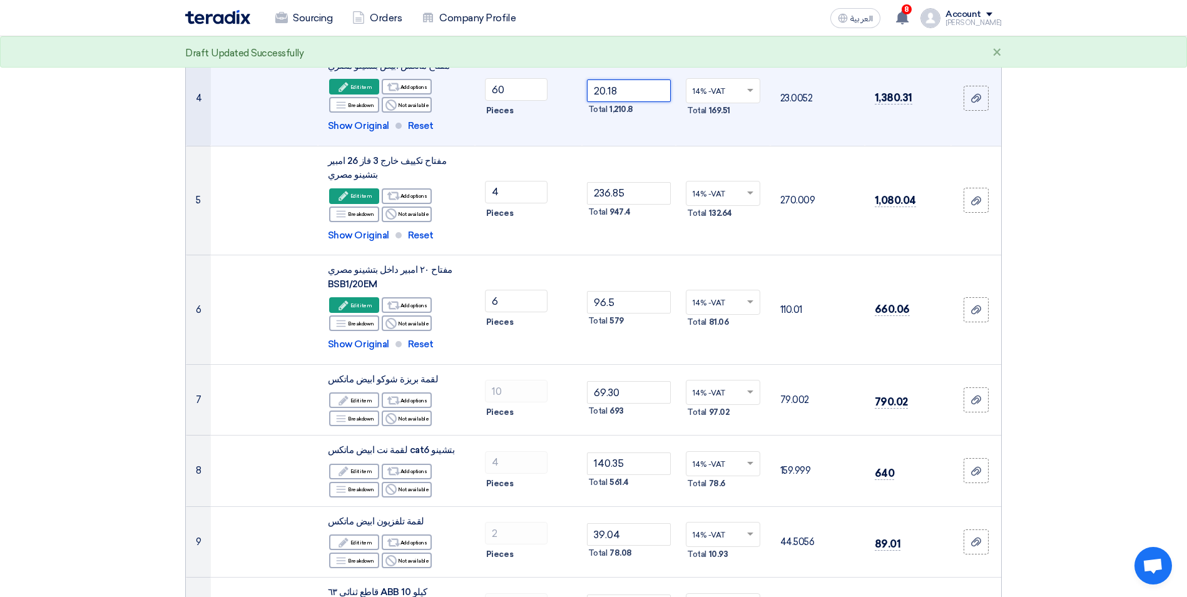
scroll to position [563, 0]
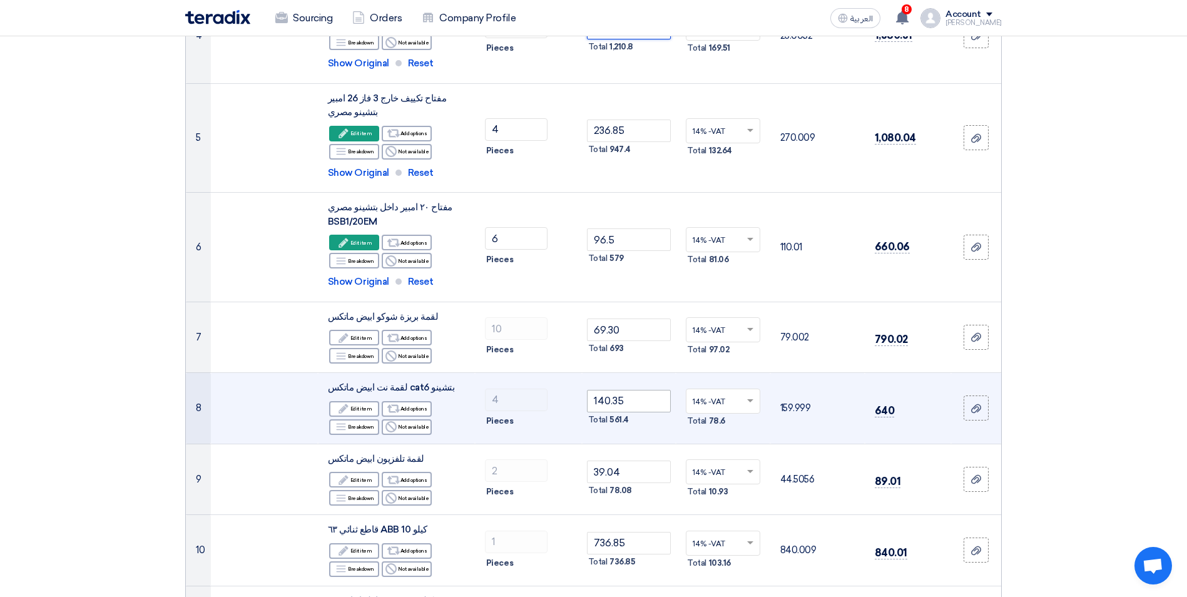
type input "20.18"
click at [644, 390] on input "140.35" at bounding box center [629, 401] width 84 height 23
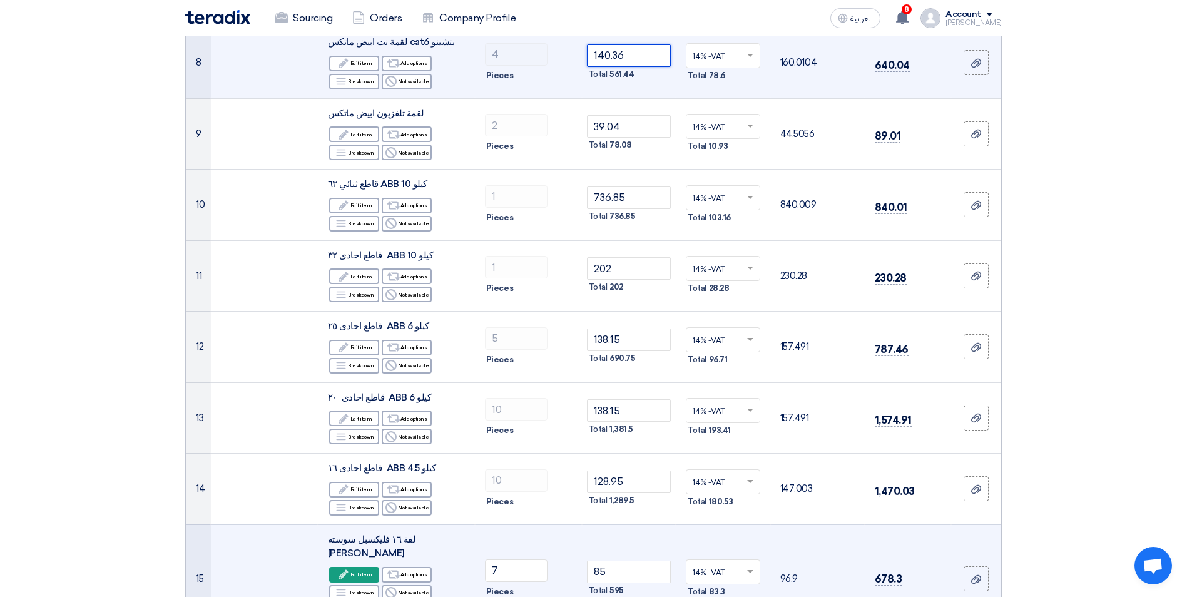
scroll to position [939, 0]
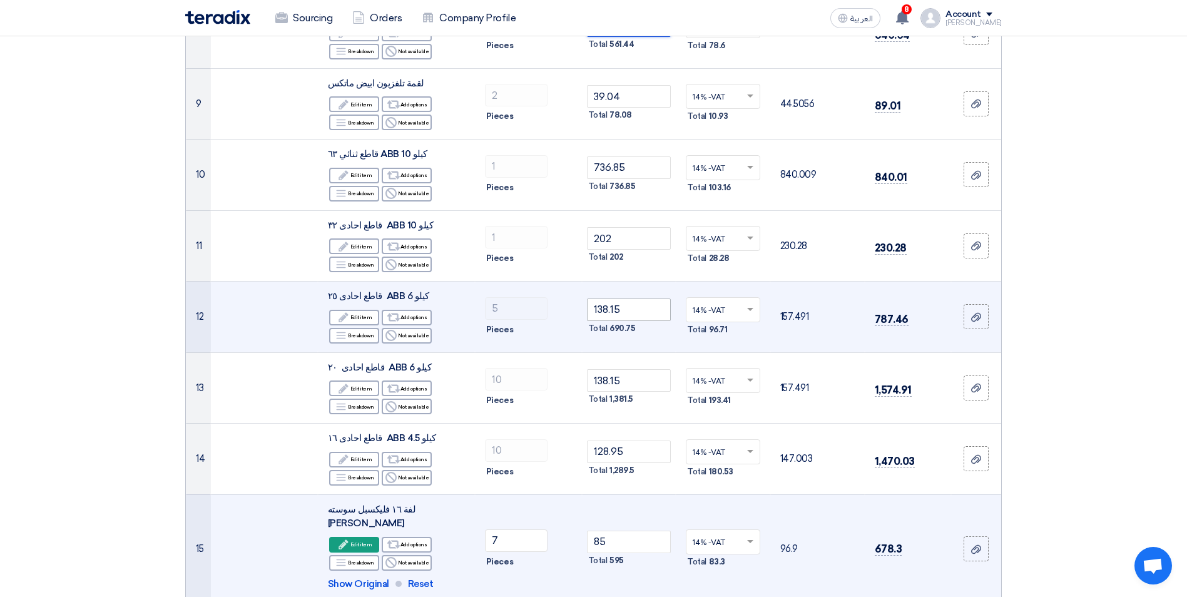
type input "140.36"
click at [657, 298] on input "138.15" at bounding box center [629, 309] width 84 height 23
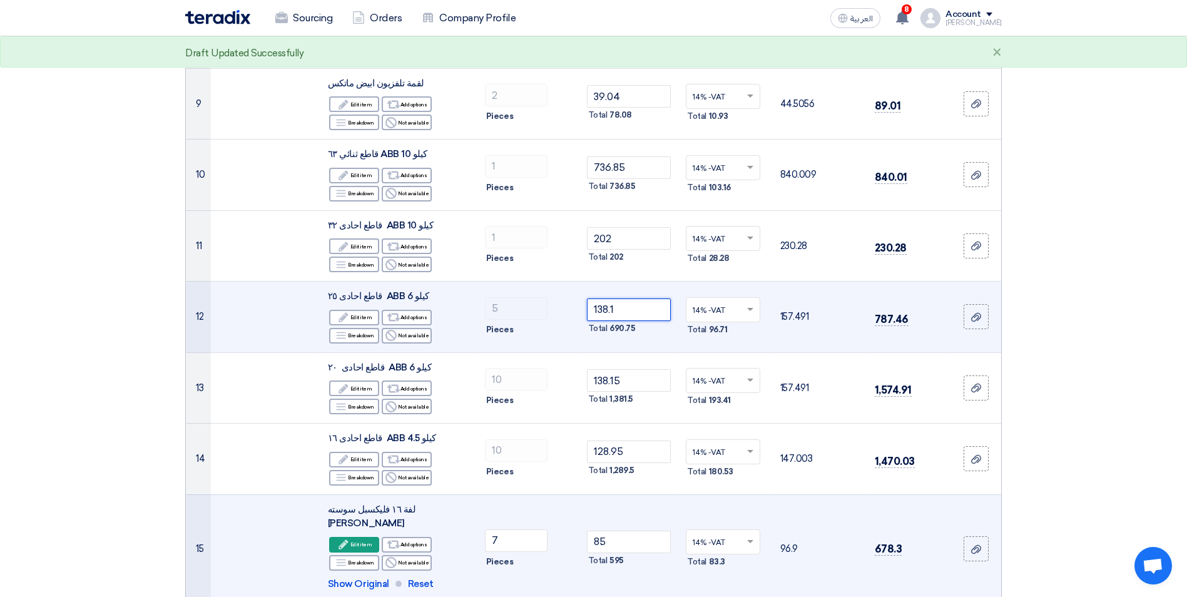
type input "138.15"
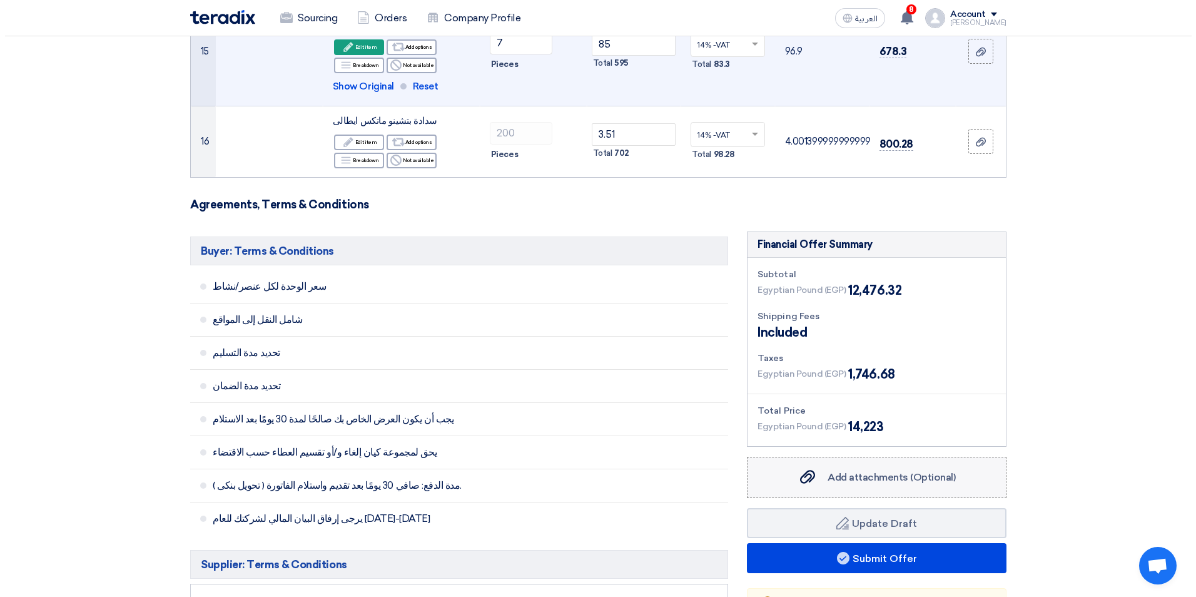
scroll to position [1439, 0]
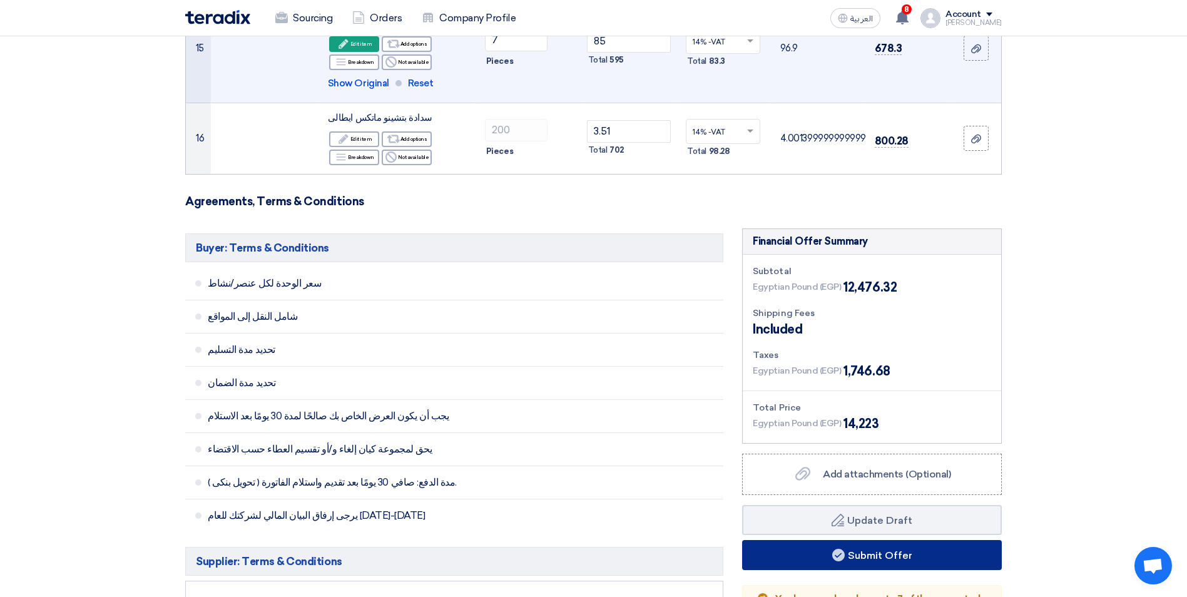
click at [871, 540] on button "Submit Offer" at bounding box center [872, 555] width 260 height 30
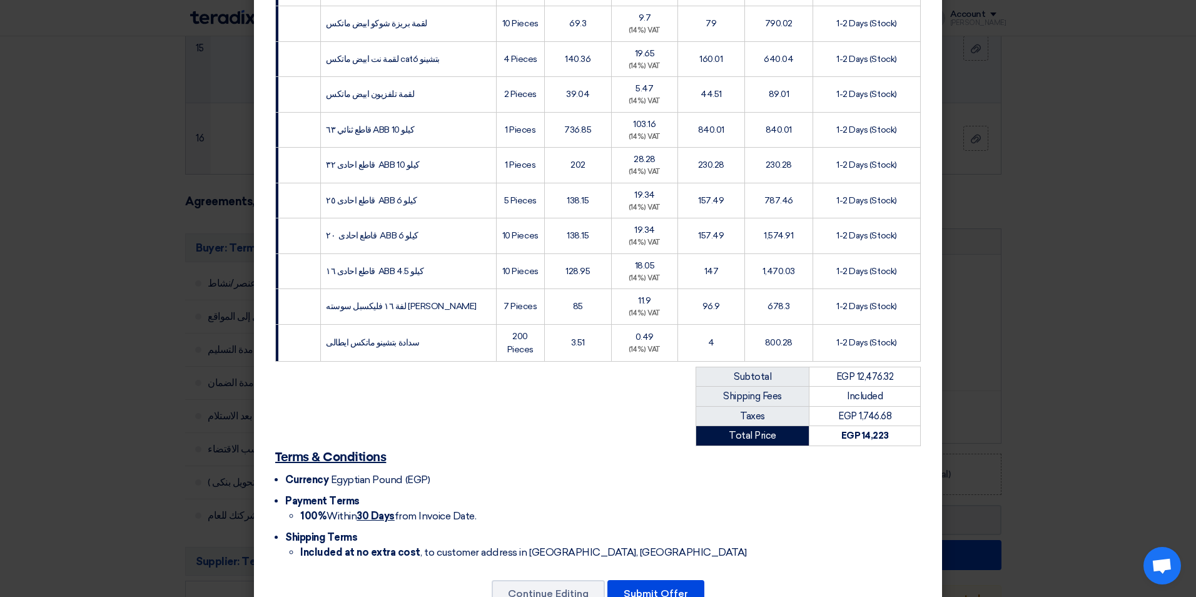
scroll to position [511, 0]
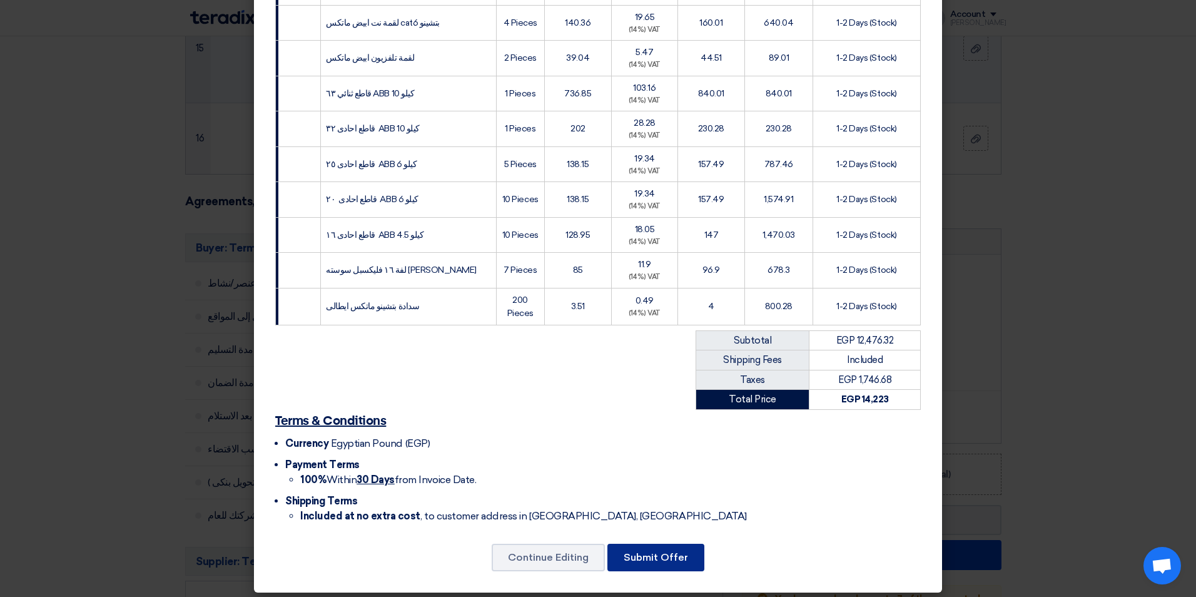
click at [646, 555] on button "Submit Offer" at bounding box center [656, 558] width 97 height 28
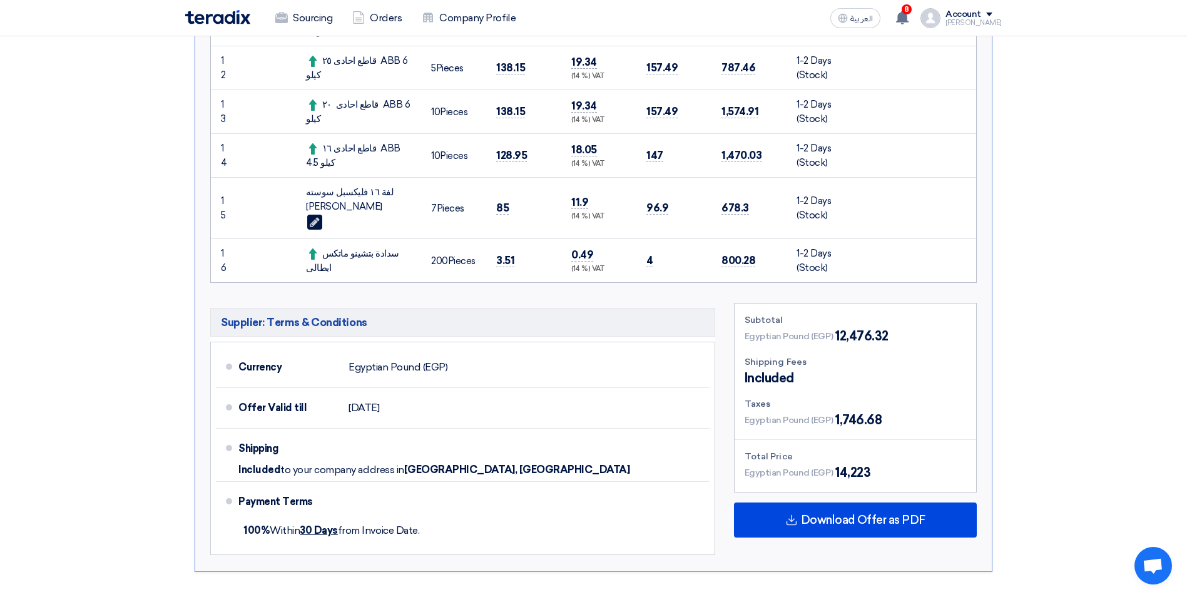
scroll to position [1064, 0]
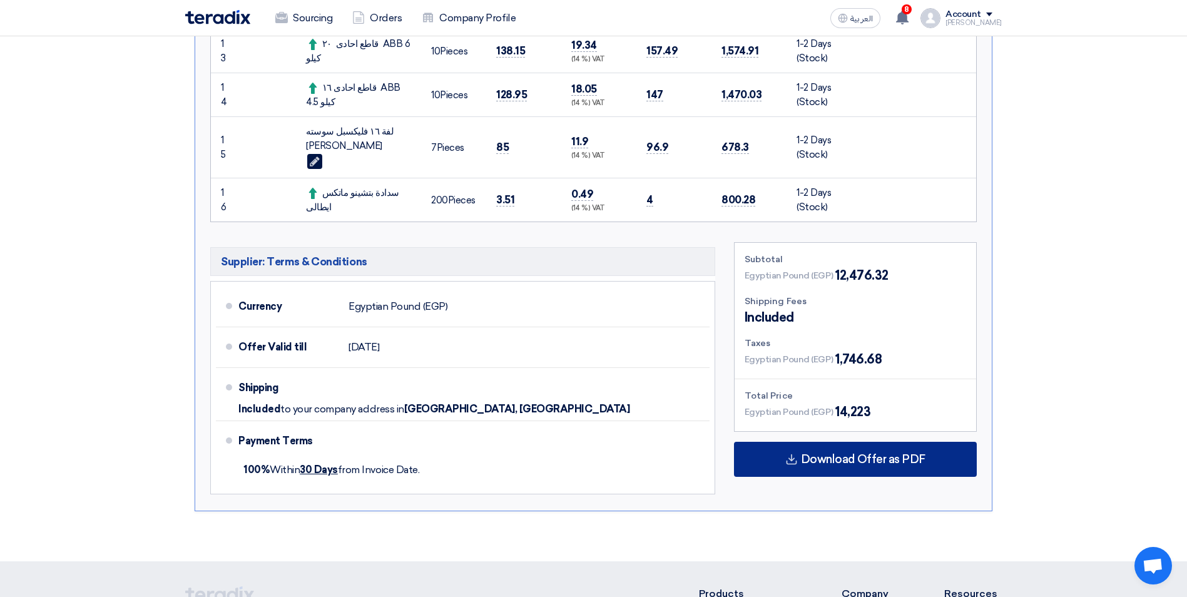
click at [899, 454] on span "Download Offer as PDF" at bounding box center [863, 459] width 125 height 11
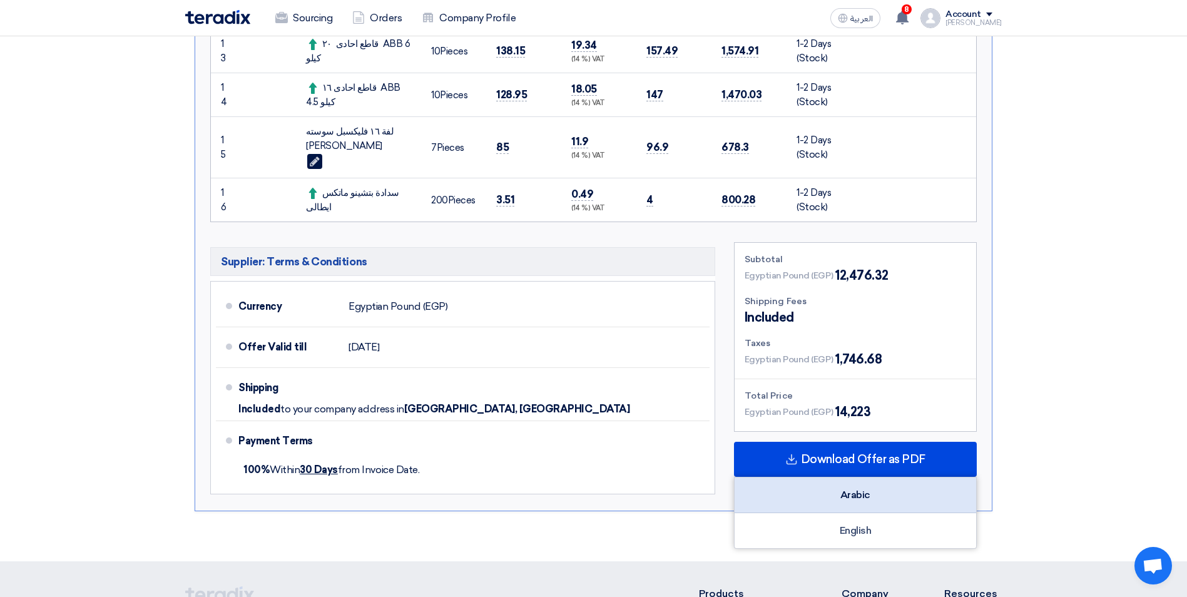
click at [875, 477] on div "Arabic" at bounding box center [856, 495] width 242 height 36
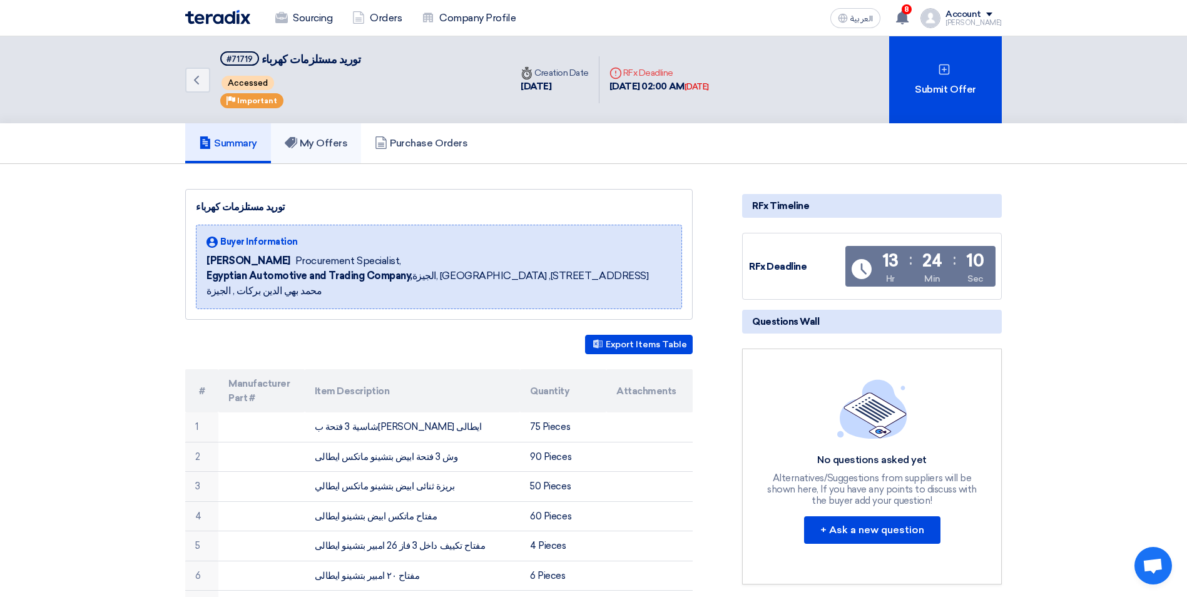
click at [334, 159] on link "My Offers" at bounding box center [316, 143] width 91 height 40
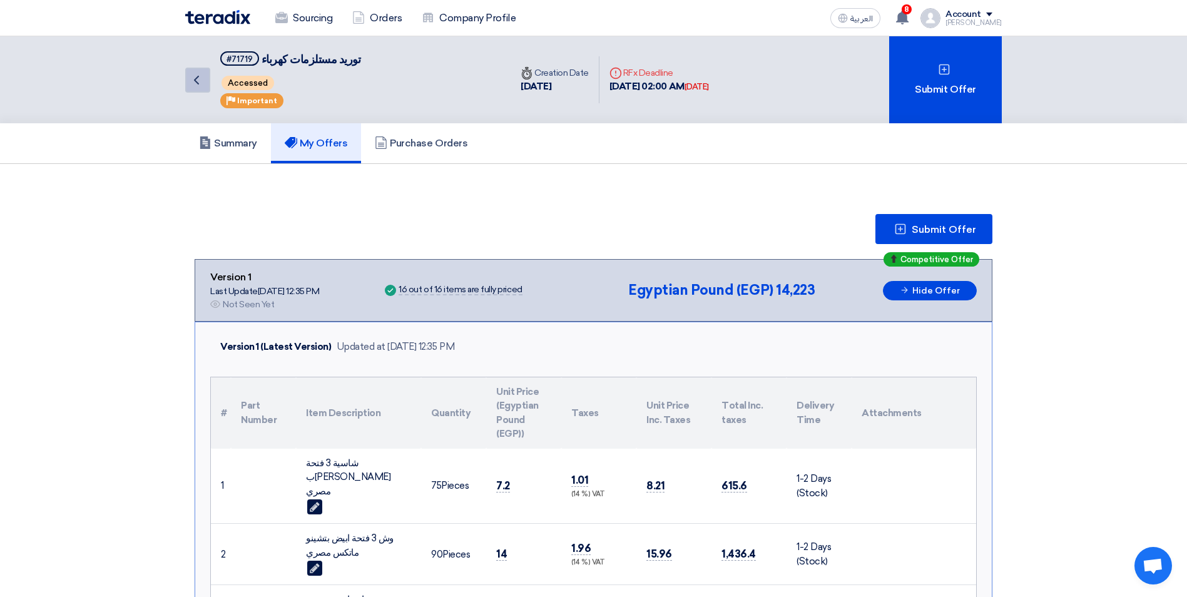
click at [192, 81] on icon "Back" at bounding box center [196, 80] width 15 height 15
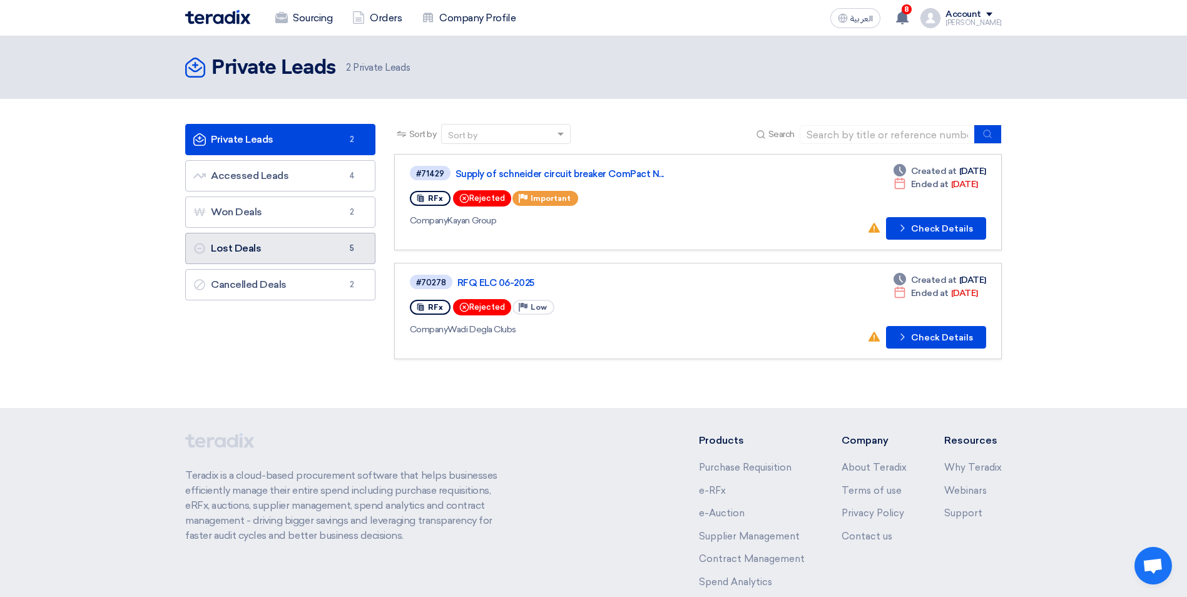
click at [300, 241] on link "Lost Deals Lost Deals 5" at bounding box center [280, 248] width 190 height 31
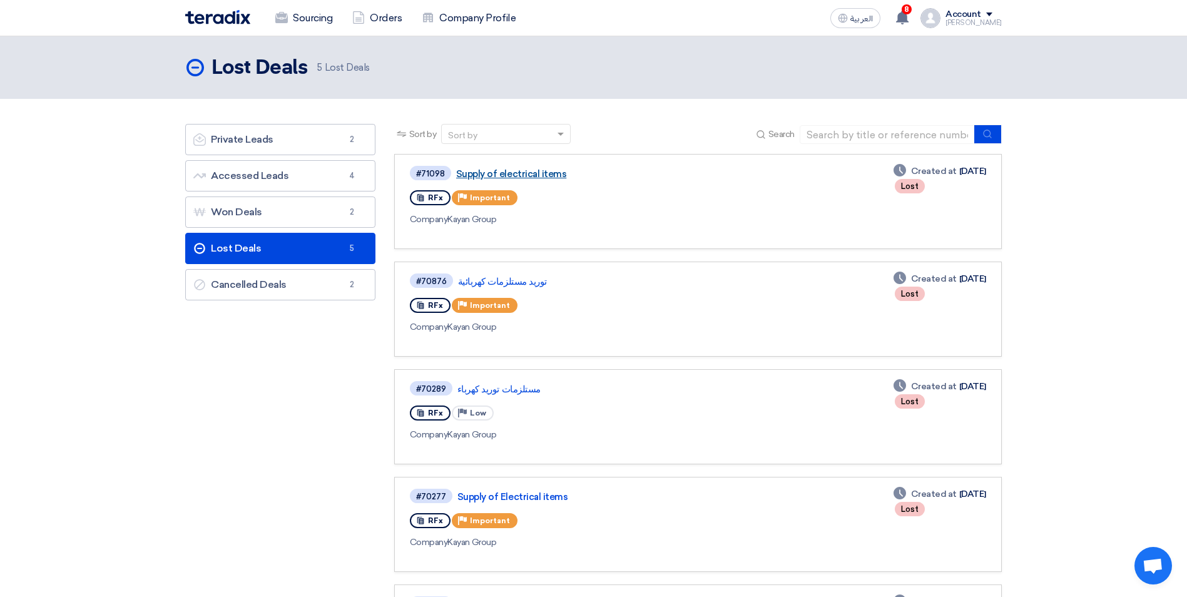
click at [536, 178] on link "Supply of electrical items" at bounding box center [612, 173] width 313 height 11
click at [280, 171] on link "Accessed Leads Accessed Leads 4" at bounding box center [280, 175] width 190 height 31
